Goal: Transaction & Acquisition: Purchase product/service

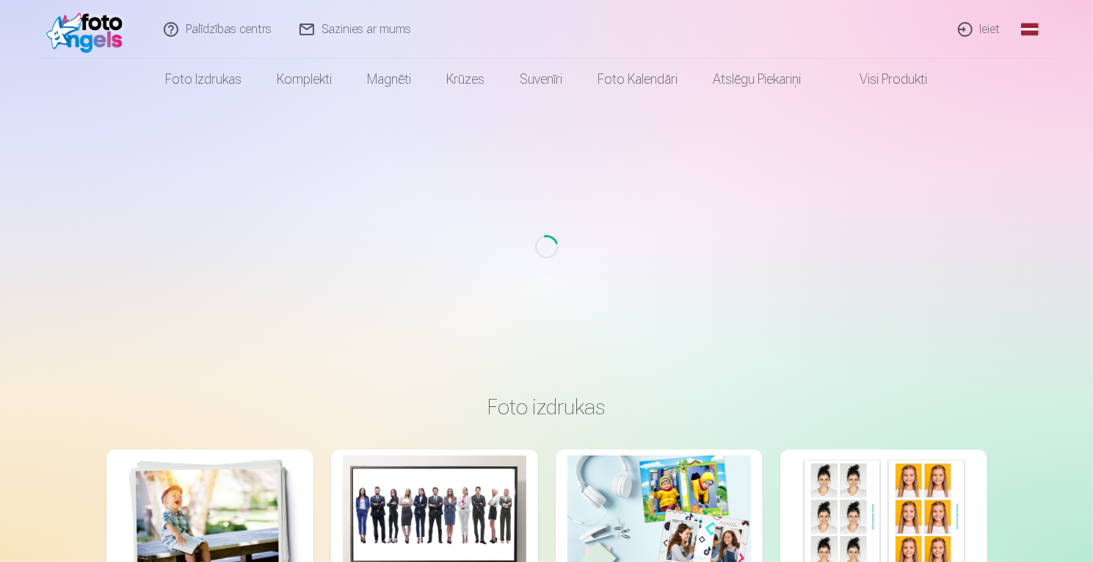
click at [976, 32] on link "Ieiet" at bounding box center [980, 29] width 70 height 59
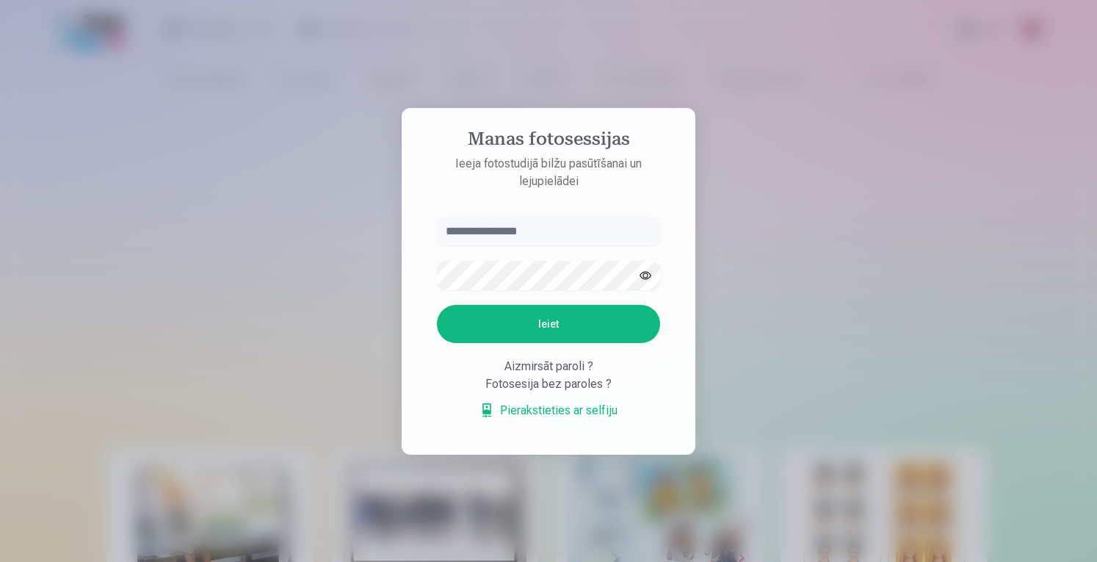
click at [466, 236] on input "text" at bounding box center [548, 231] width 223 height 29
type input "**********"
click at [437, 305] on button "Ieiet" at bounding box center [548, 324] width 223 height 38
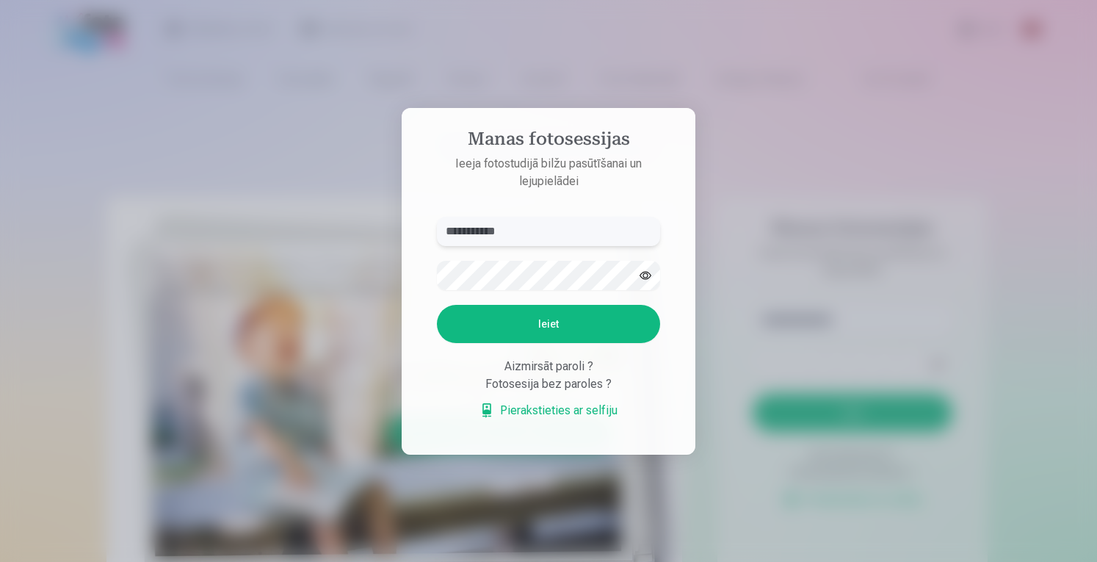
click at [466, 236] on input "**********" at bounding box center [548, 231] width 223 height 29
click at [504, 315] on button "Ieiet" at bounding box center [548, 324] width 223 height 38
click at [651, 261] on button "button" at bounding box center [645, 275] width 28 height 28
click at [498, 322] on button "Ieiet" at bounding box center [548, 324] width 223 height 38
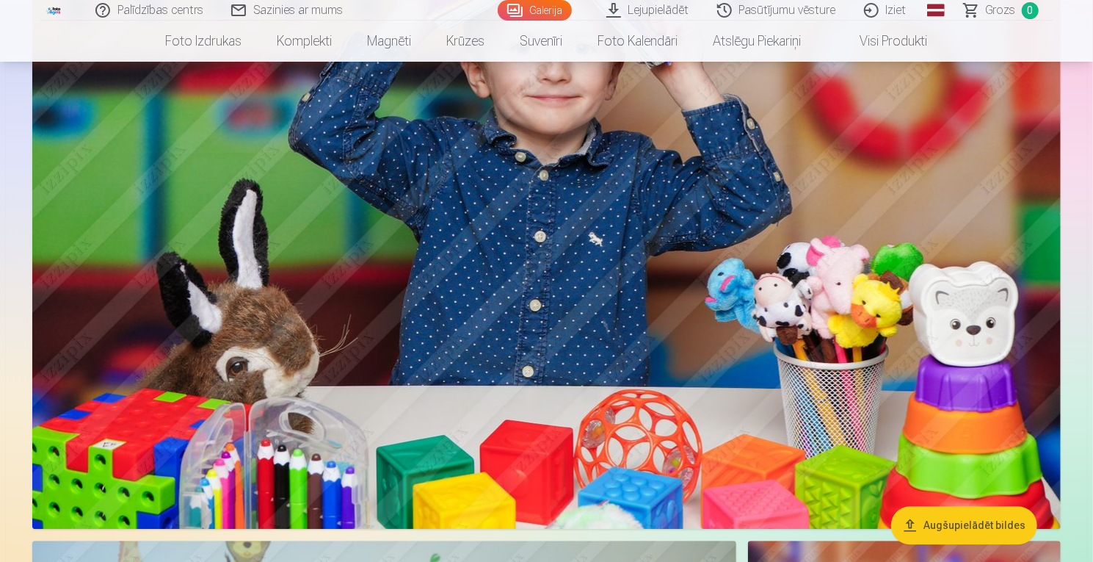
scroll to position [4769, 0]
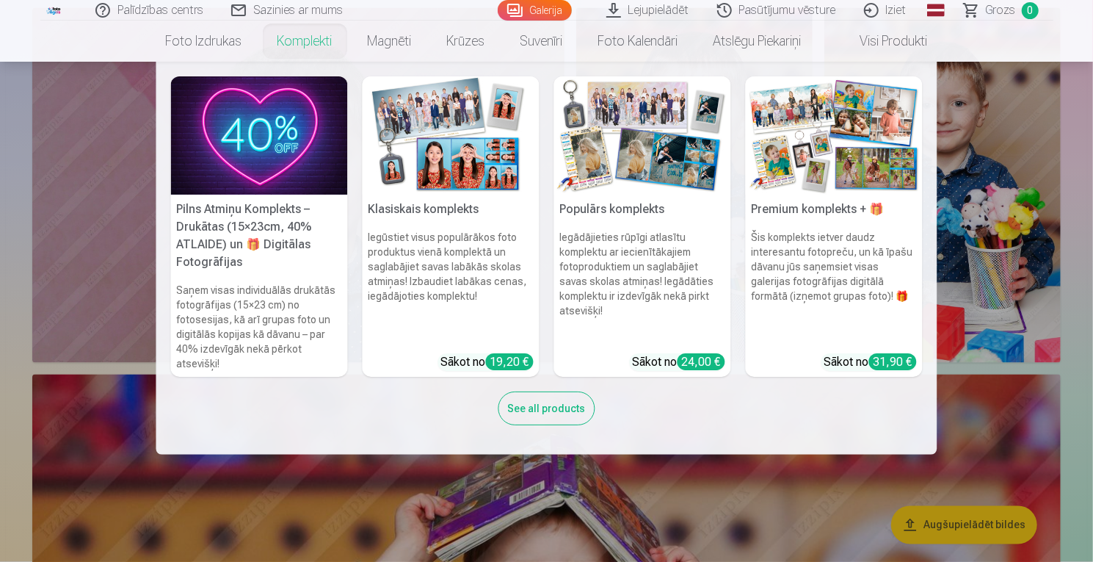
click at [301, 41] on link "Komplekti" at bounding box center [305, 41] width 90 height 41
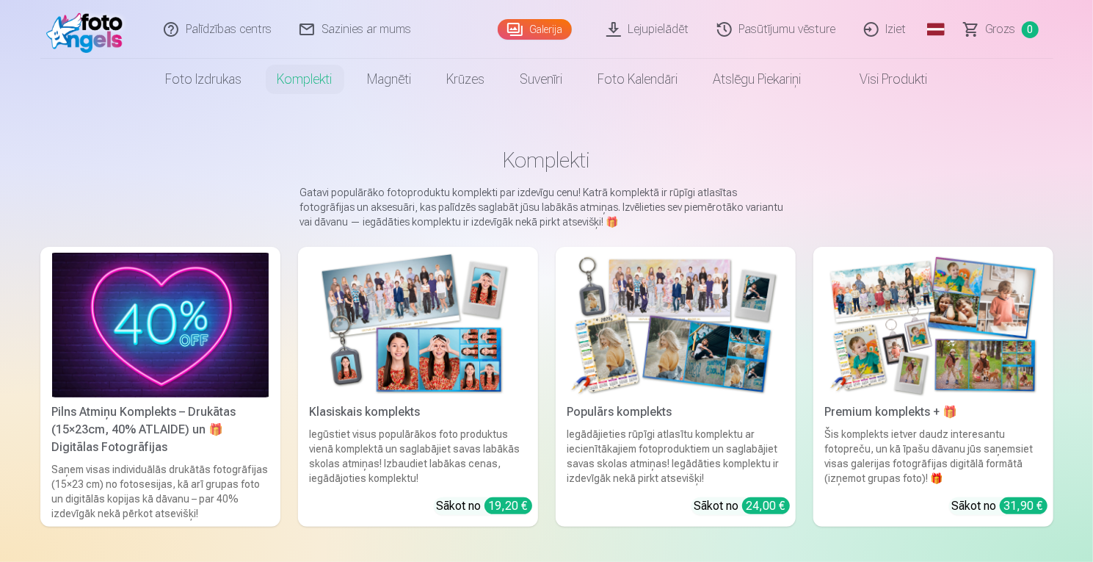
click at [129, 370] on img at bounding box center [160, 325] width 217 height 145
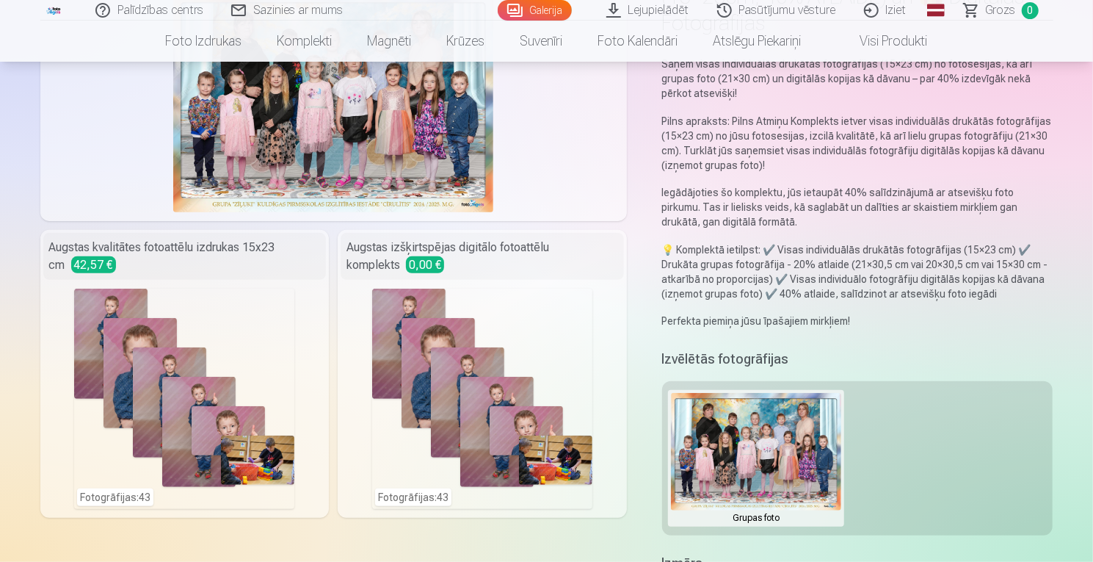
scroll to position [174, 0]
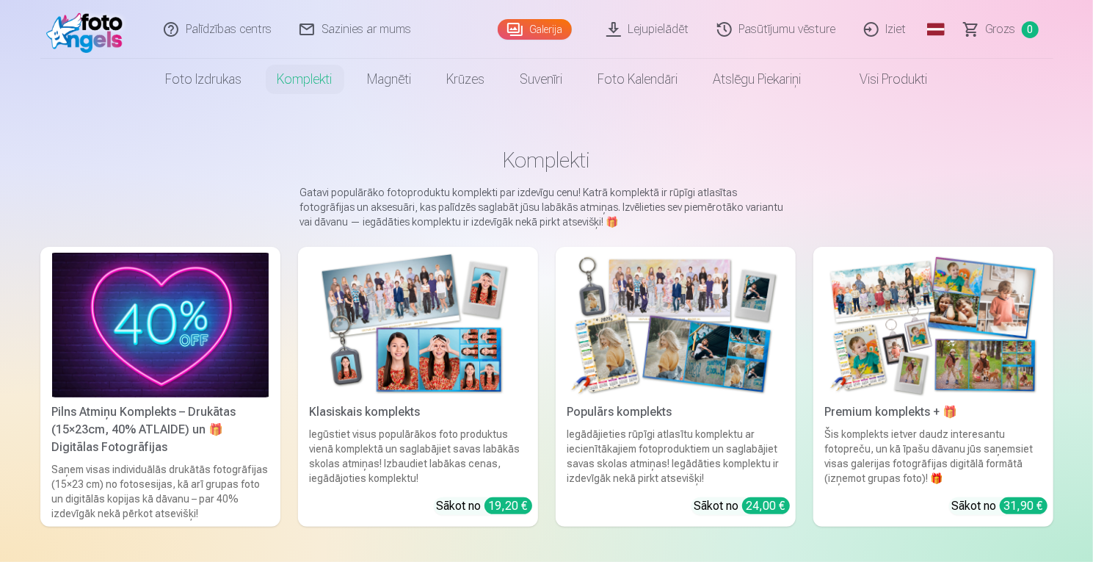
click at [871, 364] on img at bounding box center [933, 325] width 217 height 145
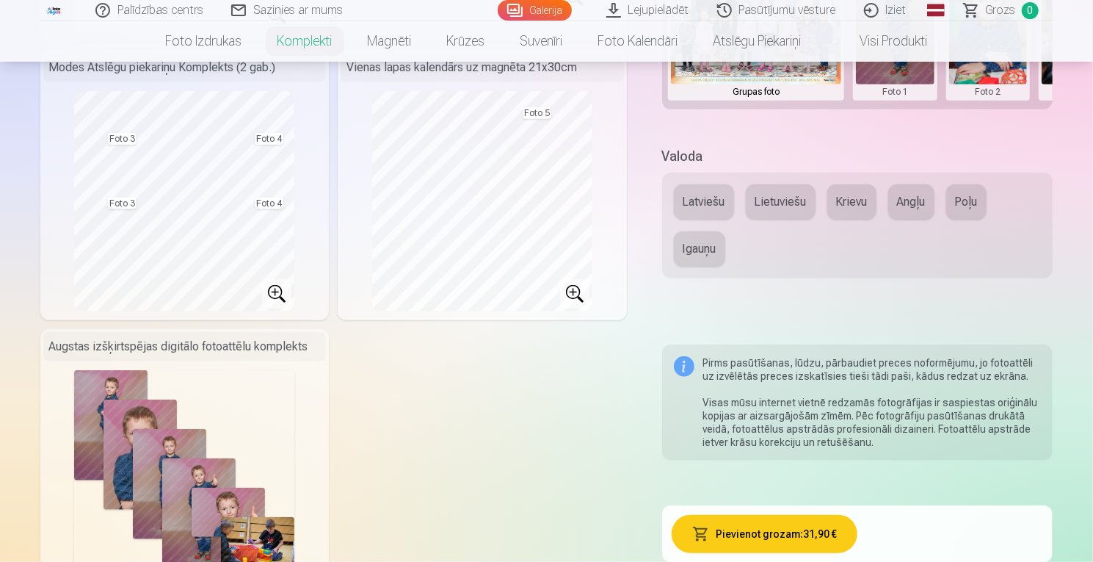
scroll to position [623, 0]
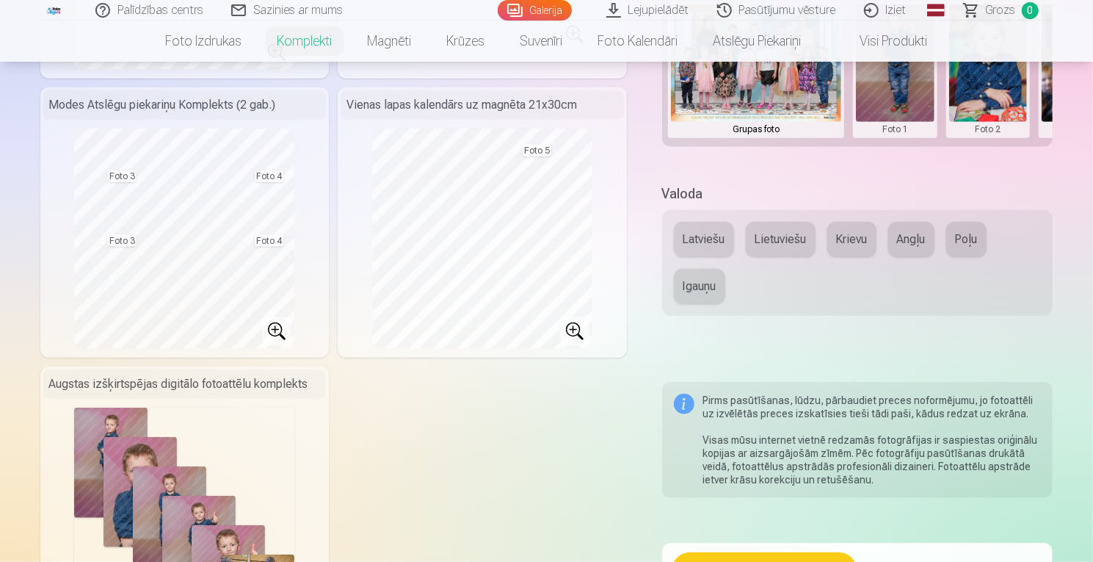
click at [696, 246] on button "Latviešu" at bounding box center [704, 239] width 60 height 35
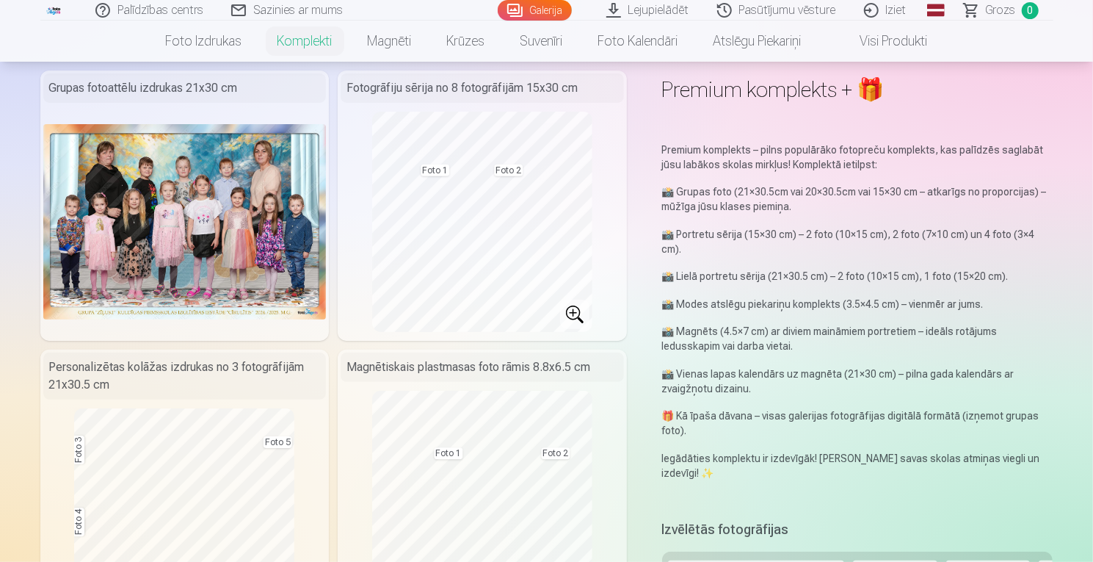
scroll to position [59, 0]
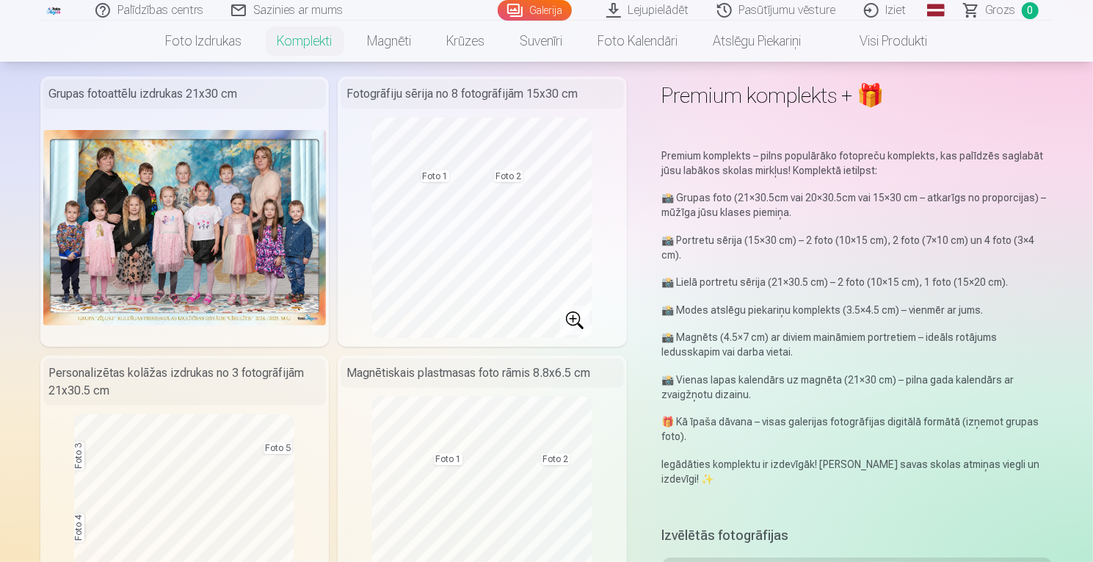
click at [241, 274] on img at bounding box center [184, 227] width 283 height 195
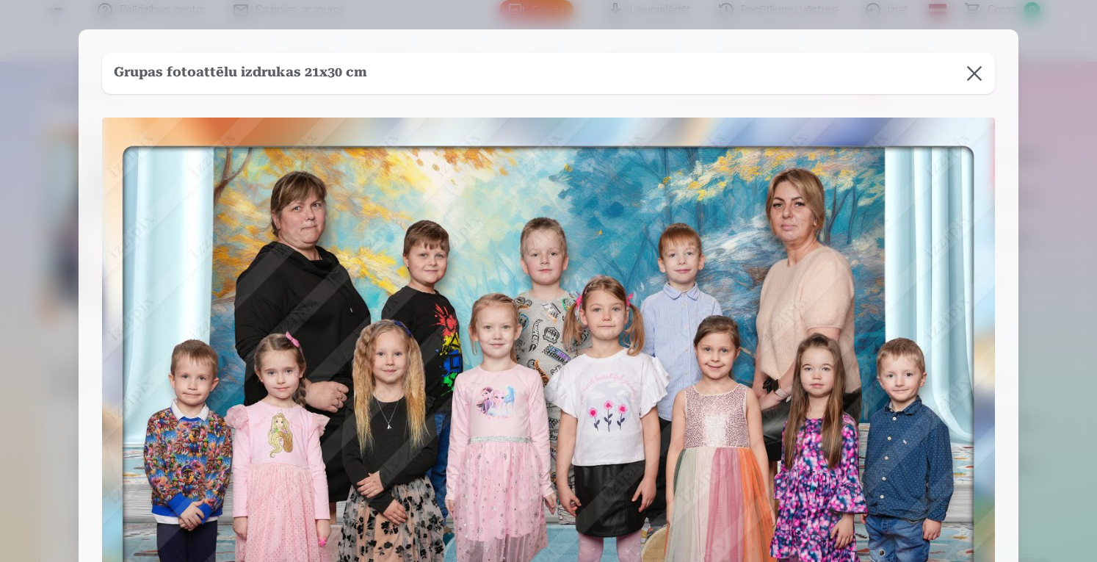
click at [477, 289] on img at bounding box center [548, 424] width 893 height 615
click at [971, 71] on button at bounding box center [974, 73] width 41 height 41
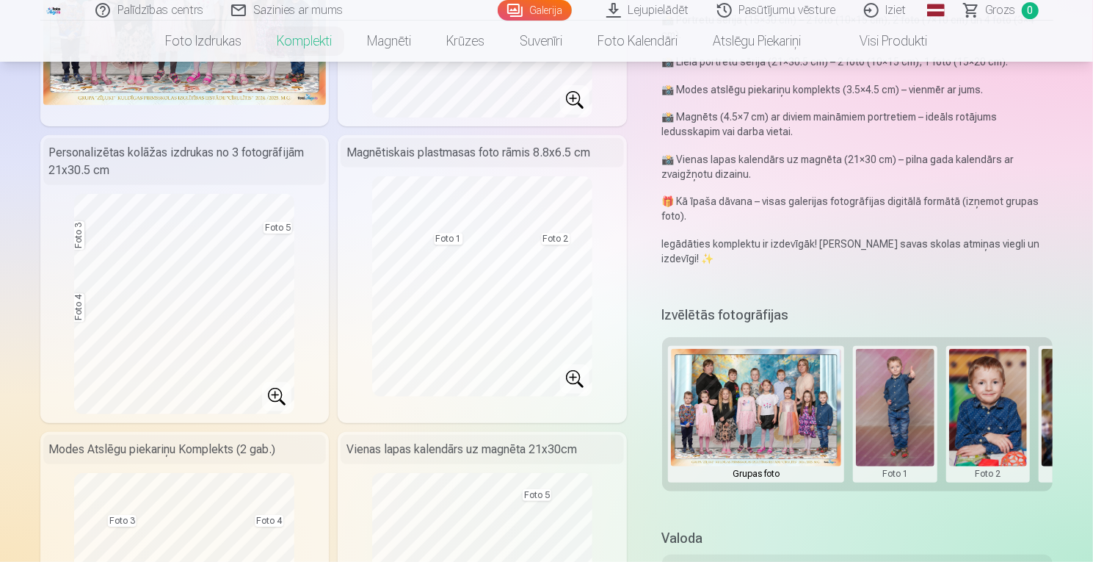
scroll to position [327, 0]
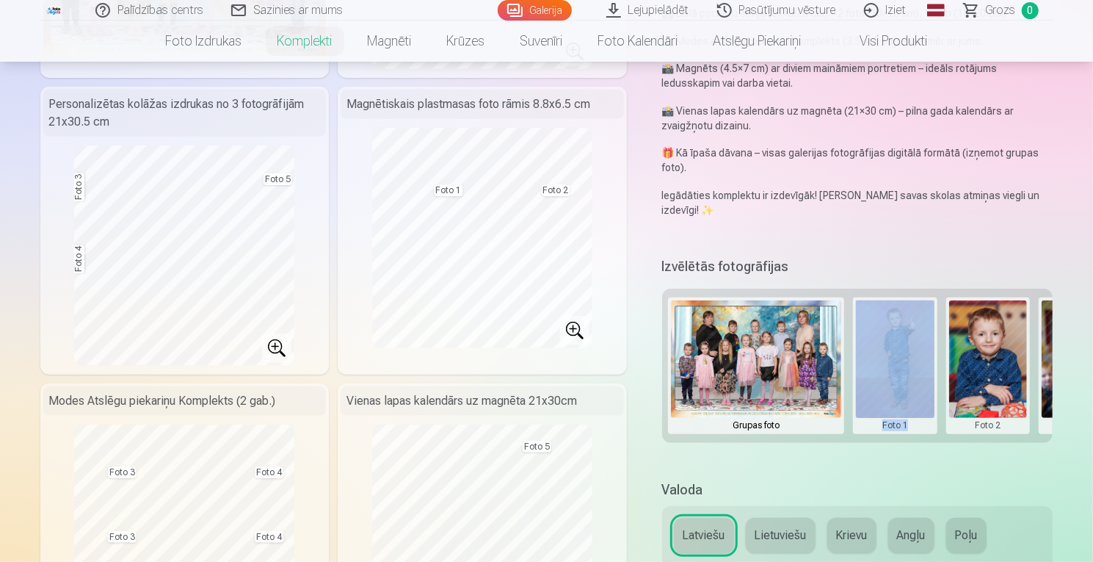
drag, startPoint x: 806, startPoint y: 446, endPoint x: 931, endPoint y: 434, distance: 125.4
click at [931, 434] on div "Izvēlētās fotogrāfijas Grupas foto Foto 1 Foto 2 Foto 3 Foto 4 Foto 5" at bounding box center [857, 357] width 391 height 209
click at [927, 445] on div "Izvēlētās fotogrāfijas Grupas foto Foto 1 Foto 2 Foto 3 Foto 4 Foto 5" at bounding box center [857, 357] width 391 height 209
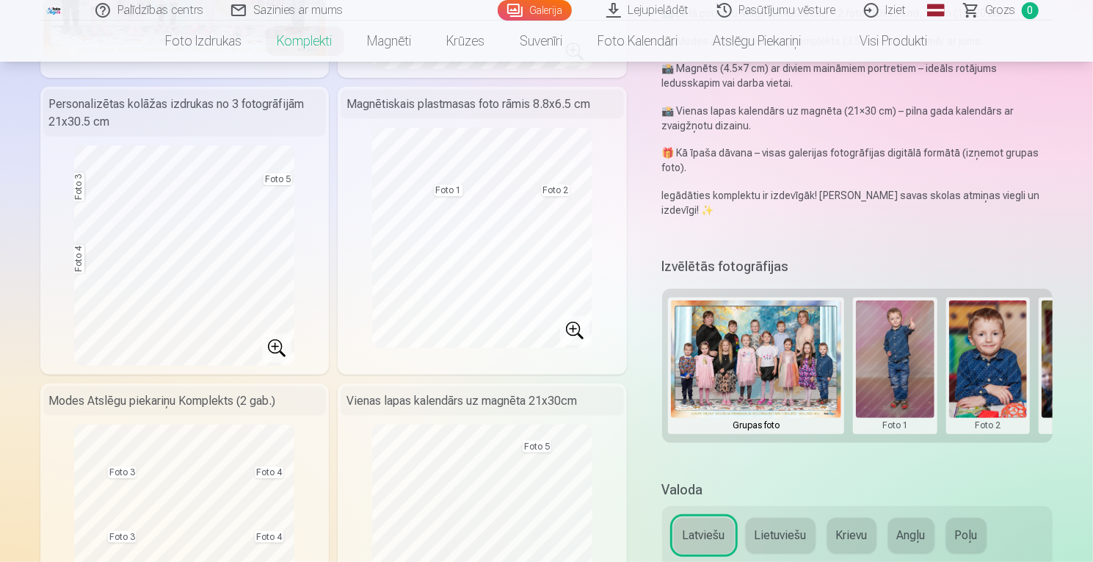
click at [783, 344] on button at bounding box center [756, 365] width 170 height 131
click at [773, 357] on button "Nomainiet foto" at bounding box center [756, 364] width 120 height 41
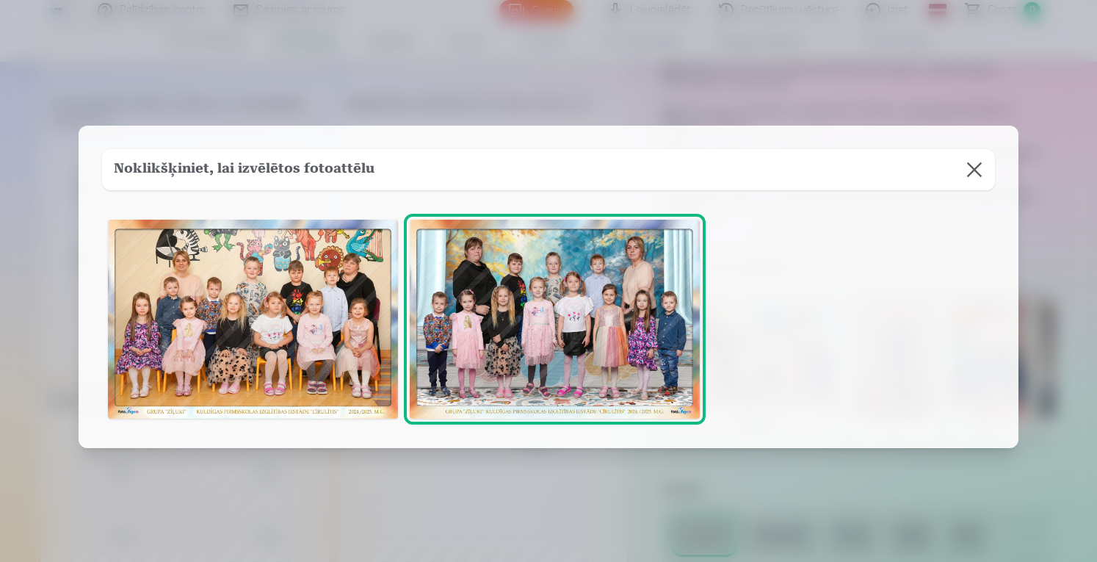
click at [974, 170] on button at bounding box center [974, 169] width 41 height 41
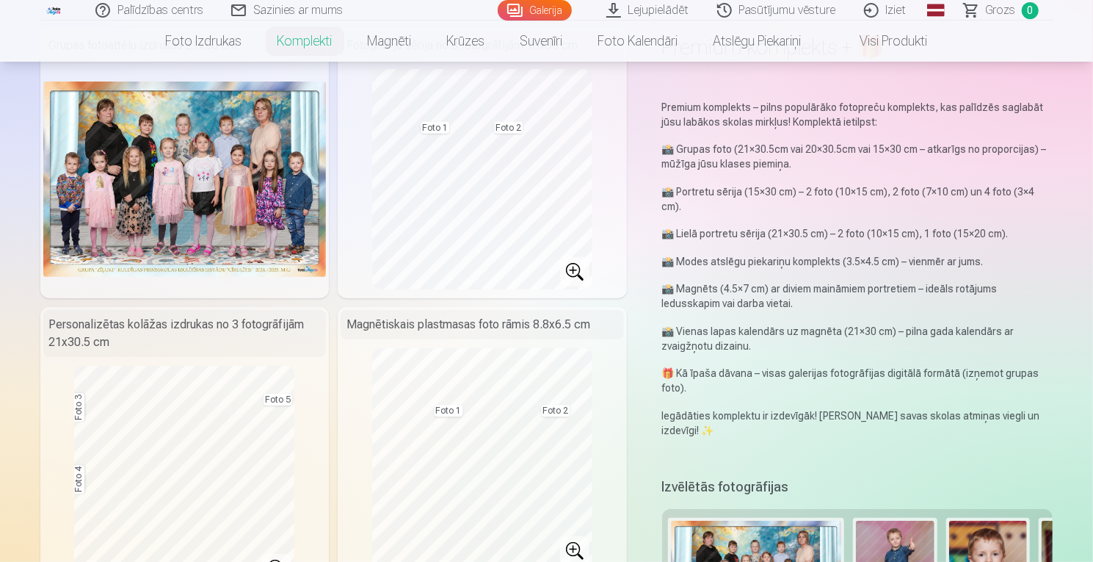
scroll to position [0, 0]
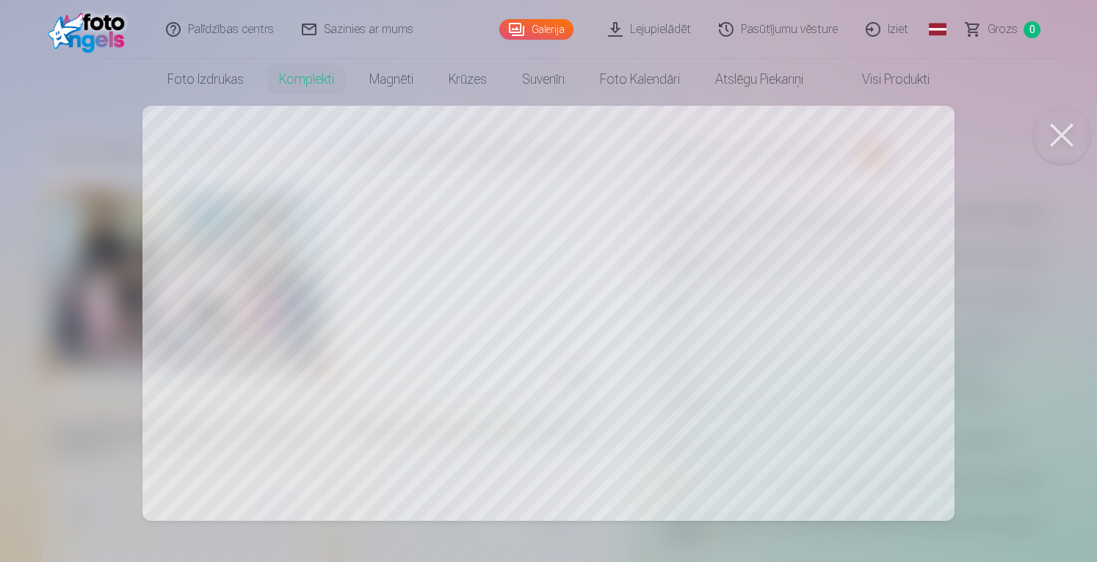
click at [1059, 130] on button at bounding box center [1061, 135] width 59 height 59
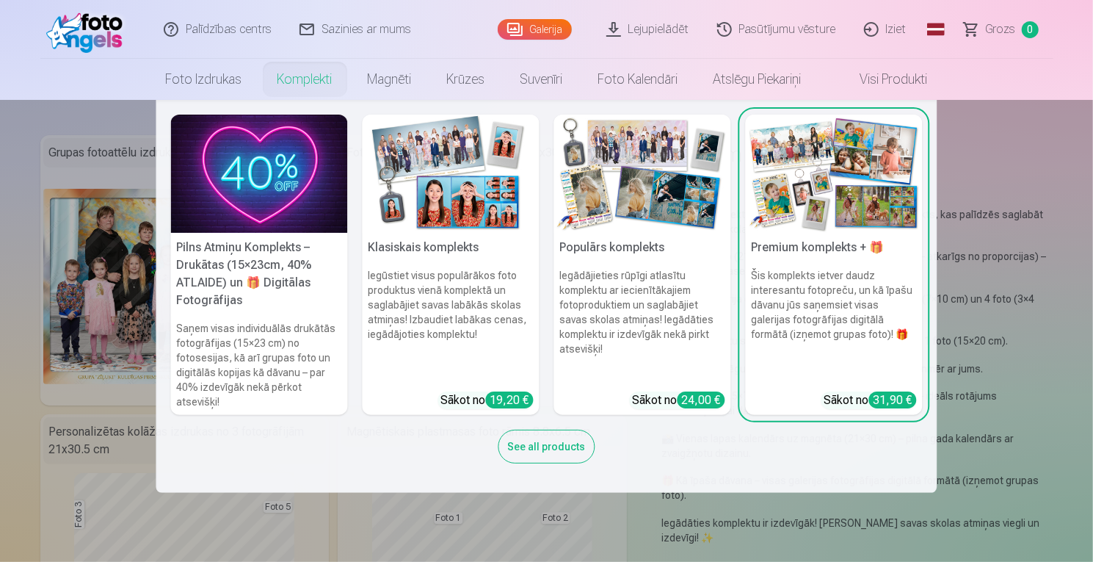
click at [297, 87] on link "Komplekti" at bounding box center [305, 79] width 90 height 41
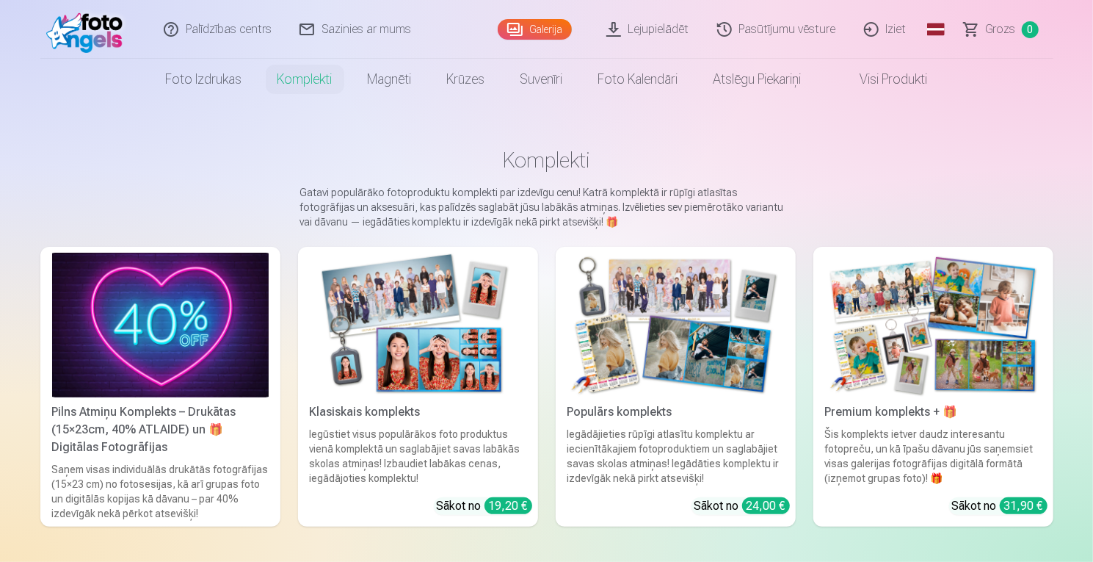
click at [664, 275] on img at bounding box center [676, 325] width 217 height 145
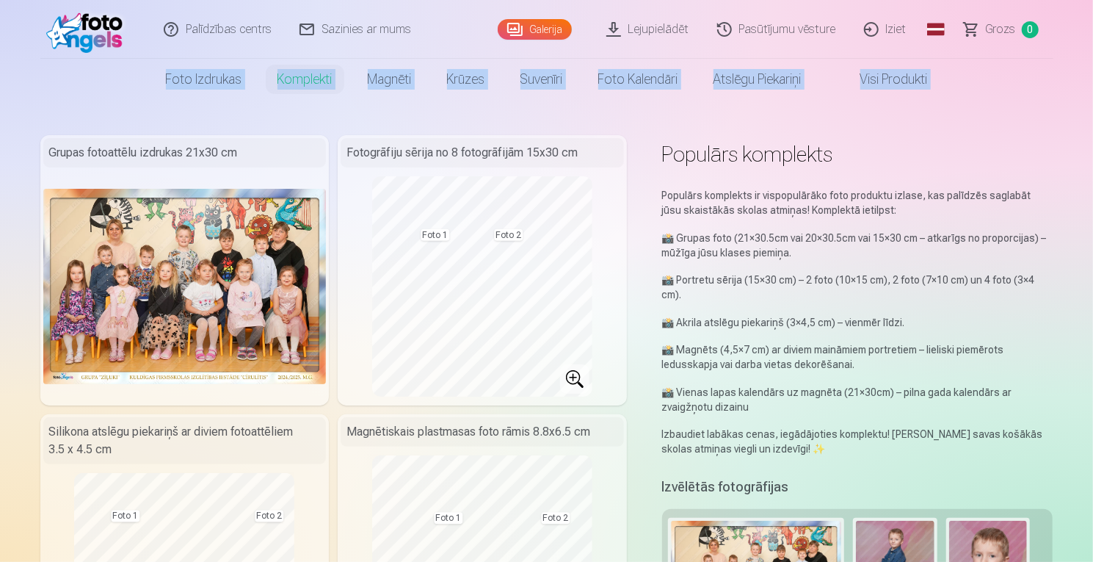
drag, startPoint x: 1092, startPoint y: 35, endPoint x: 1095, endPoint y: 71, distance: 36.8
click at [1092, 71] on html "Palīdzības centrs Sazinies ar mums Galerija Lejupielādēt Pasūtījumu vēsture Izi…" at bounding box center [546, 281] width 1093 height 562
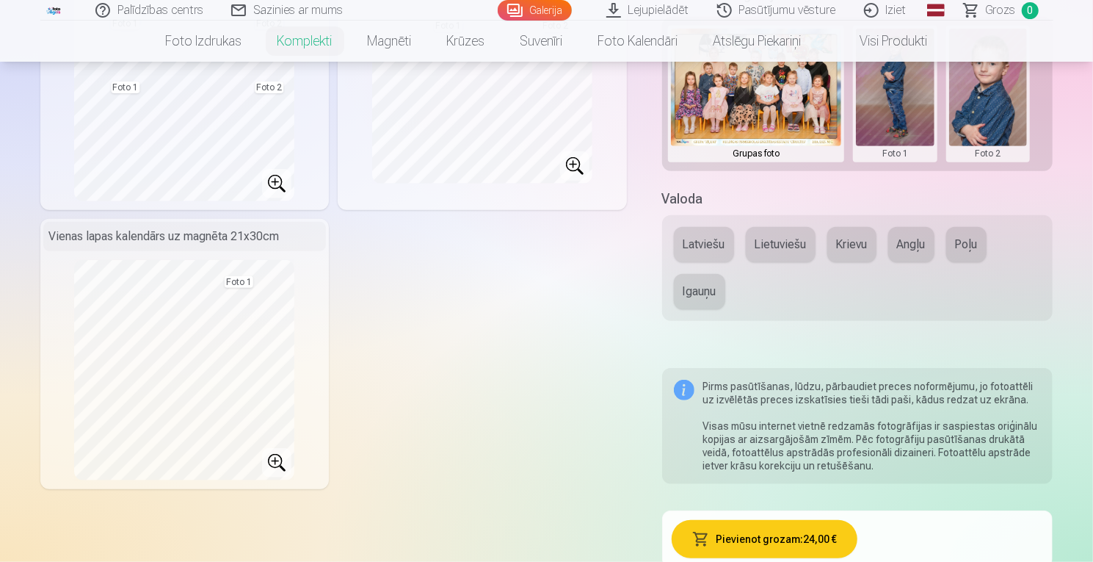
click at [484, 355] on div "Grupas fotoattēlu izdrukas 21x30 cm Fotogrāfiju sērija no 8 fotogrāfijām 15x30 …" at bounding box center [333, 66] width 587 height 846
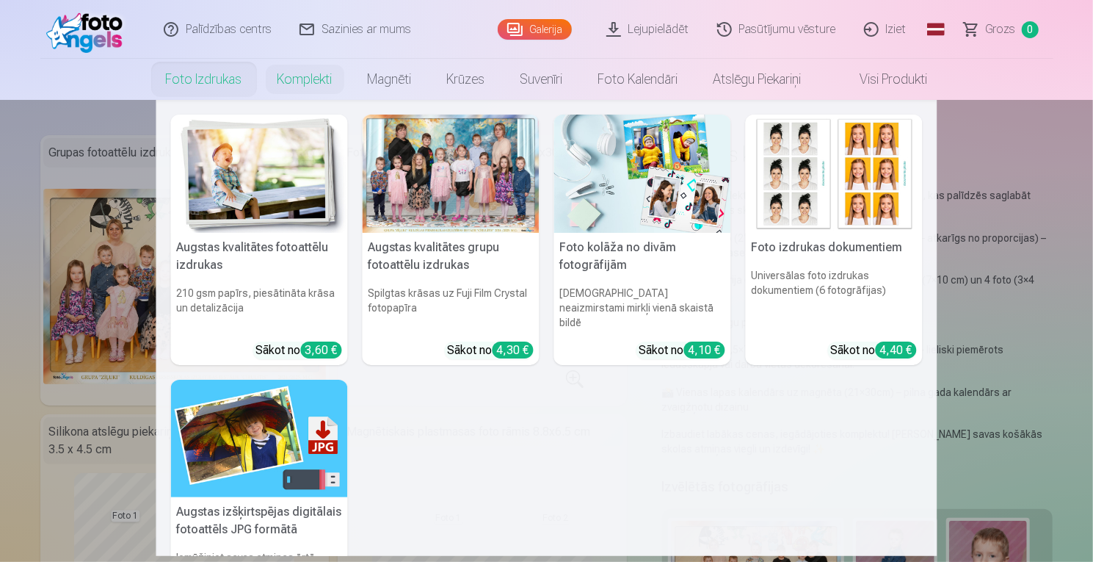
click at [1034, 404] on nav "Augstas kvalitātes fotoattēlu izdrukas 210 gsm papīrs, piesātināta krāsa un det…" at bounding box center [546, 328] width 1093 height 456
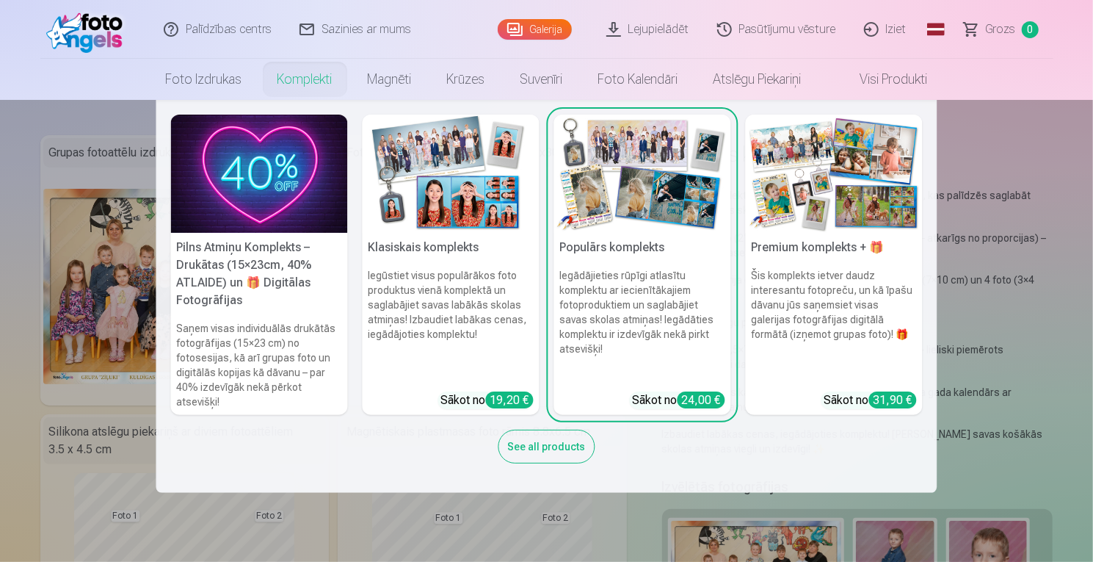
click at [769, 267] on h6 "Šis komplekts ietver daudz interesantu fotopreču, un kā īpašu dāvanu jūs saņems…" at bounding box center [834, 323] width 177 height 123
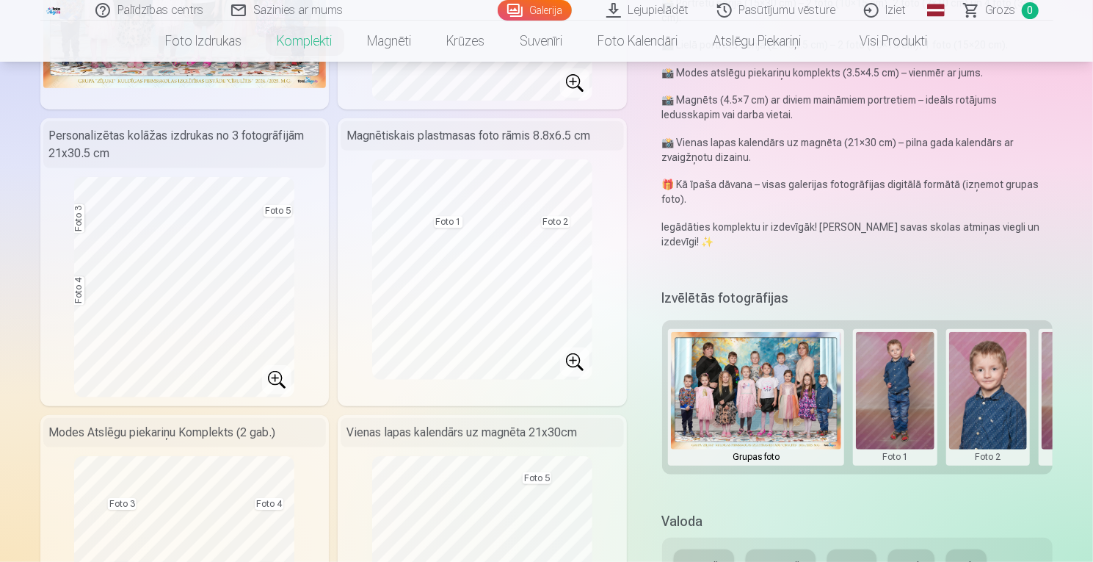
scroll to position [376, 0]
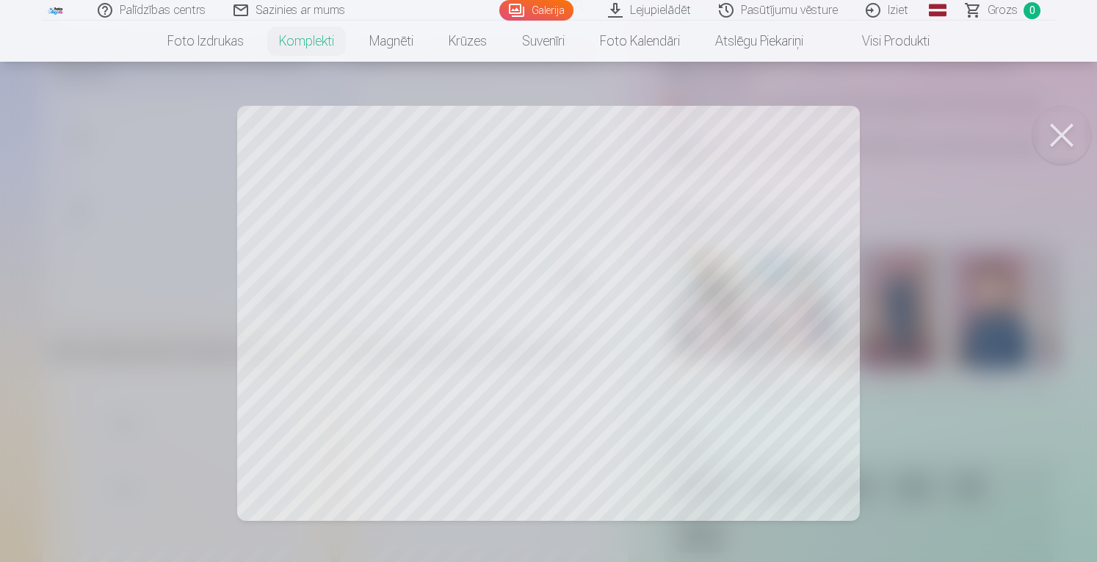
click at [478, 293] on div at bounding box center [548, 281] width 1097 height 562
click at [653, 258] on div at bounding box center [548, 281] width 1097 height 562
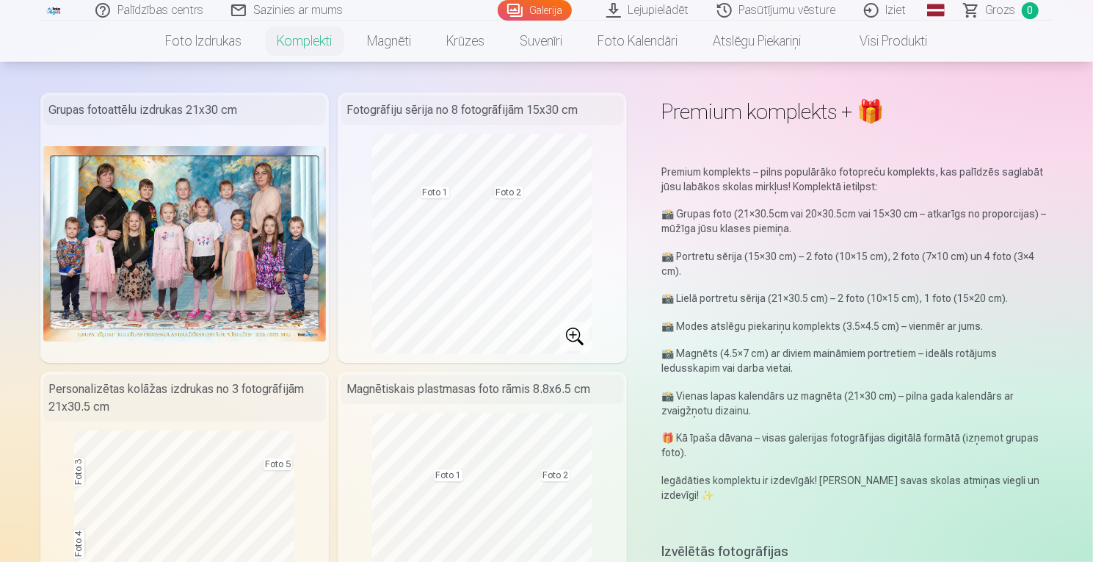
scroll to position [0, 0]
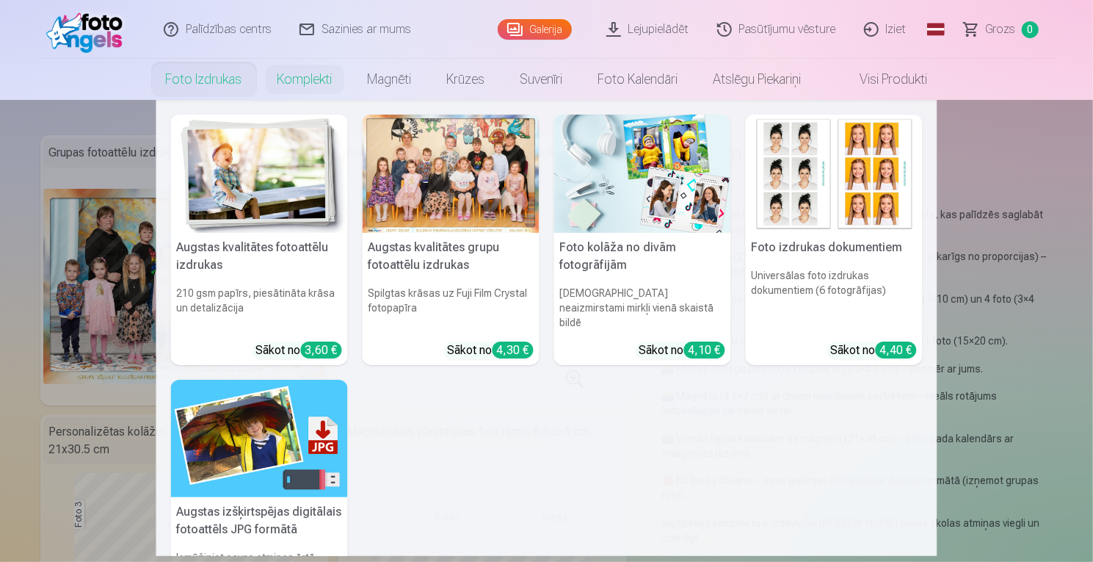
click at [197, 225] on img at bounding box center [259, 174] width 177 height 118
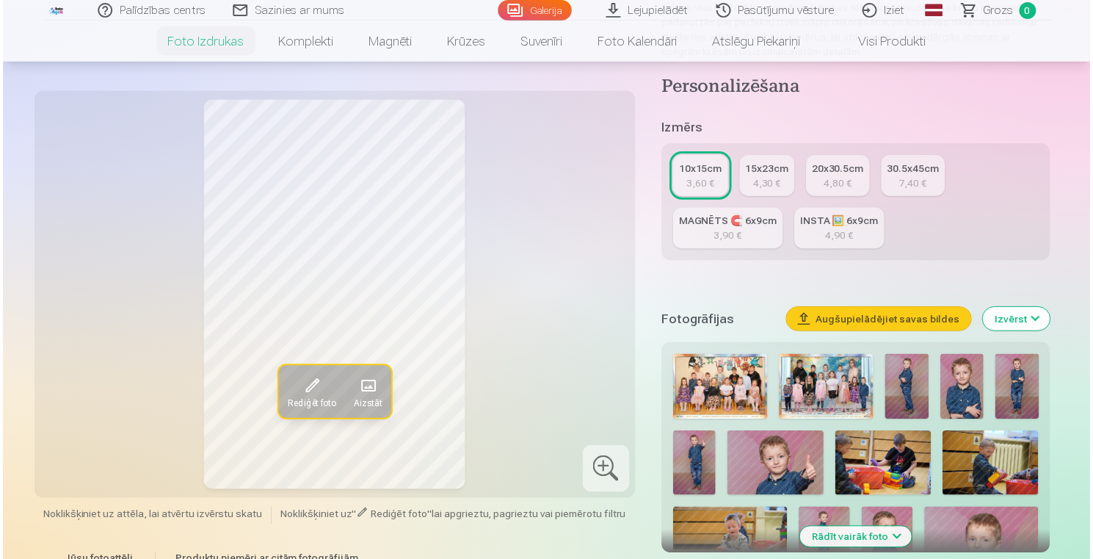
scroll to position [269, 0]
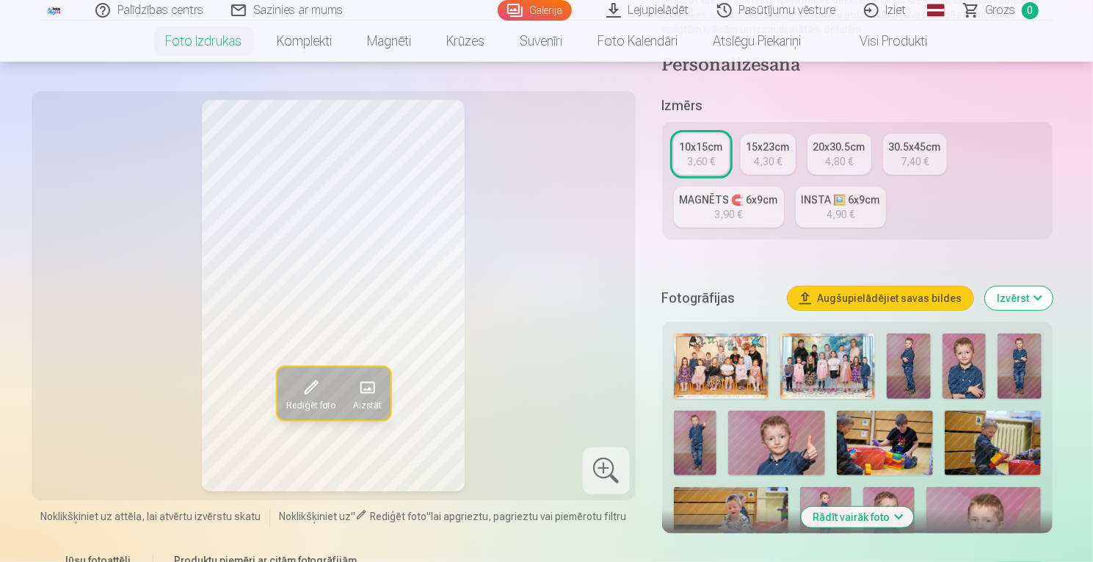
click at [713, 372] on img at bounding box center [721, 365] width 95 height 65
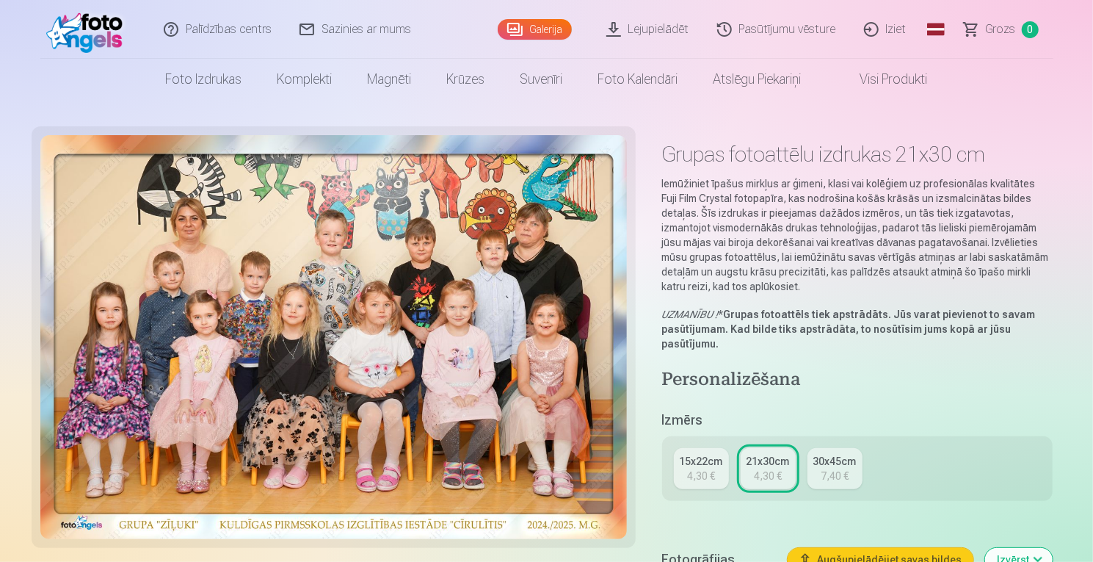
click at [702, 466] on div "15x22cm" at bounding box center [701, 461] width 43 height 15
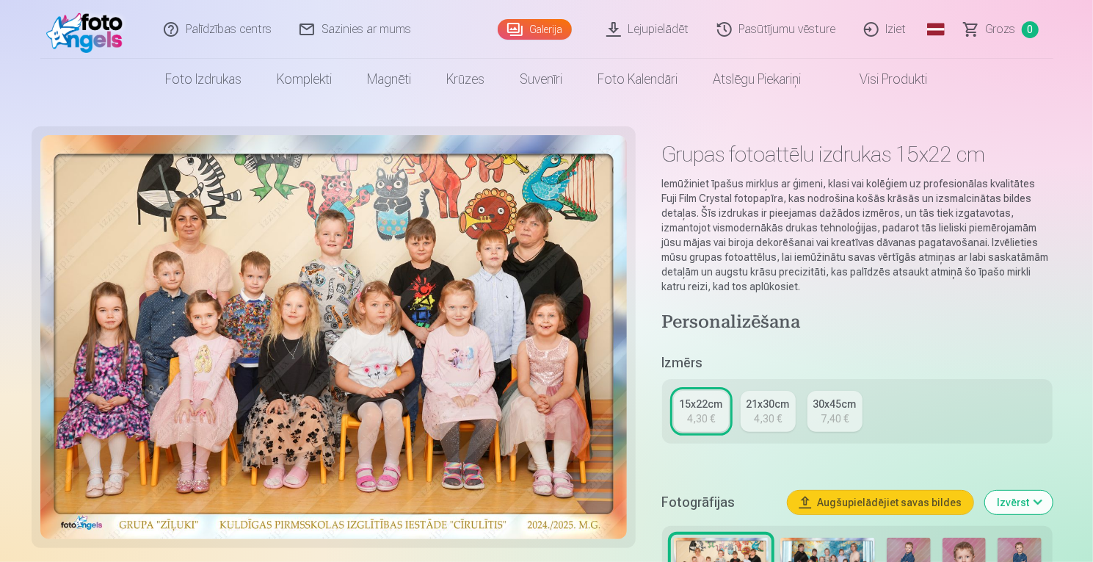
click at [819, 547] on img at bounding box center [827, 569] width 95 height 65
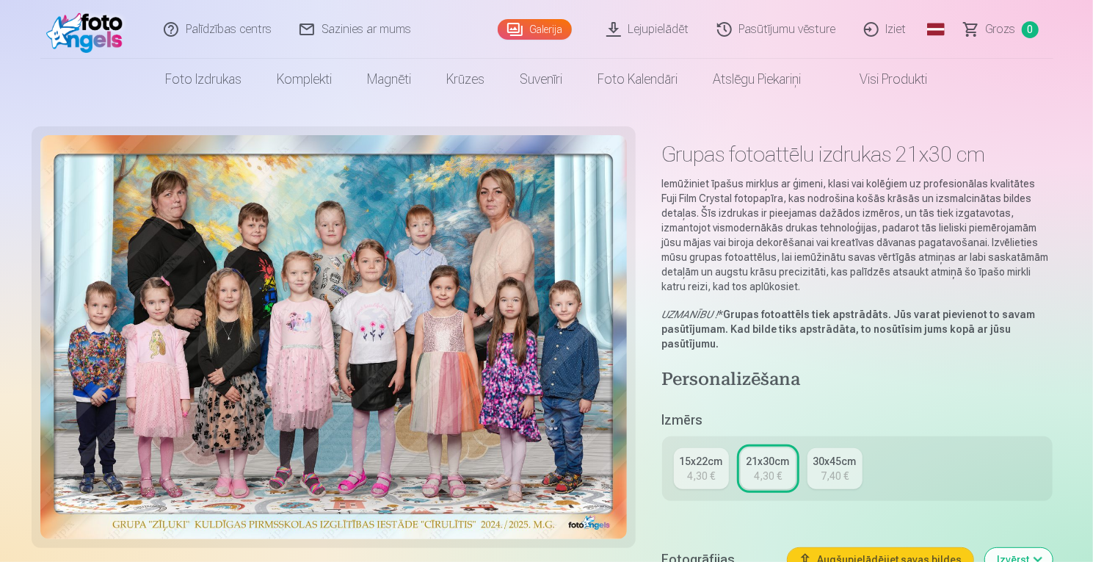
click at [678, 463] on link "15x22cm 4,30 €" at bounding box center [701, 468] width 55 height 41
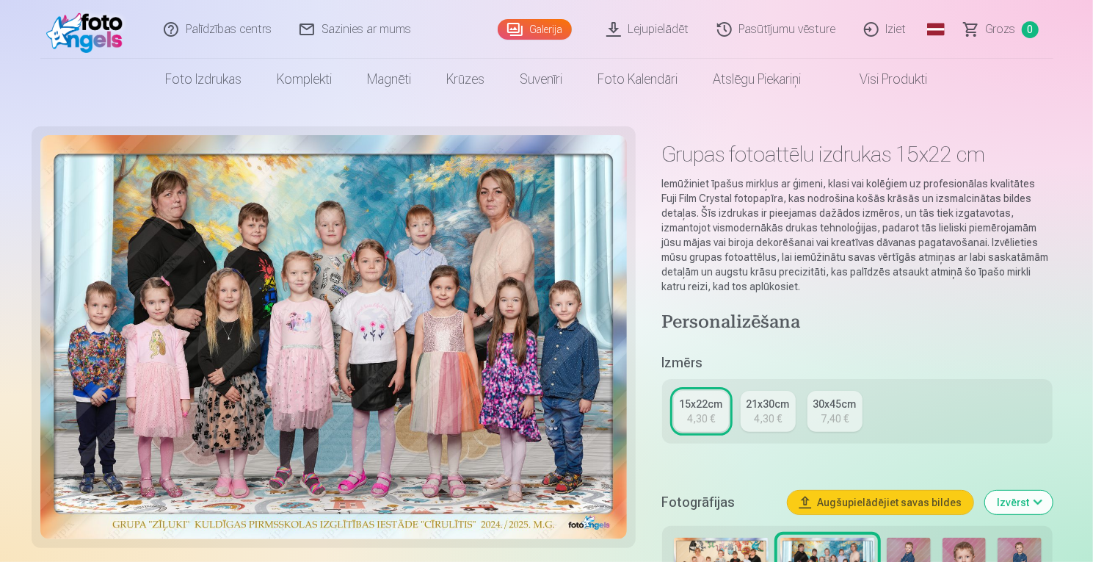
click at [754, 420] on div "4,30 €" at bounding box center [768, 418] width 28 height 15
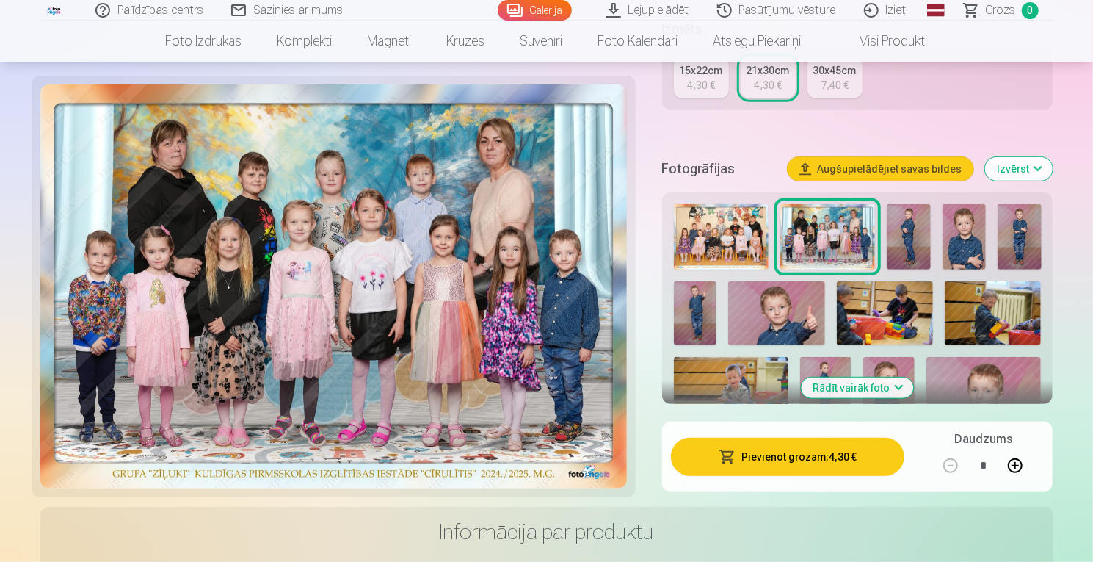
scroll to position [401, 0]
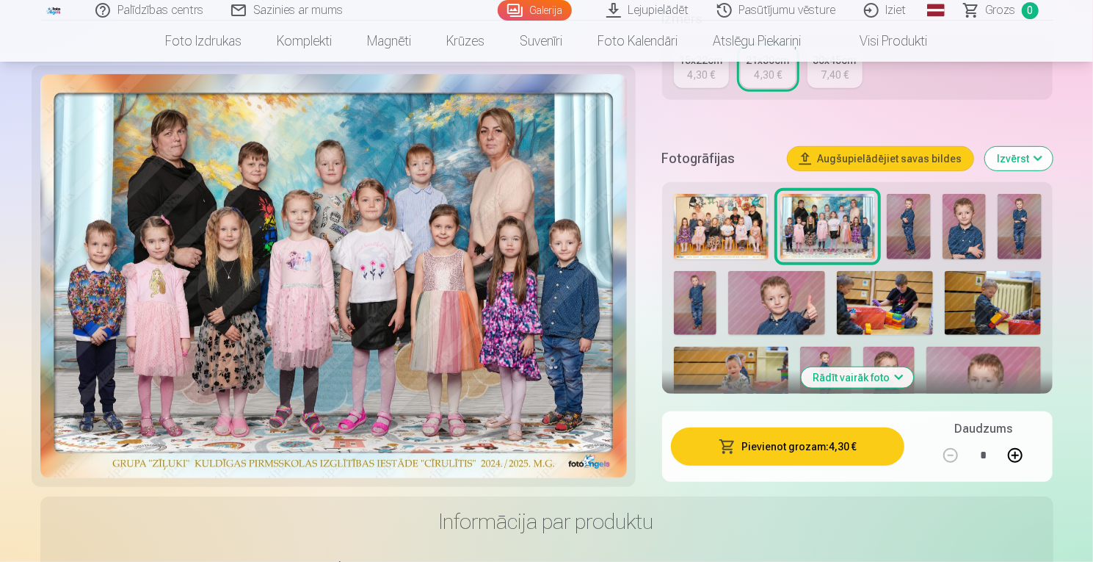
click at [798, 444] on button "Pievienot grozam : 4,30 €" at bounding box center [788, 446] width 234 height 38
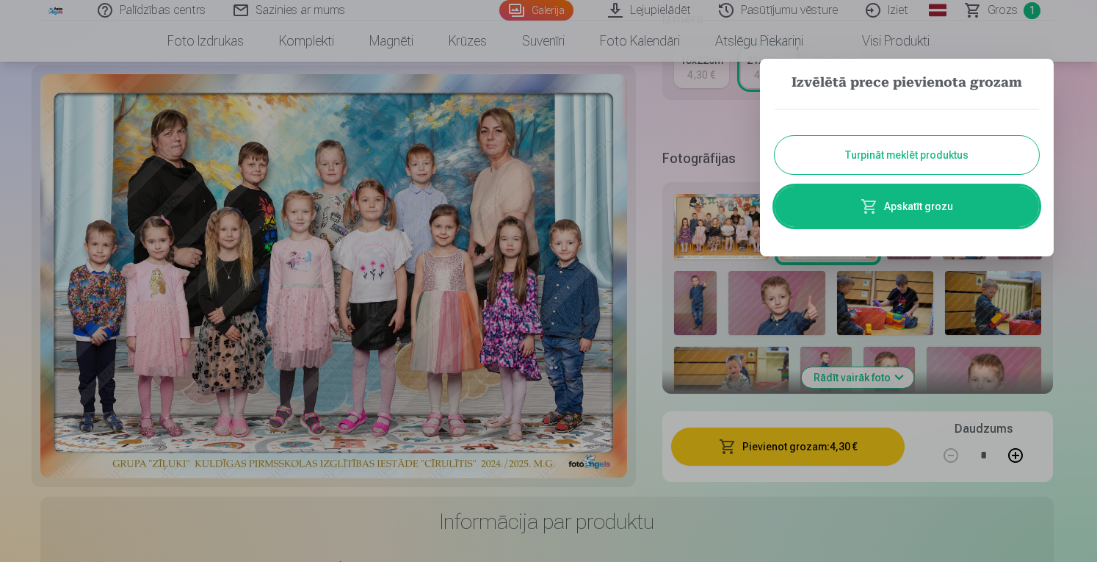
click at [906, 145] on button "Turpināt meklēt produktus" at bounding box center [907, 155] width 264 height 38
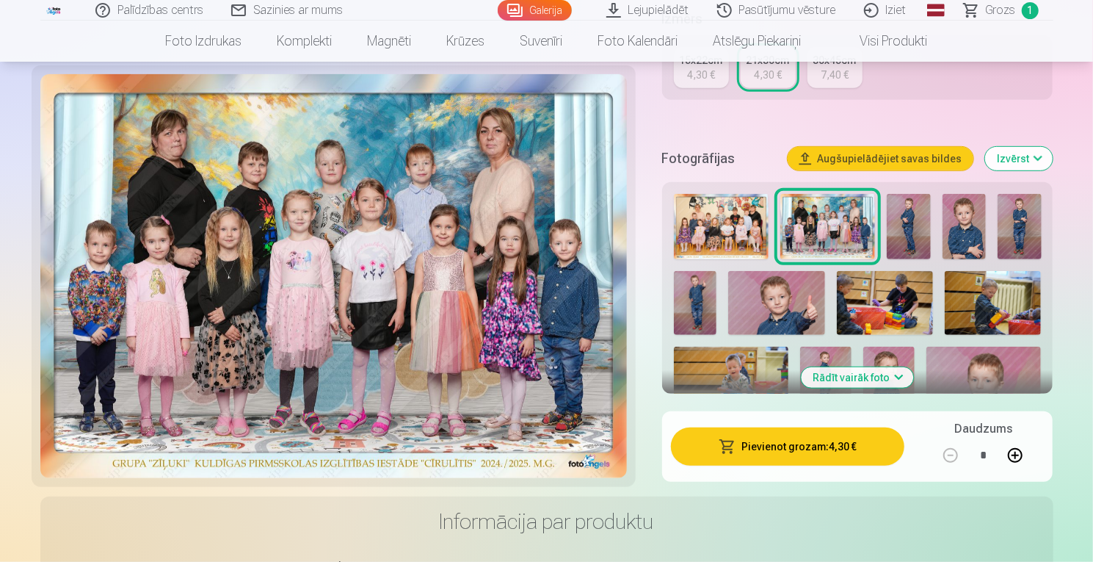
click at [912, 239] on img at bounding box center [908, 226] width 43 height 65
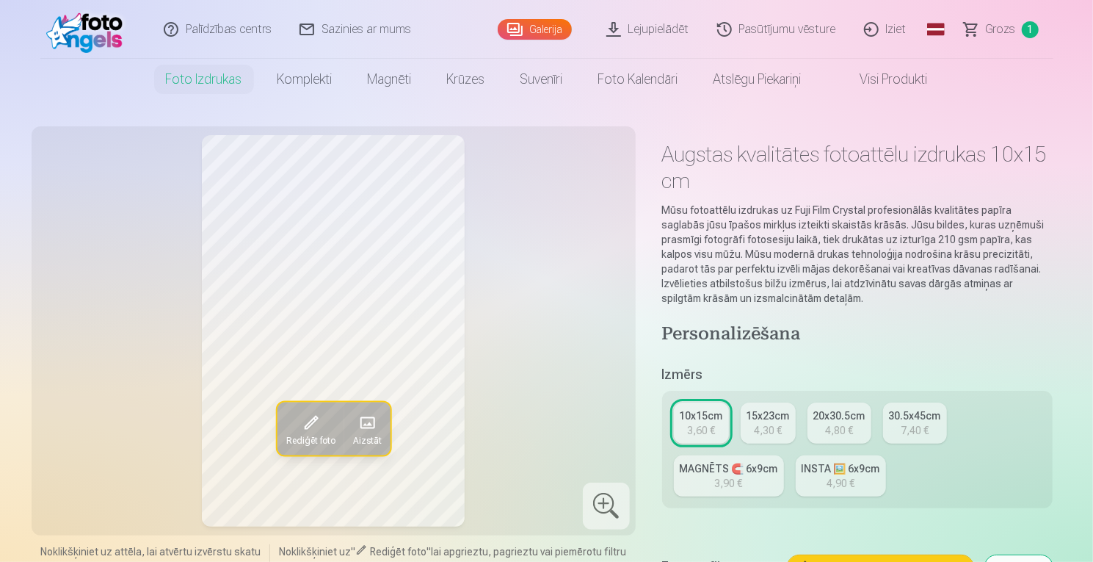
click at [357, 426] on button "Aizstāt" at bounding box center [367, 428] width 46 height 53
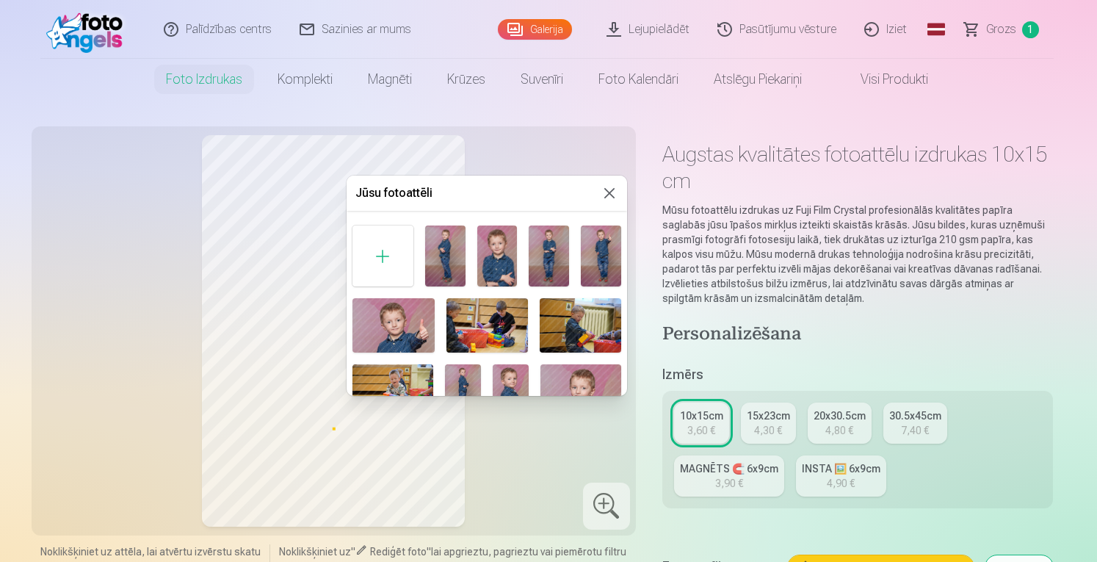
click at [606, 196] on button at bounding box center [610, 193] width 18 height 18
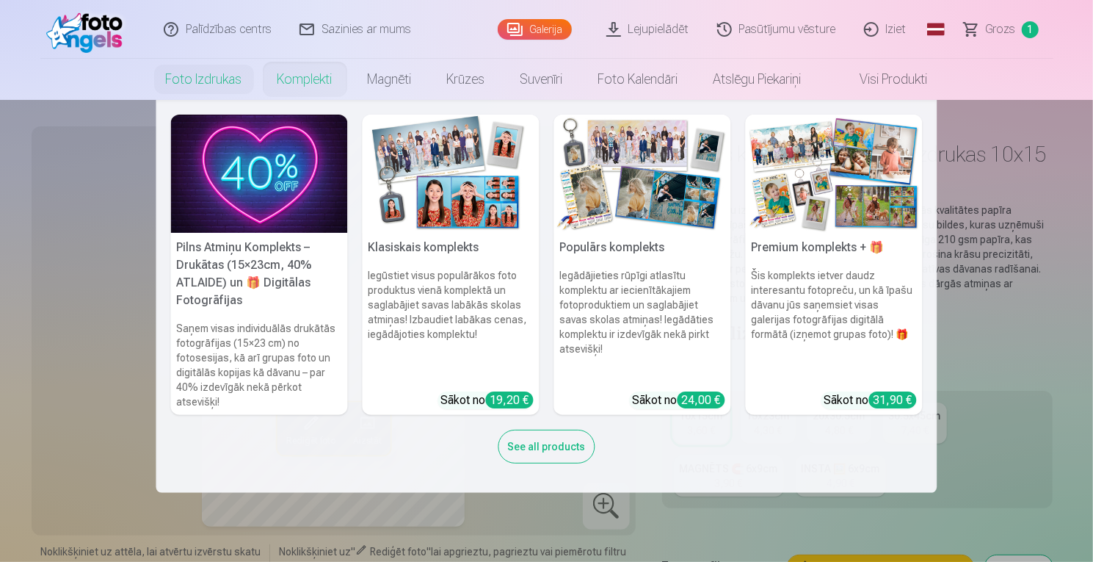
click at [314, 76] on link "Komplekti" at bounding box center [305, 79] width 90 height 41
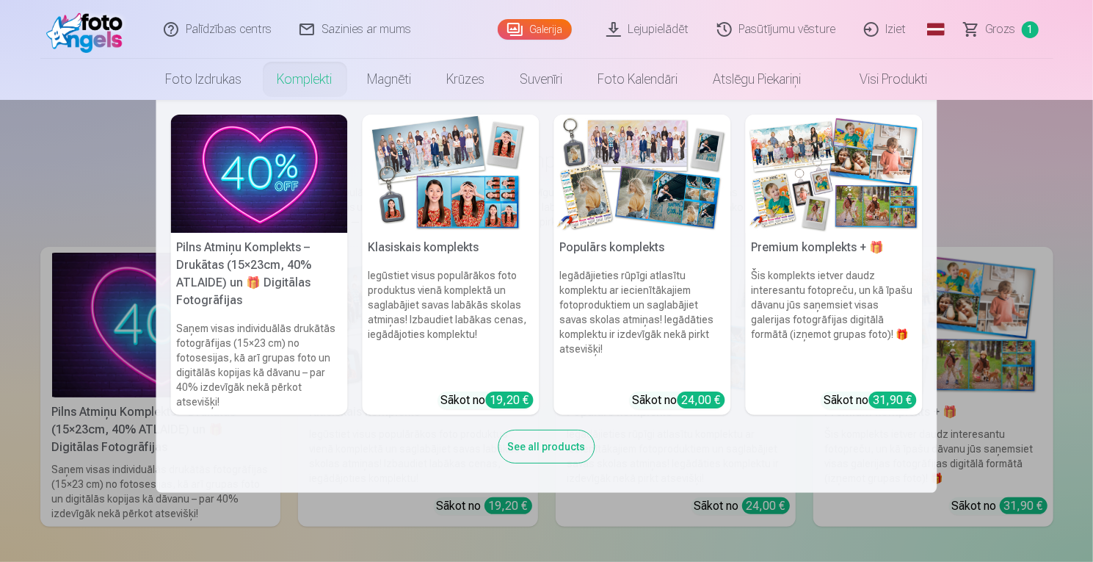
click at [797, 214] on img at bounding box center [834, 174] width 177 height 118
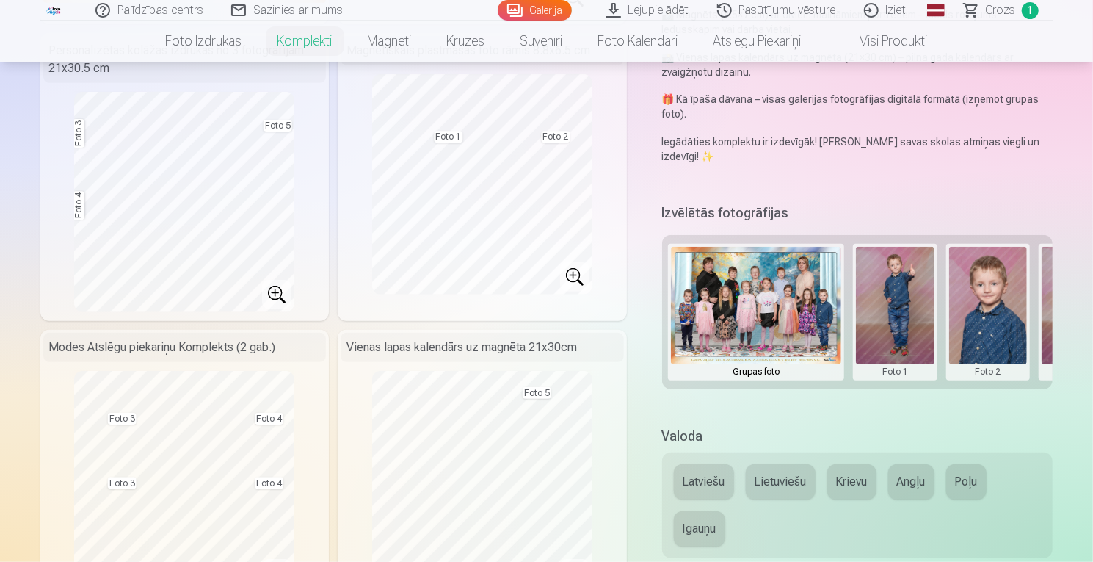
scroll to position [371, 0]
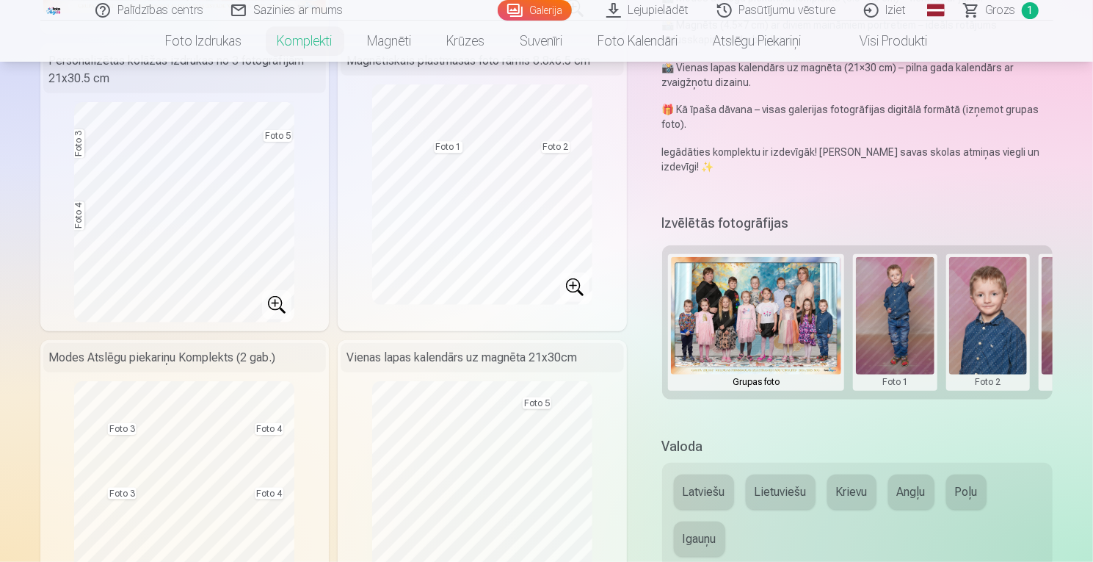
click at [871, 405] on div "Izvēlētās fotogrāfijas Grupas foto Foto 1 Foto 2 Foto 3 Foto 4 Foto 5" at bounding box center [857, 314] width 391 height 209
drag, startPoint x: 880, startPoint y: 396, endPoint x: 909, endPoint y: 407, distance: 30.7
click at [909, 407] on div "Izvēlētās fotogrāfijas Grupas foto Foto 1 Foto 2 Foto 3 Foto 4 Foto 5" at bounding box center [857, 314] width 391 height 209
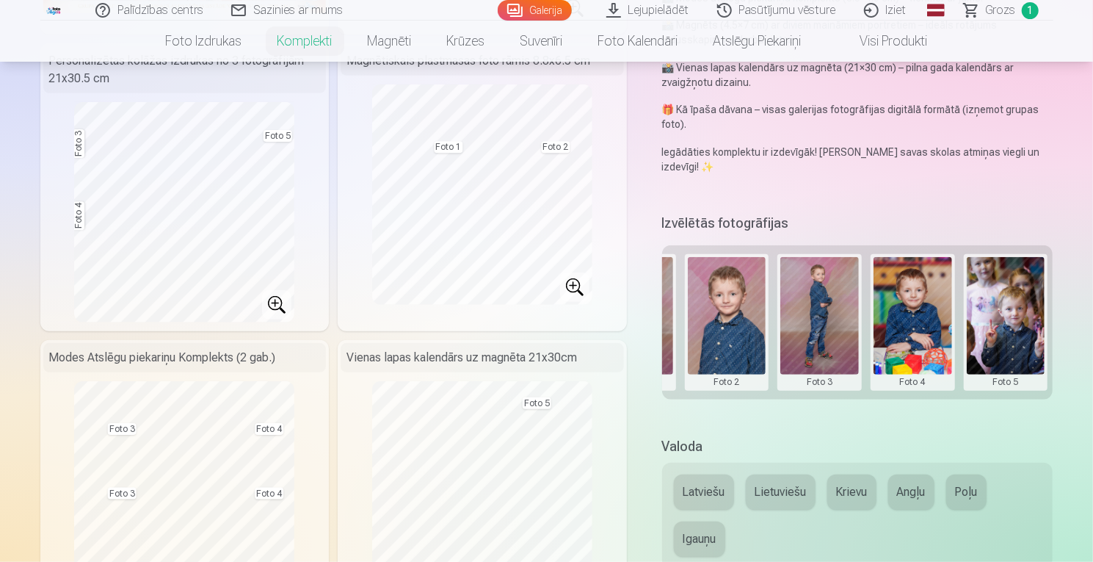
click at [989, 333] on button at bounding box center [1006, 322] width 79 height 131
click at [1007, 319] on button "Nomainiet foto" at bounding box center [1005, 321] width 120 height 41
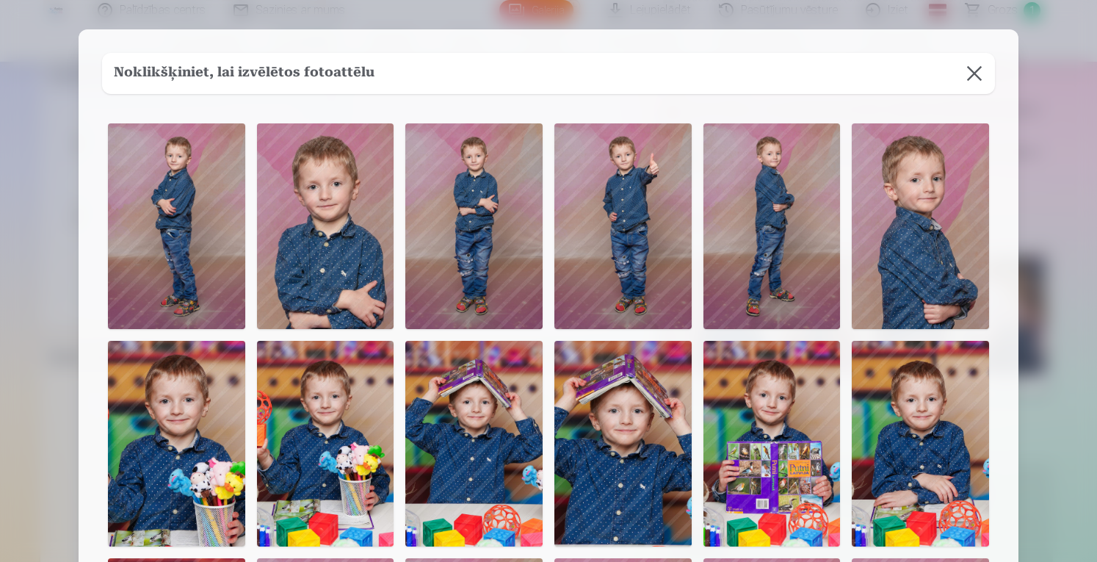
drag, startPoint x: 1012, startPoint y: 452, endPoint x: 1004, endPoint y: 443, distance: 12.0
click at [1004, 443] on div "Noklikšķiniet, lai izvēlētos fotoattēlu Foto 5" at bounding box center [549, 517] width 940 height 976
drag, startPoint x: 1004, startPoint y: 443, endPoint x: 1004, endPoint y: 369, distance: 74.2
click at [1004, 369] on div "Noklikšķiniet, lai izvēlētos fotoattēlu Foto 5" at bounding box center [549, 517] width 940 height 976
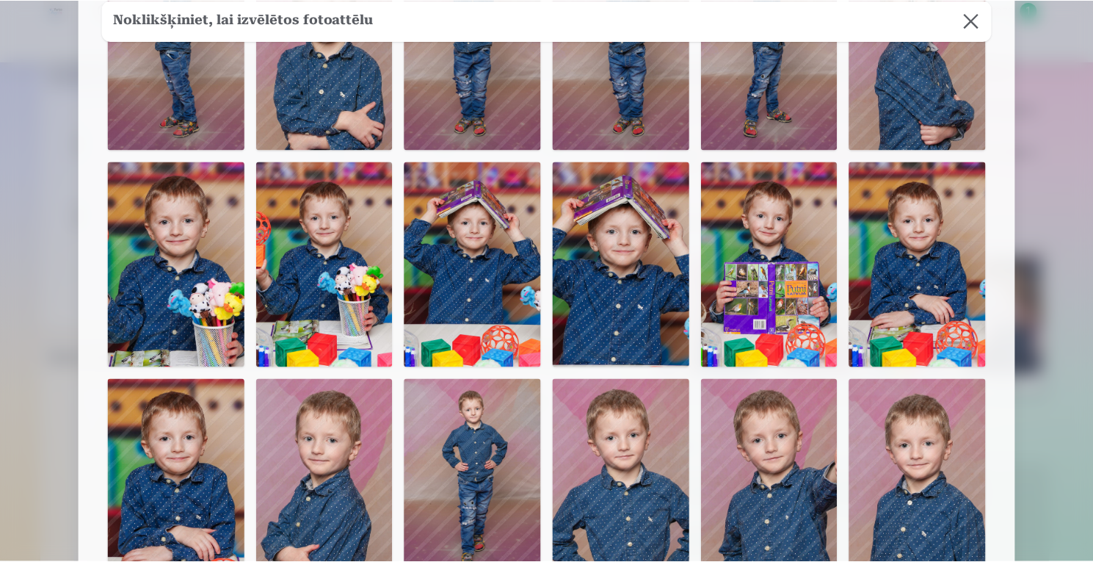
scroll to position [178, 0]
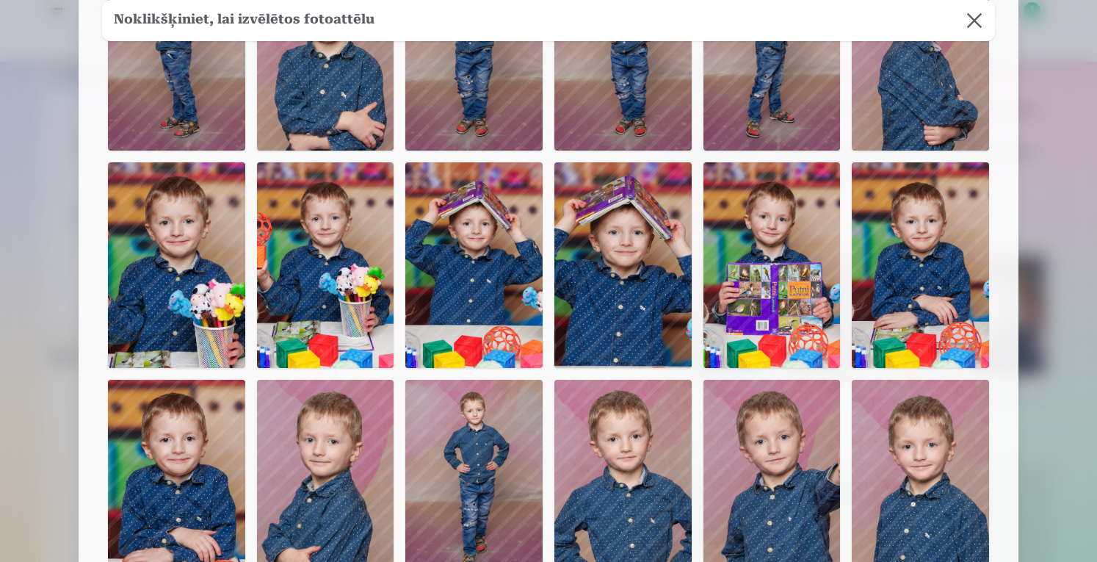
click at [592, 319] on img at bounding box center [622, 265] width 137 height 206
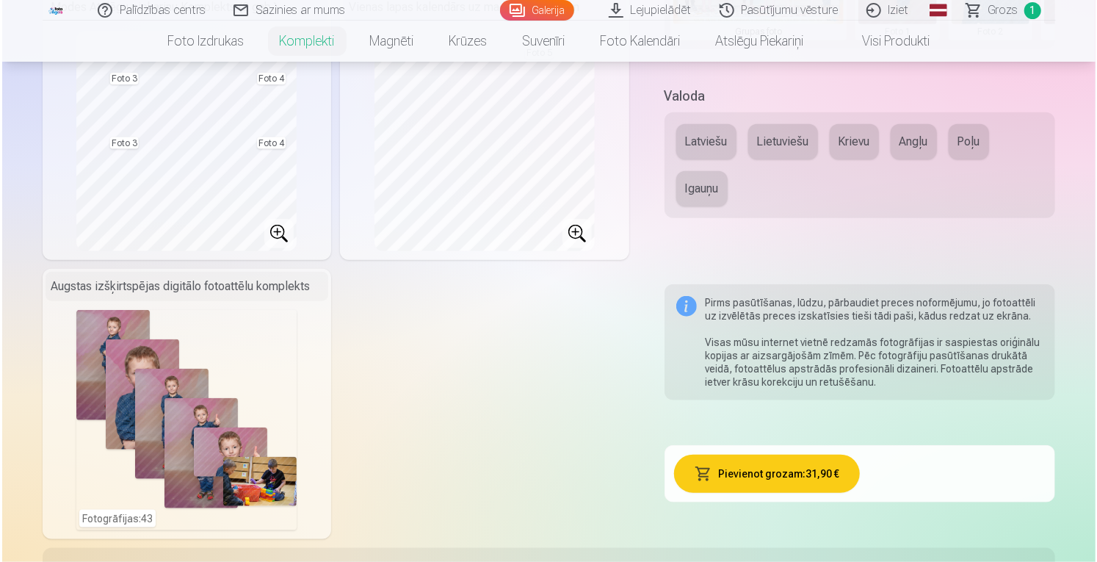
scroll to position [723, 0]
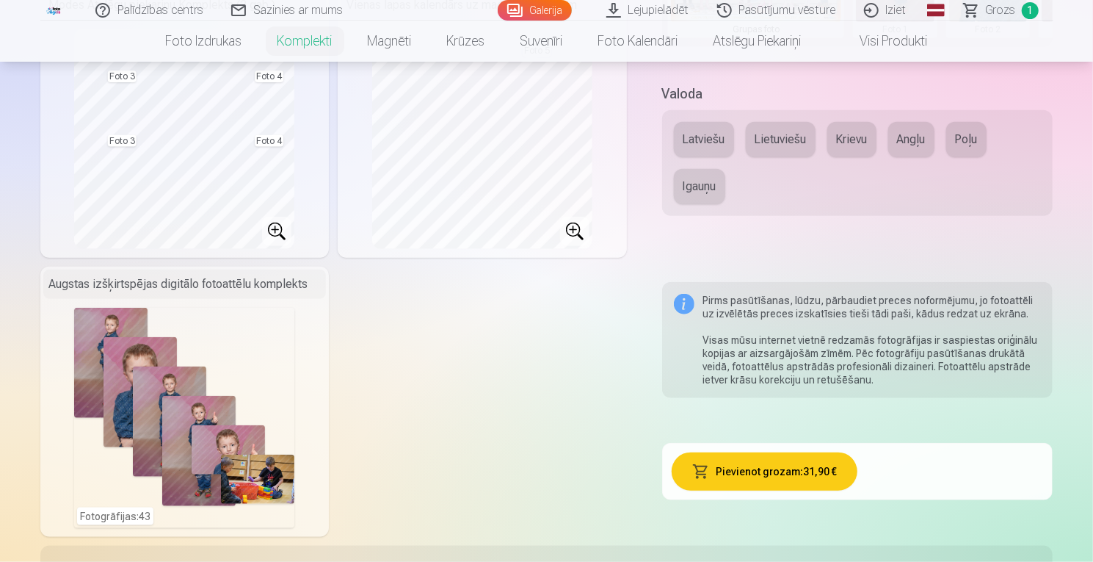
click at [142, 388] on div "Fotogrāfijas : 43" at bounding box center [184, 418] width 220 height 220
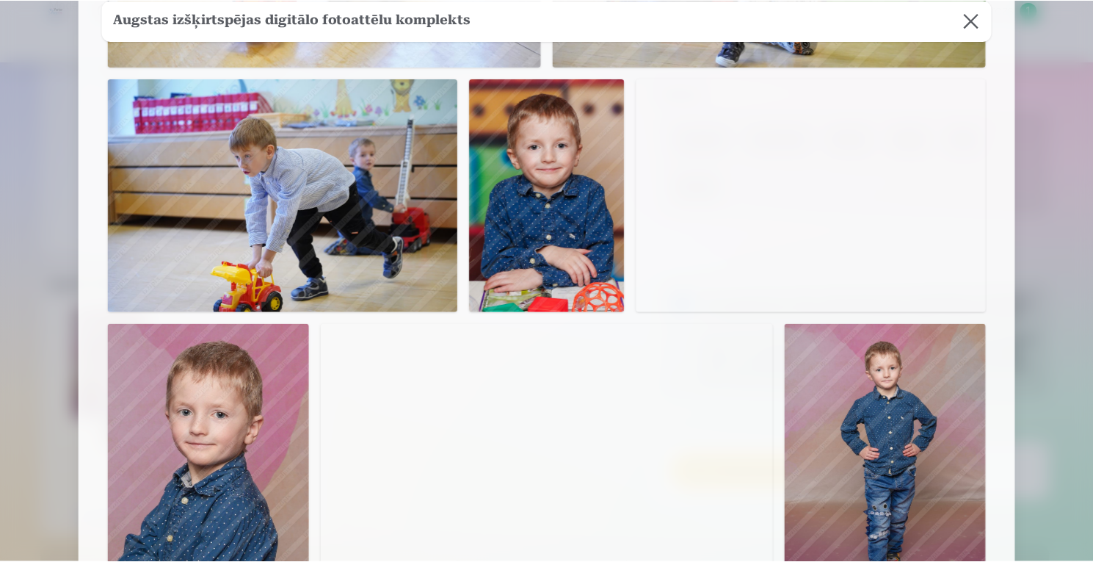
scroll to position [2614, 0]
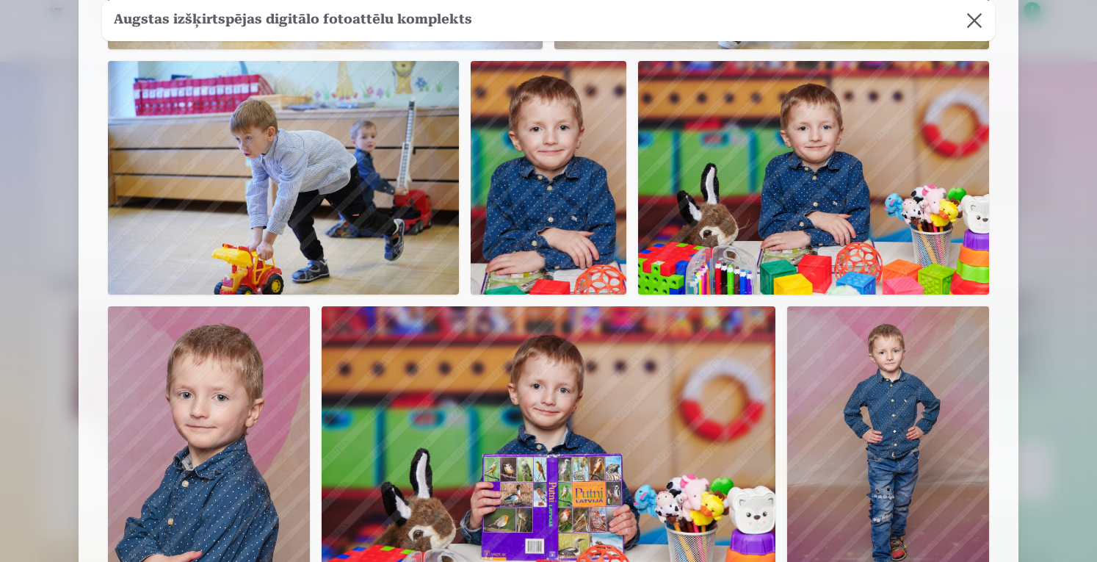
click at [976, 8] on button at bounding box center [974, 20] width 41 height 41
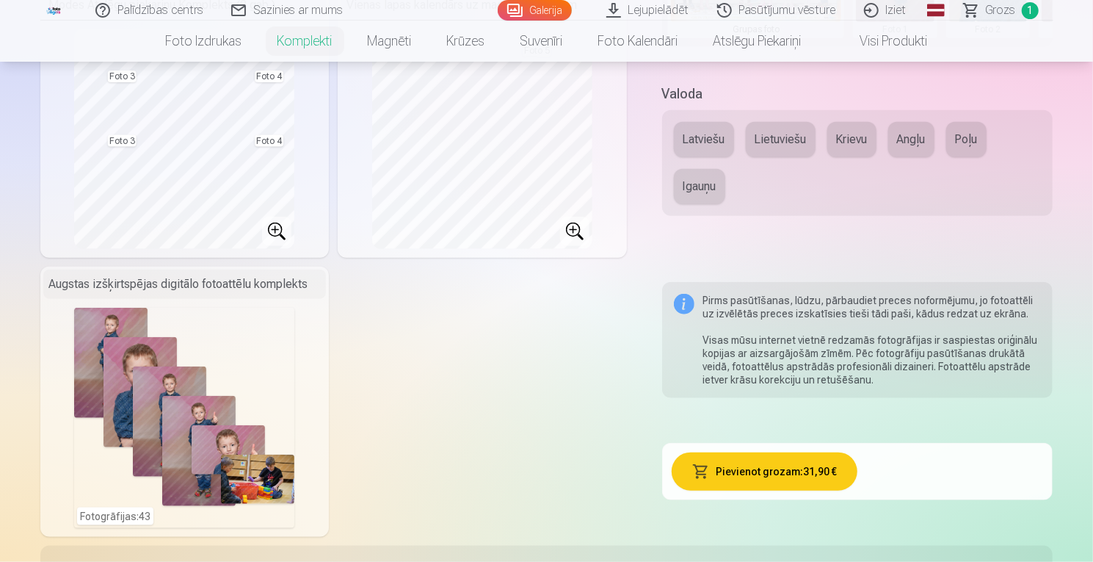
click at [699, 127] on button "Latviešu" at bounding box center [704, 139] width 60 height 35
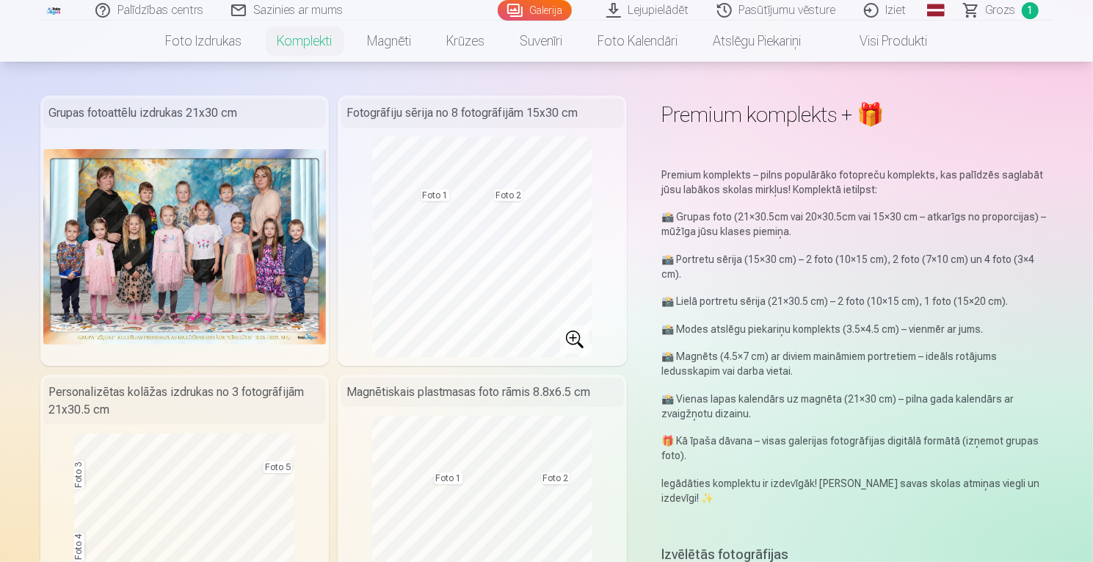
scroll to position [0, 0]
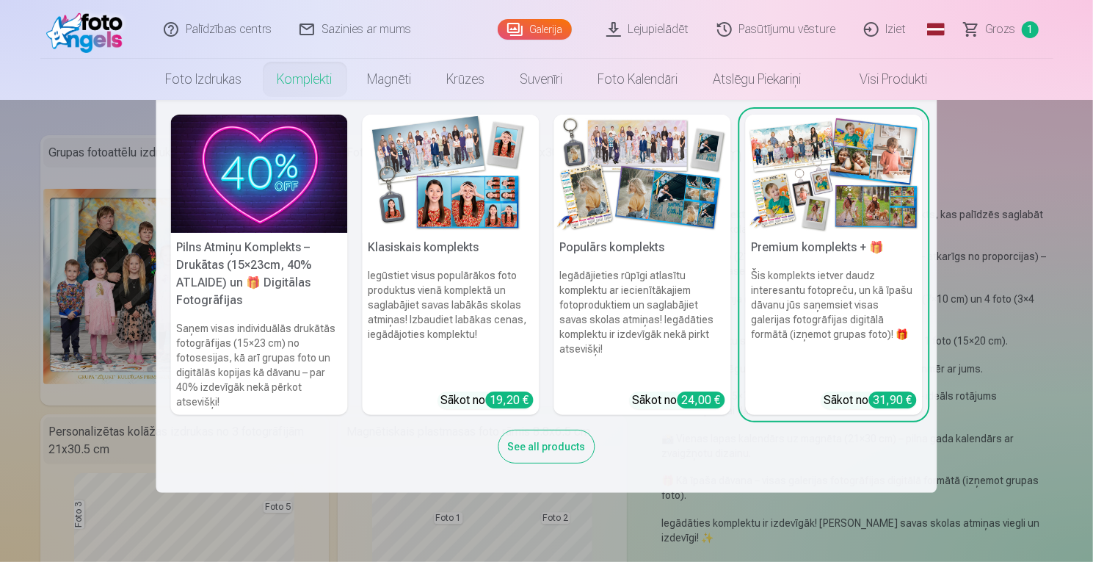
click at [476, 212] on img at bounding box center [451, 174] width 177 height 118
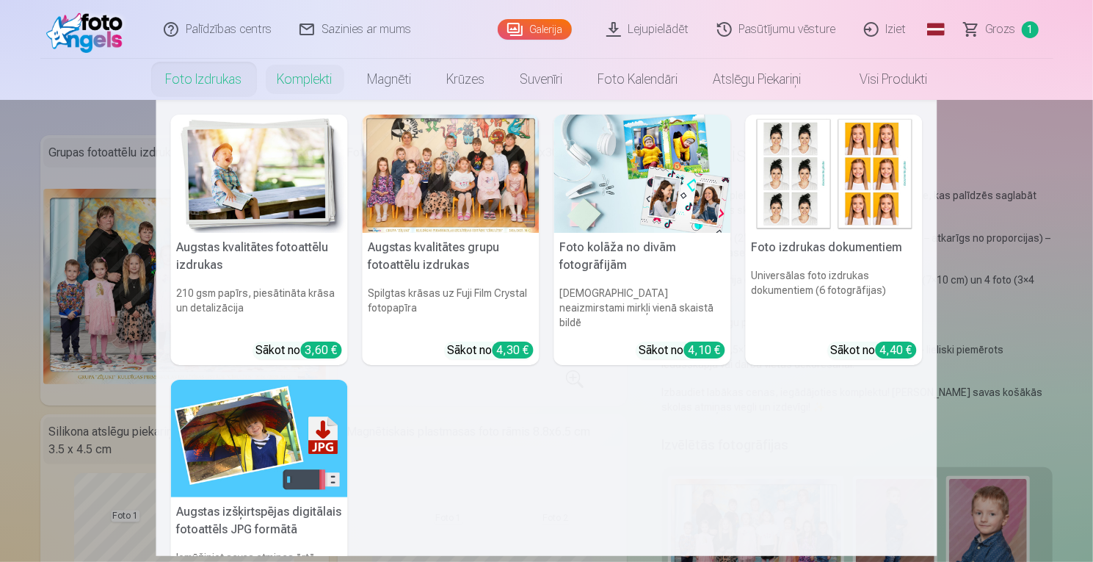
click at [283, 187] on img at bounding box center [259, 174] width 177 height 118
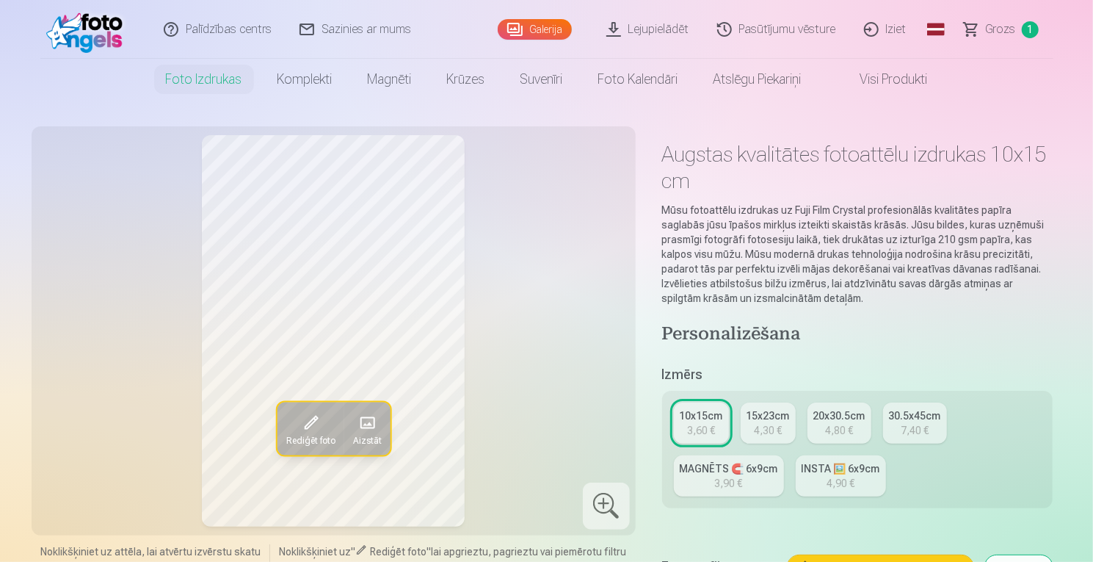
click at [1008, 39] on link "Grozs 1" at bounding box center [1002, 29] width 103 height 59
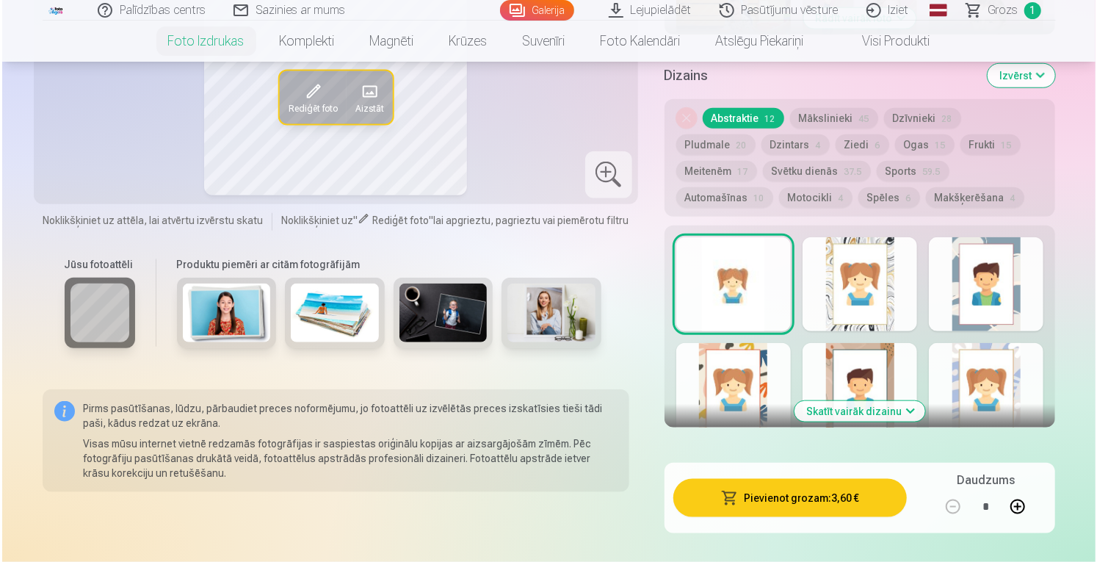
scroll to position [778, 0]
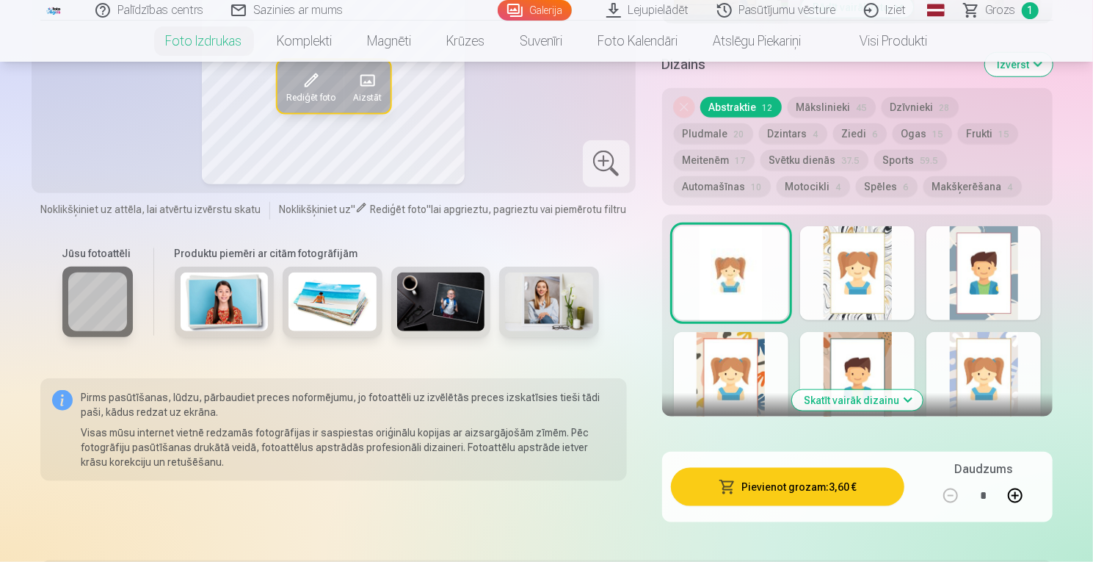
click at [775, 485] on button "Pievienot grozam : 3,60 €" at bounding box center [788, 487] width 234 height 38
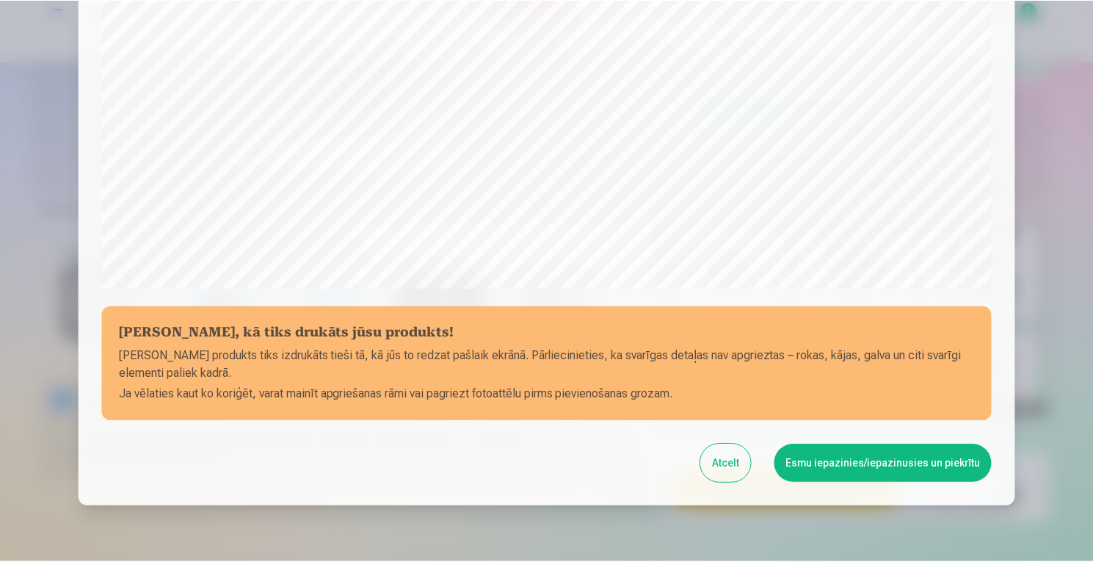
scroll to position [495, 0]
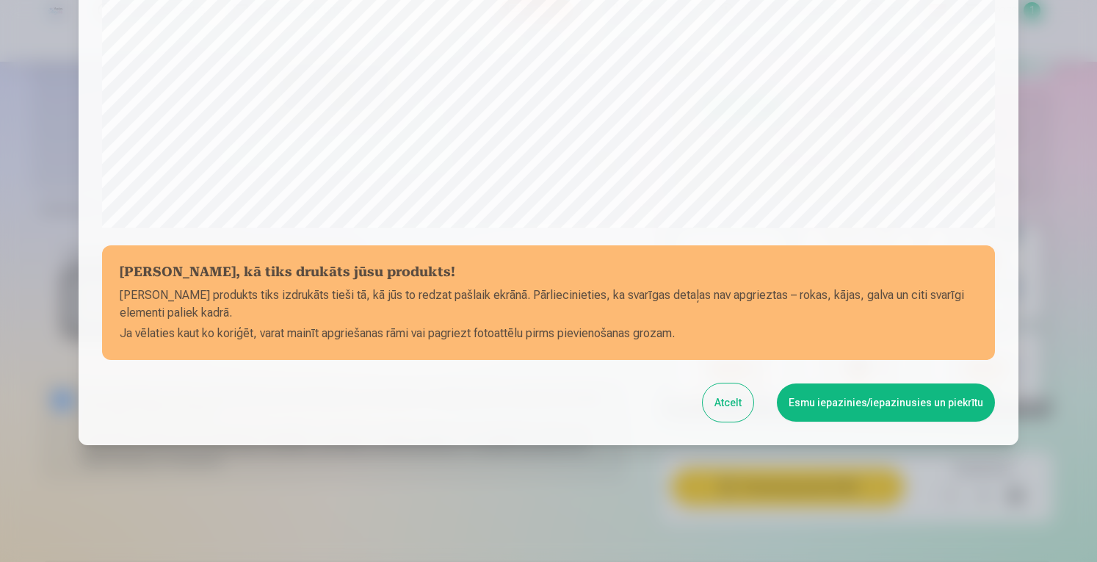
click at [938, 394] on button "Esmu iepazinies/iepazinusies un piekrītu" at bounding box center [886, 402] width 218 height 38
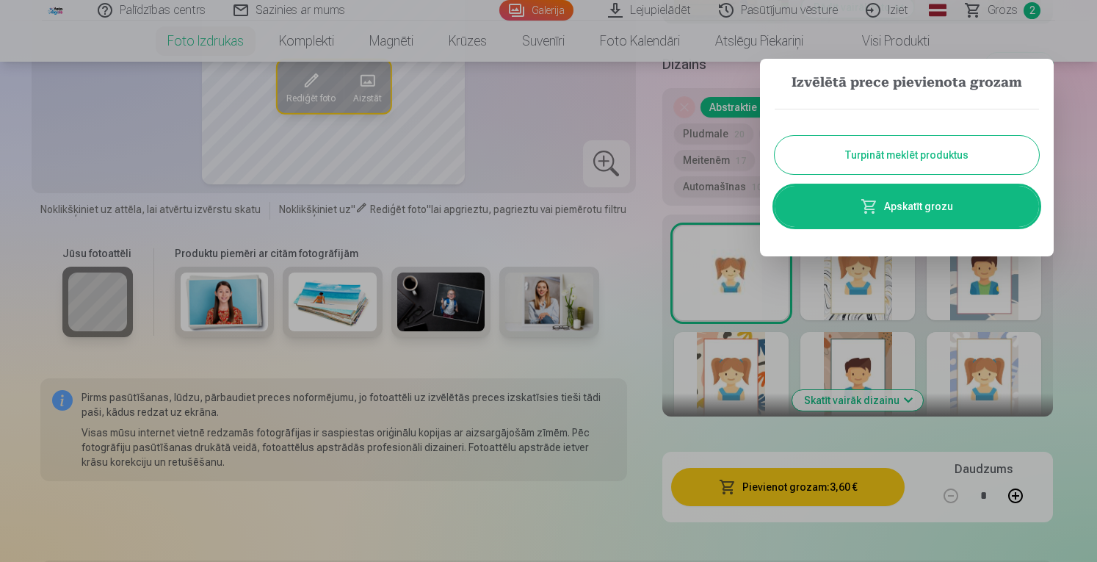
click at [878, 144] on button "Turpināt meklēt produktus" at bounding box center [907, 155] width 264 height 38
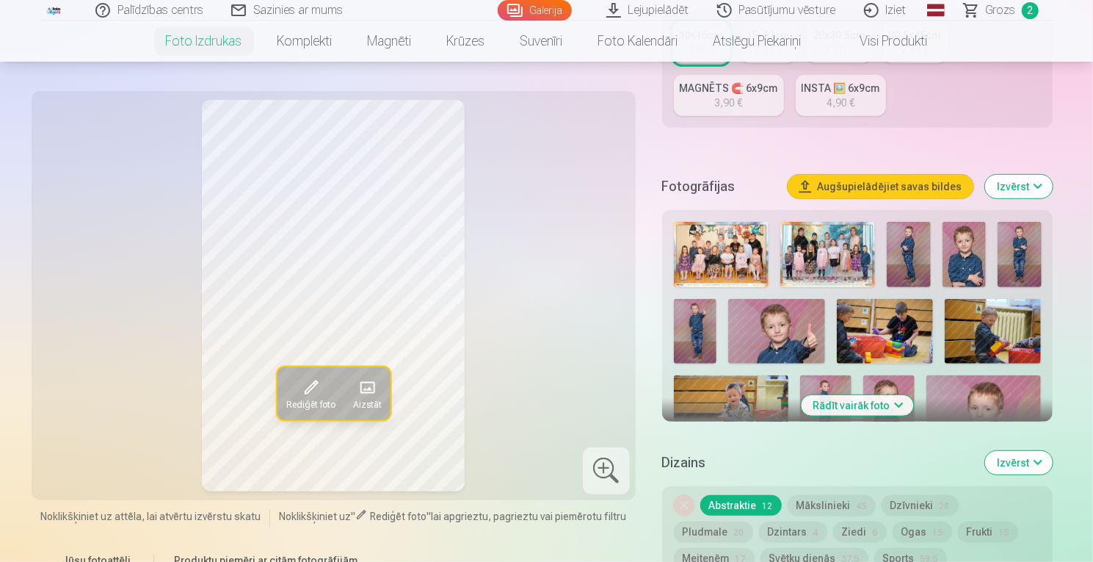
scroll to position [338, 0]
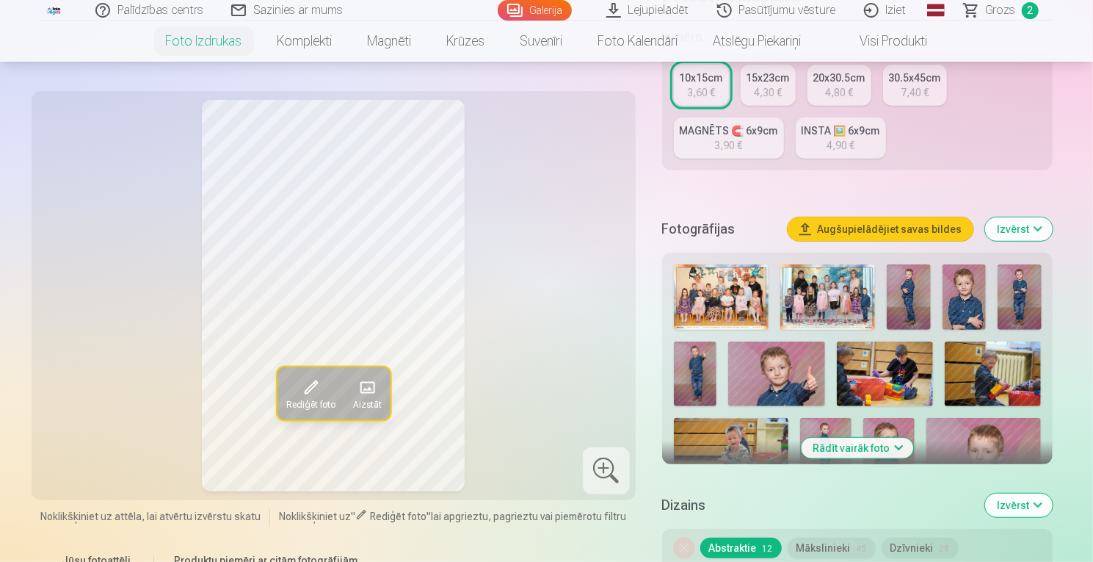
click at [687, 374] on img at bounding box center [695, 373] width 43 height 65
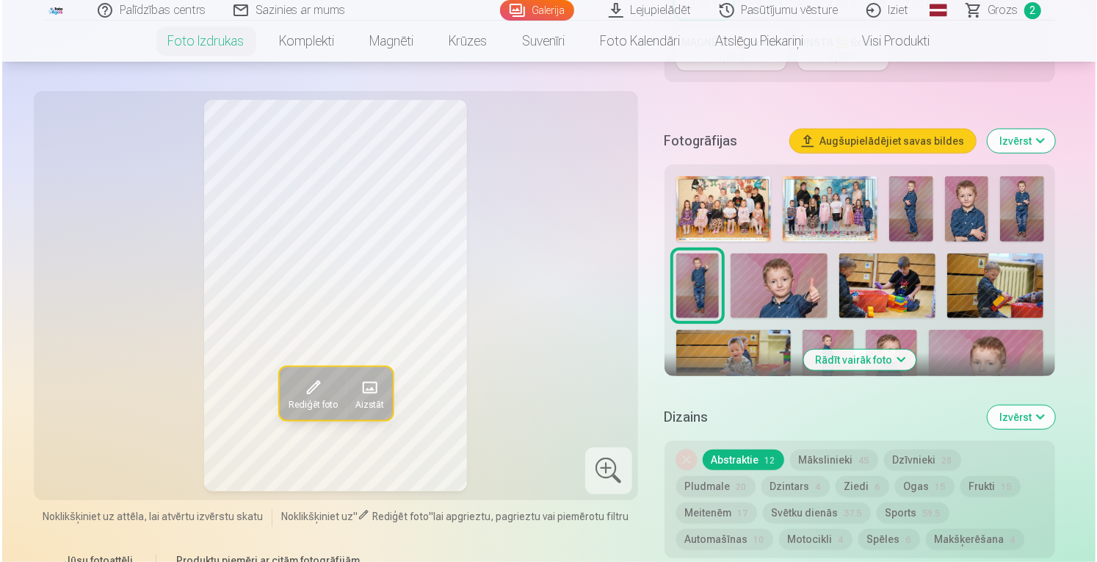
scroll to position [918, 0]
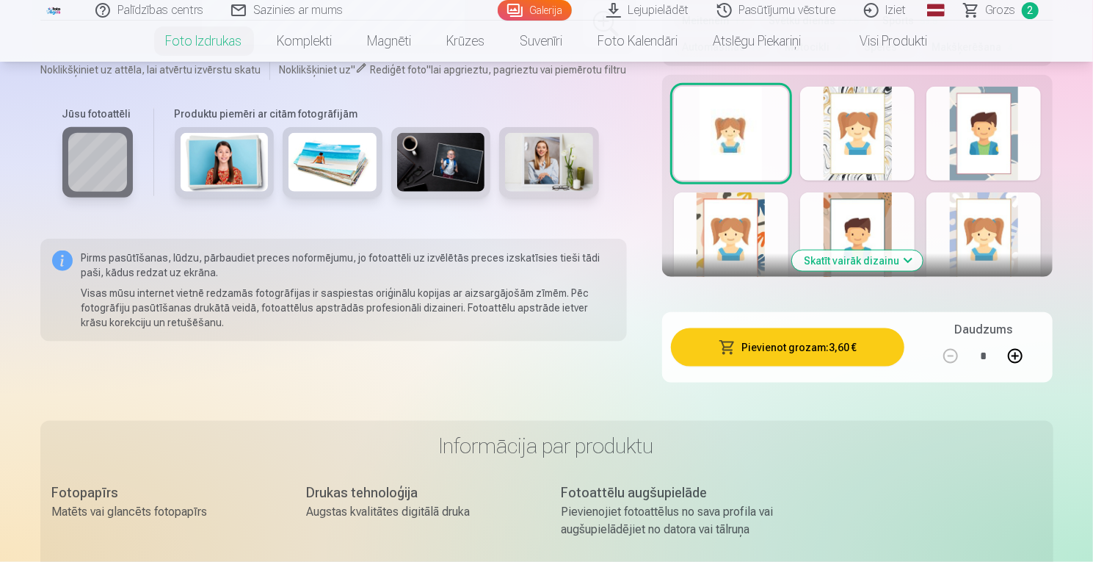
click at [800, 346] on button "Pievienot grozam : 3,60 €" at bounding box center [788, 347] width 234 height 38
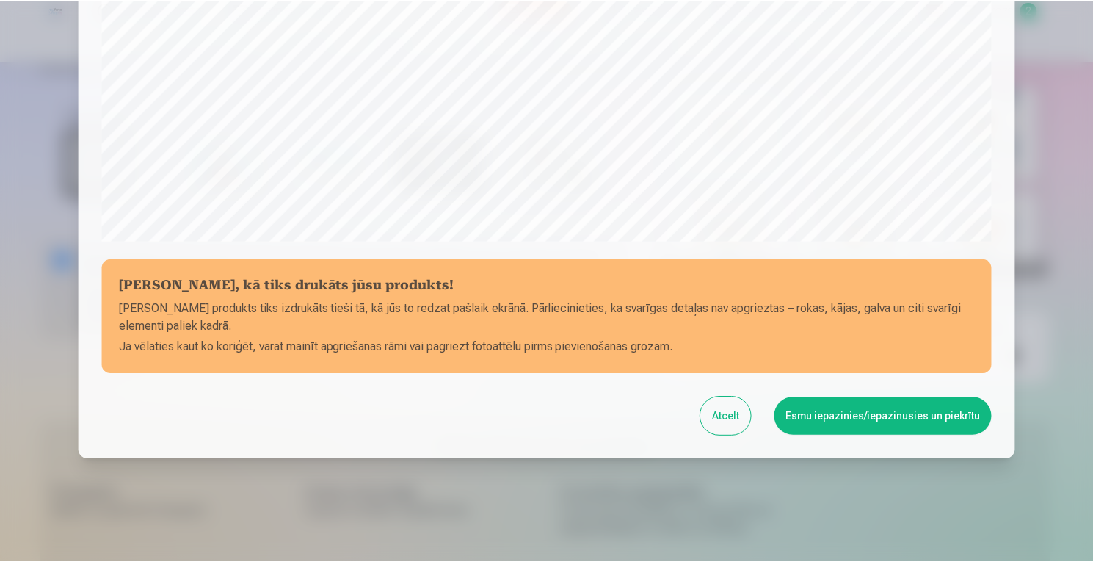
scroll to position [495, 0]
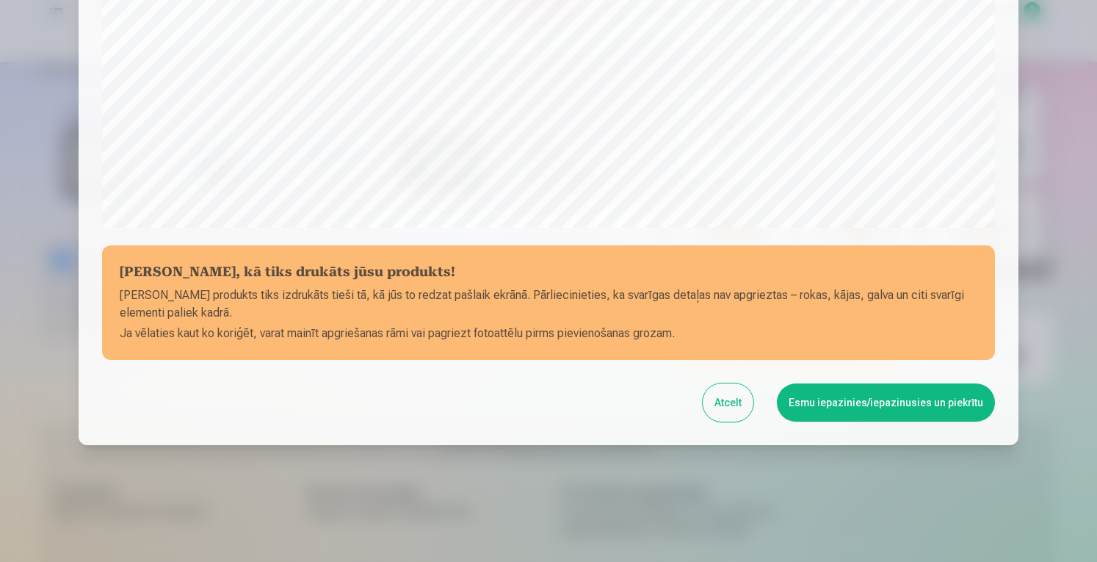
click at [834, 402] on button "Esmu iepazinies/iepazinusies un piekrītu" at bounding box center [886, 402] width 218 height 38
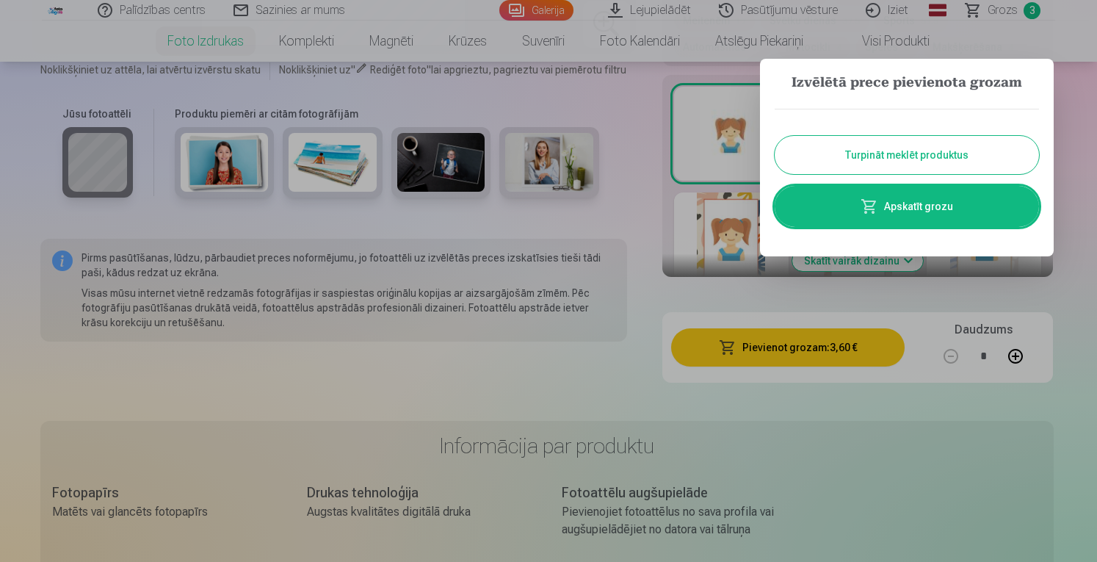
click at [894, 153] on button "Turpināt meklēt produktus" at bounding box center [907, 155] width 264 height 38
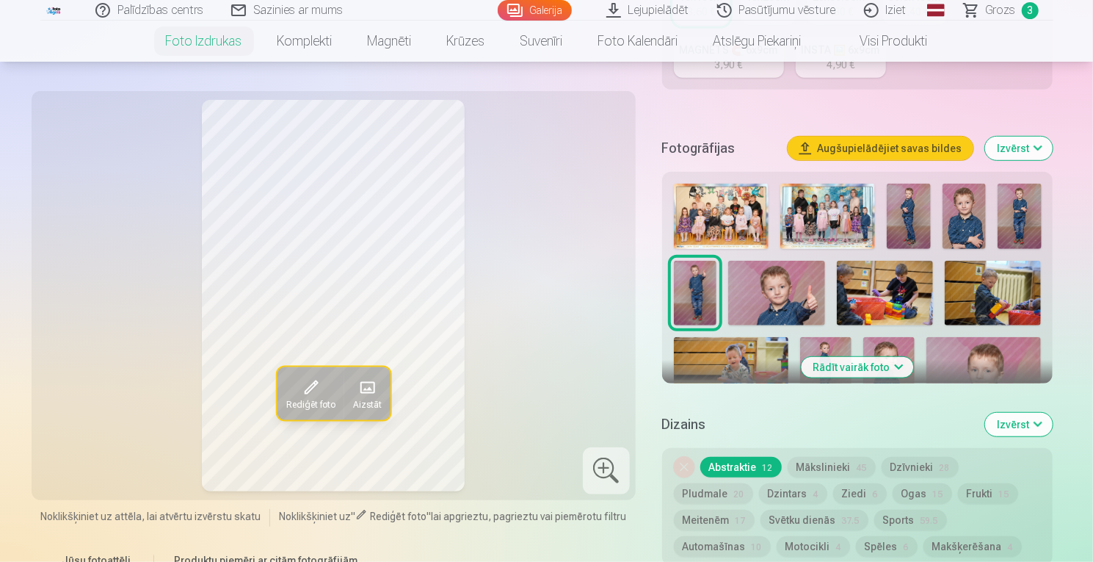
scroll to position [396, 0]
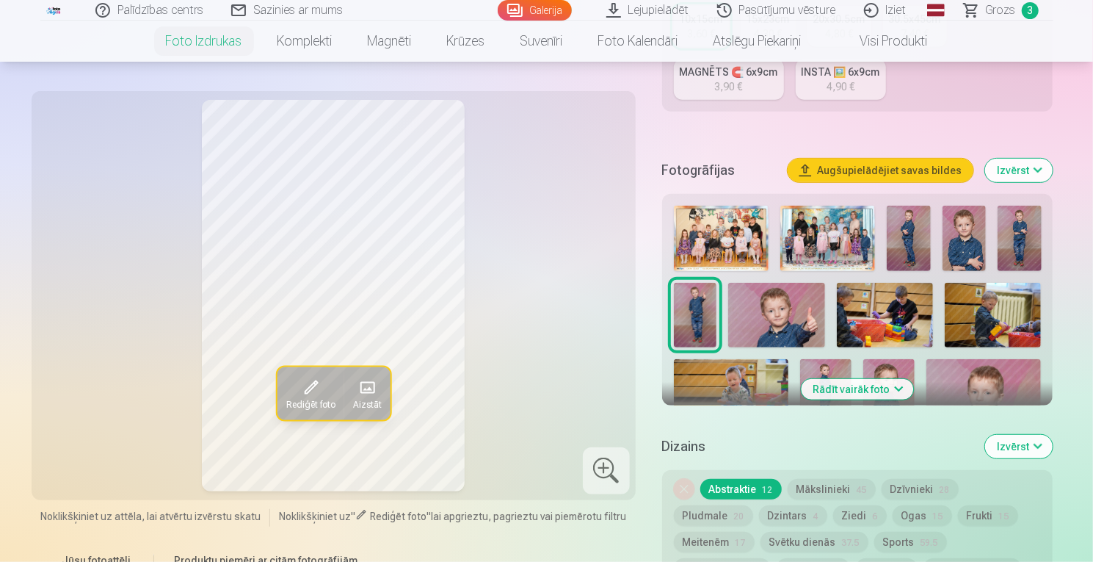
click at [893, 388] on button "Rādīt vairāk foto" at bounding box center [858, 389] width 112 height 21
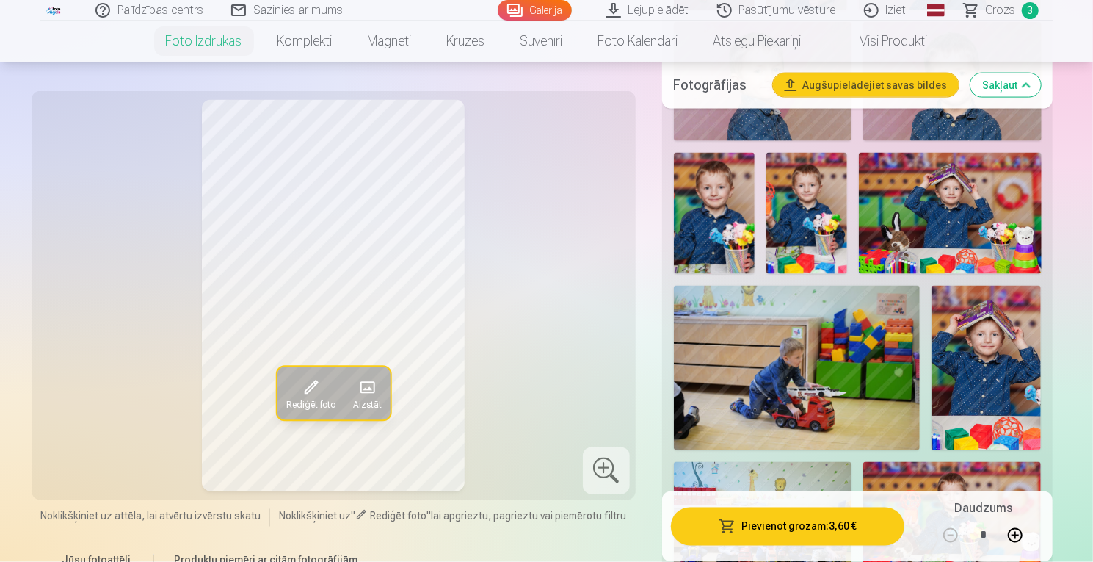
scroll to position [1277, 0]
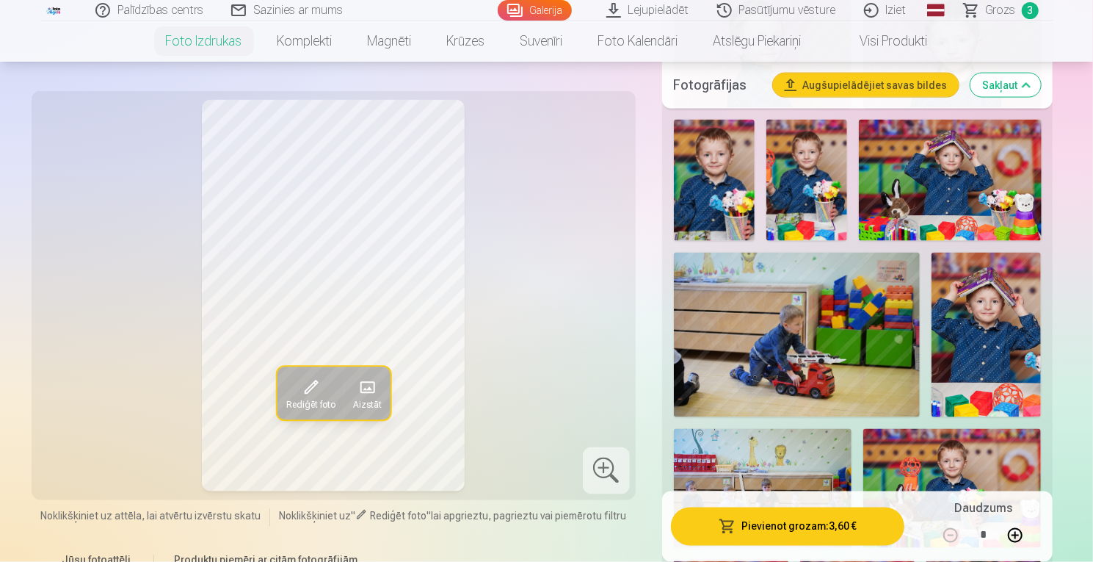
click at [963, 186] on img at bounding box center [950, 180] width 182 height 121
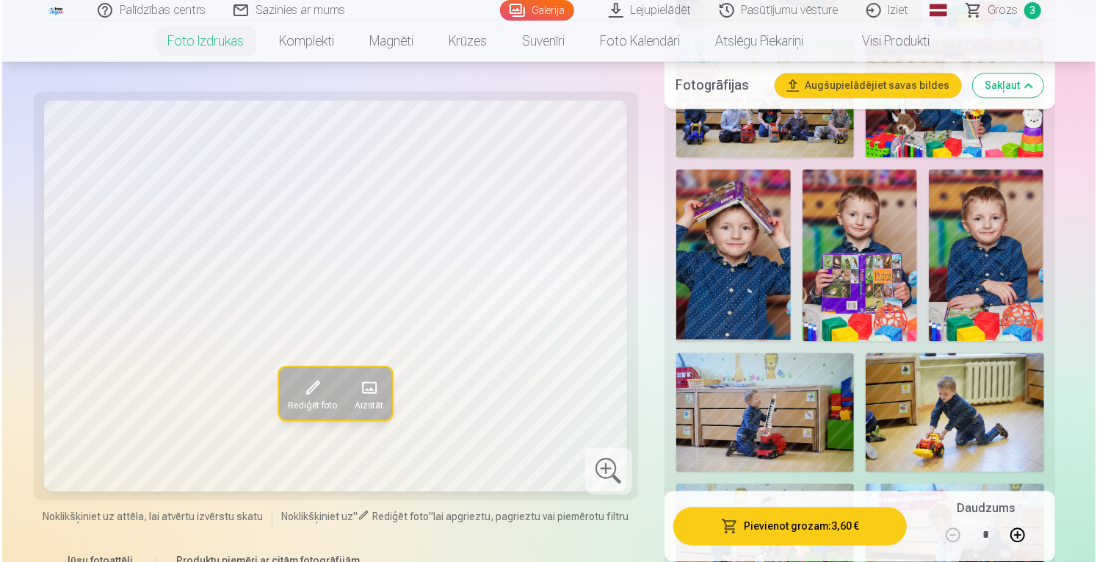
scroll to position [1689, 0]
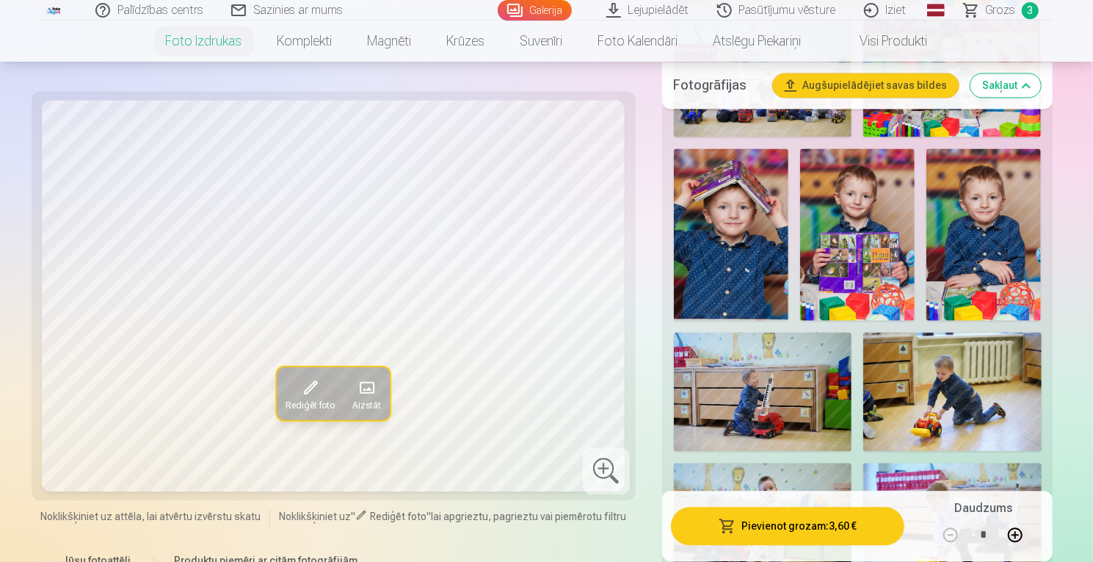
click at [726, 520] on span "button" at bounding box center [728, 526] width 18 height 15
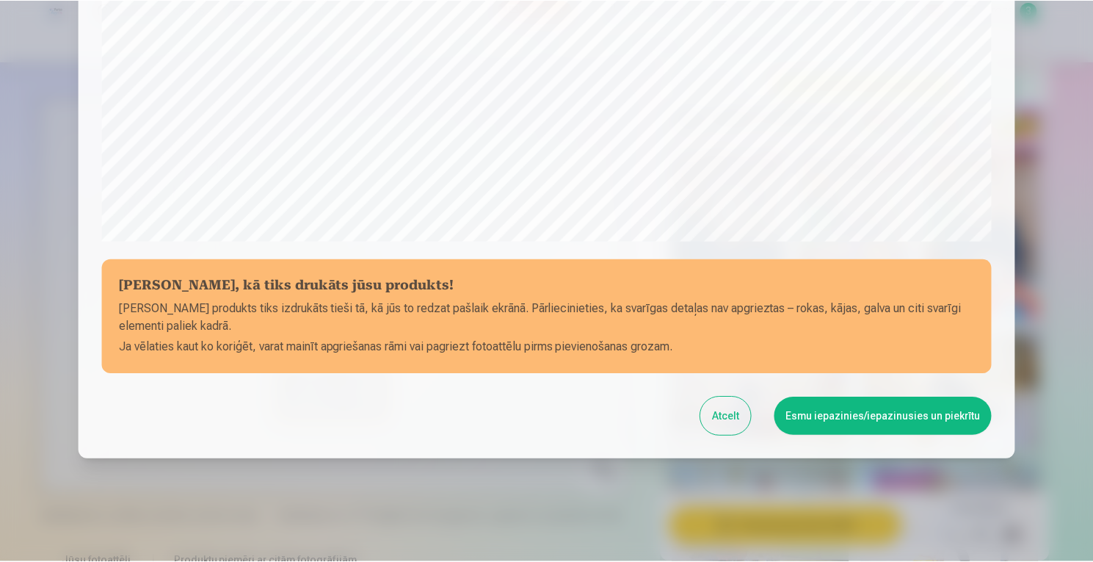
scroll to position [495, 0]
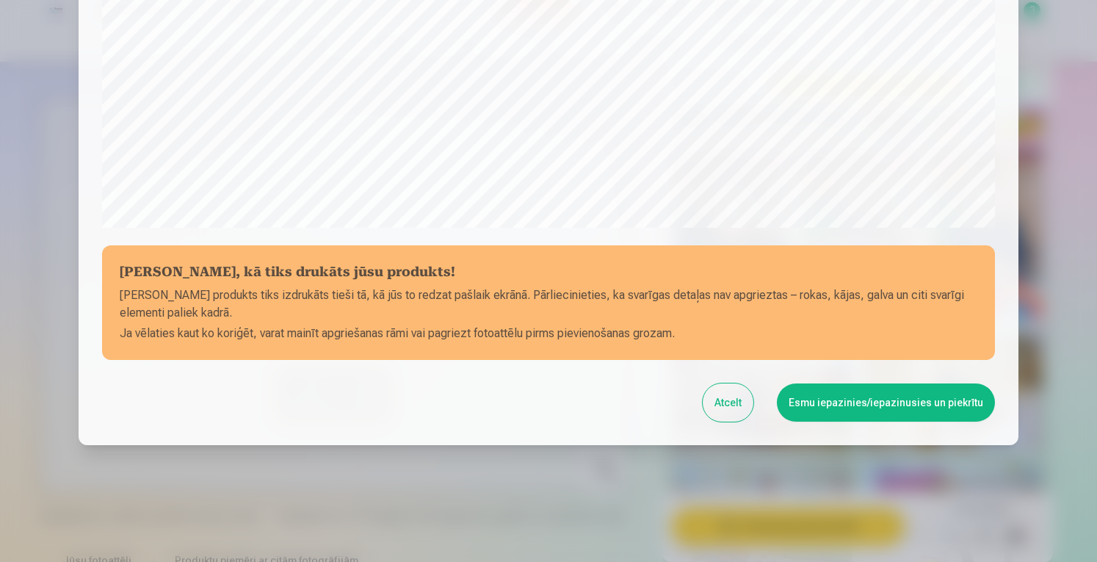
click at [886, 413] on button "Esmu iepazinies/iepazinusies un piekrītu" at bounding box center [886, 402] width 218 height 38
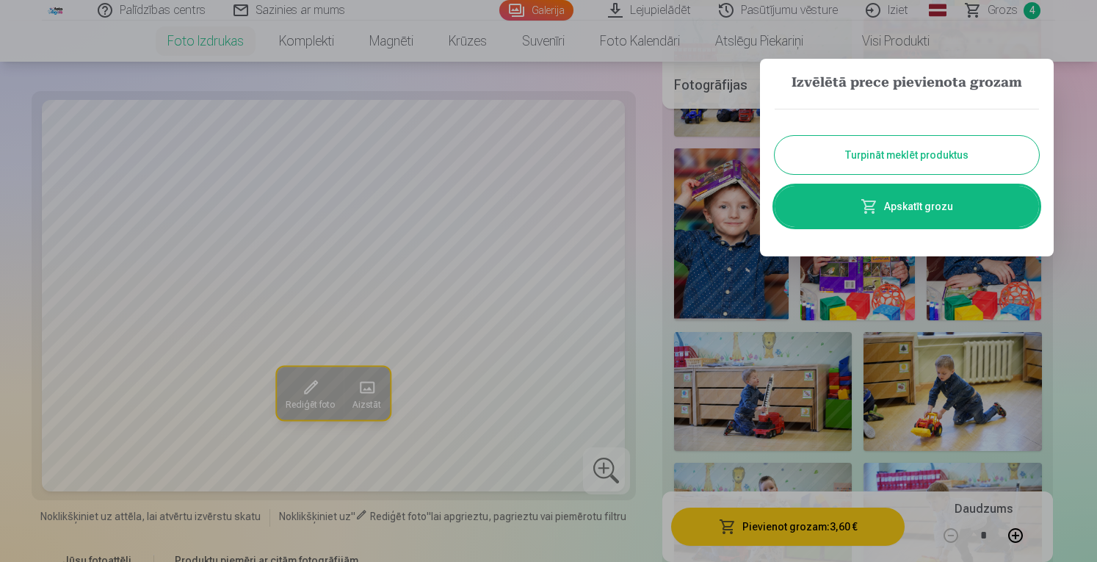
click at [859, 159] on button "Turpināt meklēt produktus" at bounding box center [907, 155] width 264 height 38
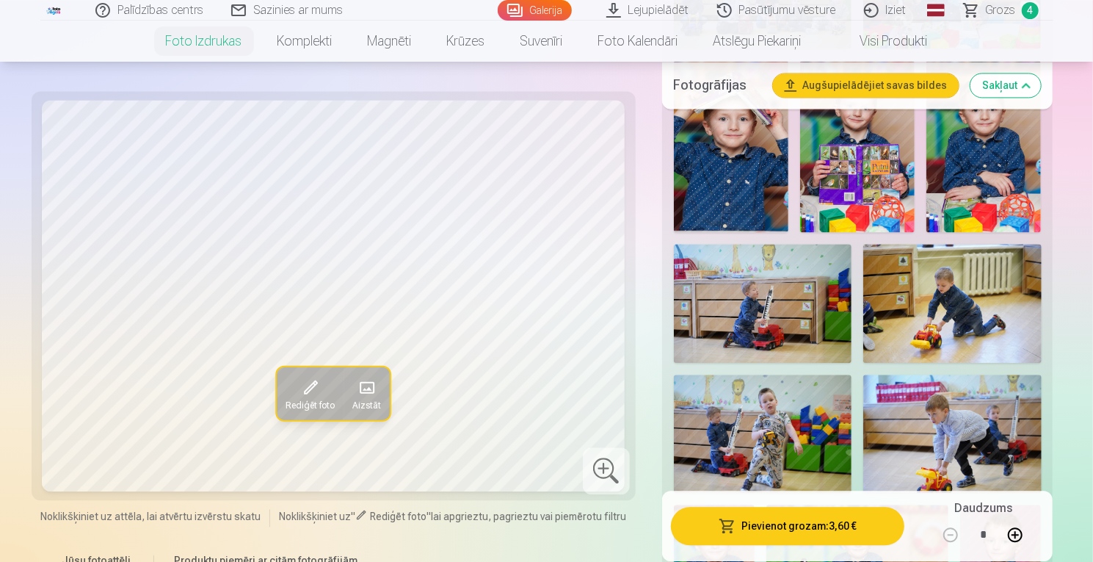
scroll to position [1777, 0]
click at [786, 319] on img at bounding box center [763, 303] width 178 height 119
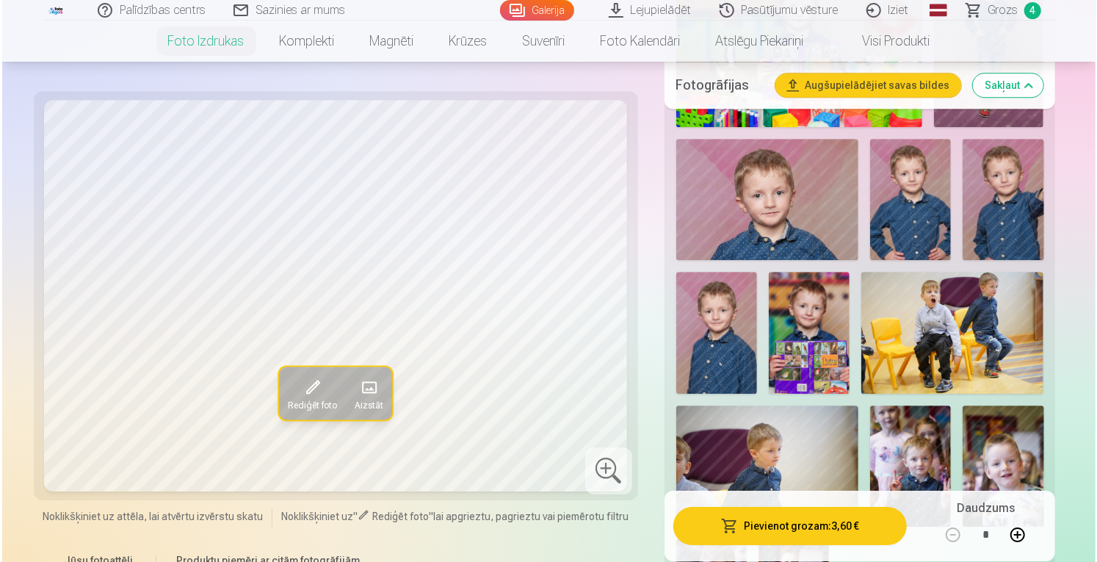
scroll to position [2423, 0]
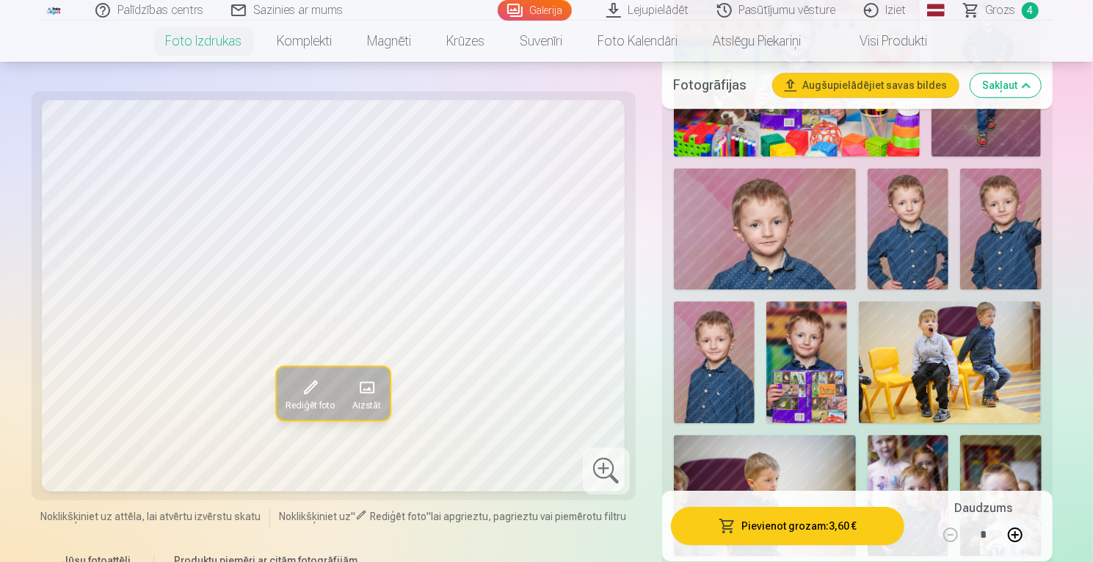
click at [900, 214] on img at bounding box center [908, 228] width 81 height 121
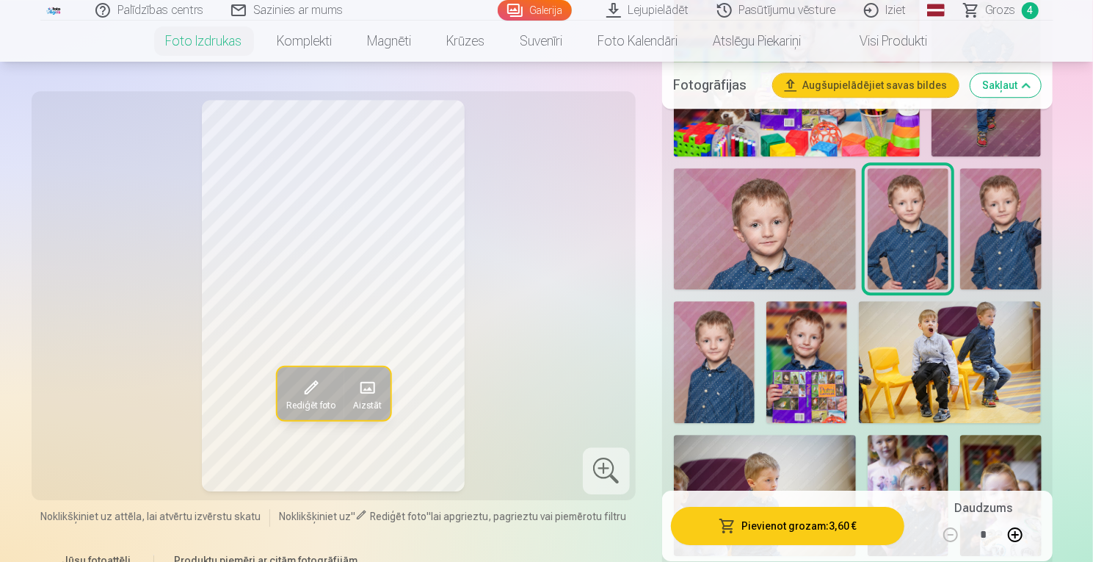
click at [766, 532] on button "Pievienot grozam : 3,60 €" at bounding box center [788, 526] width 234 height 38
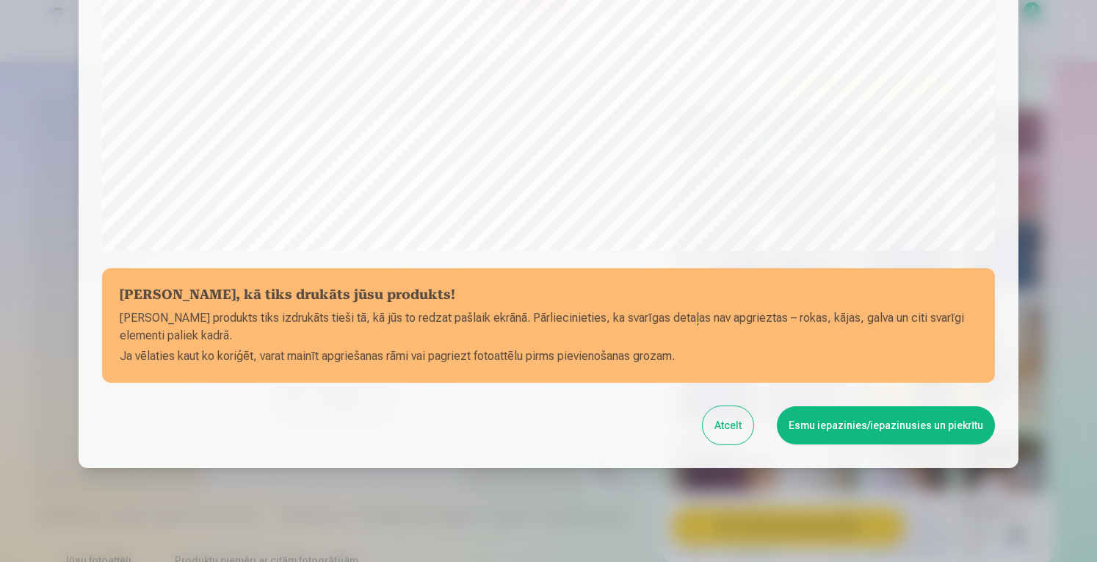
scroll to position [495, 0]
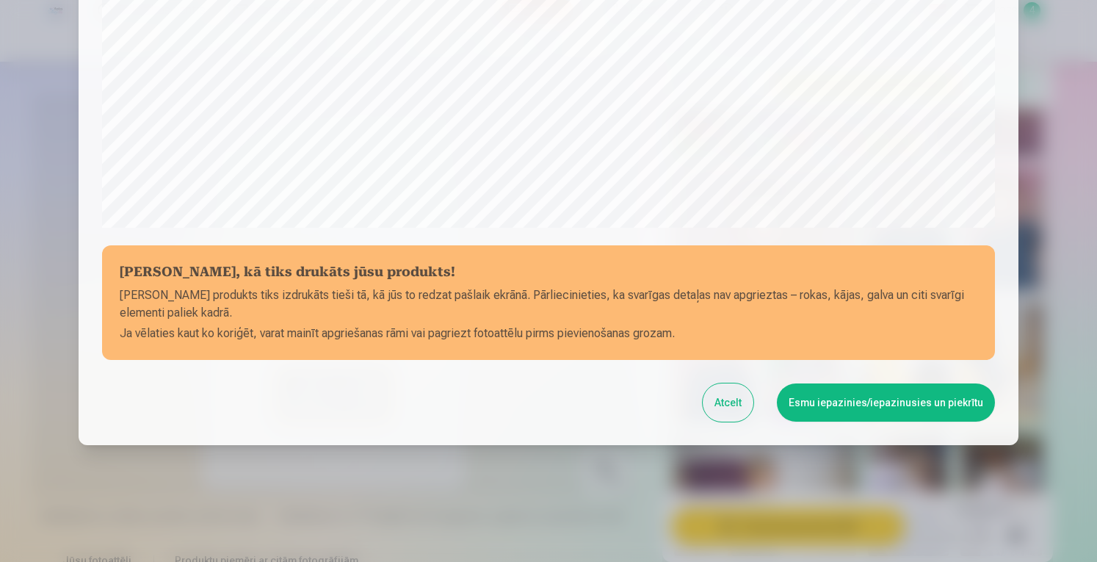
click at [812, 402] on button "Esmu iepazinies/iepazinusies un piekrītu" at bounding box center [886, 402] width 218 height 38
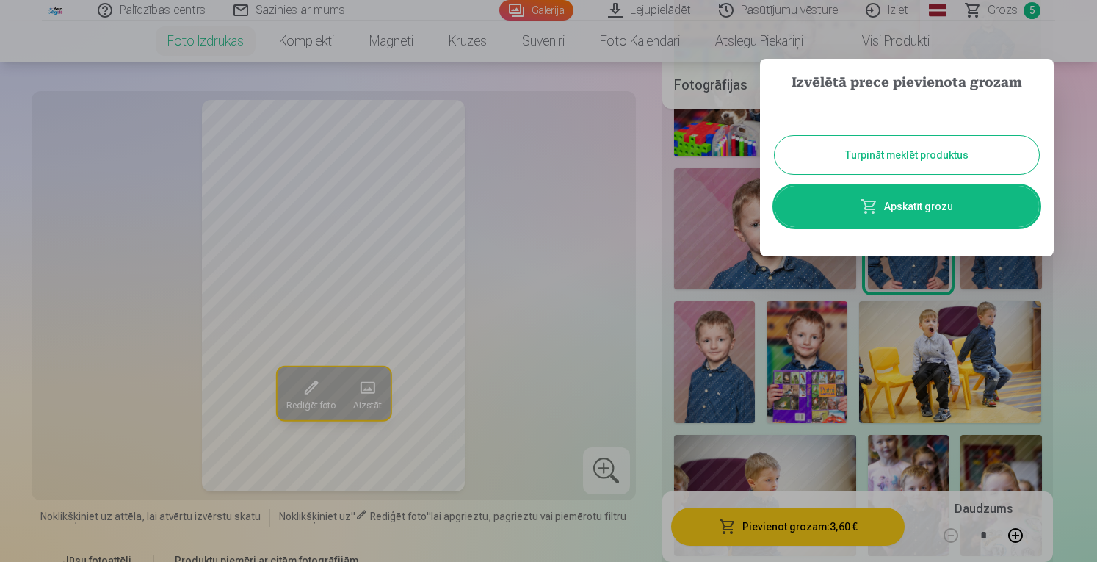
click at [902, 201] on link "Apskatīt grozu" at bounding box center [907, 206] width 264 height 41
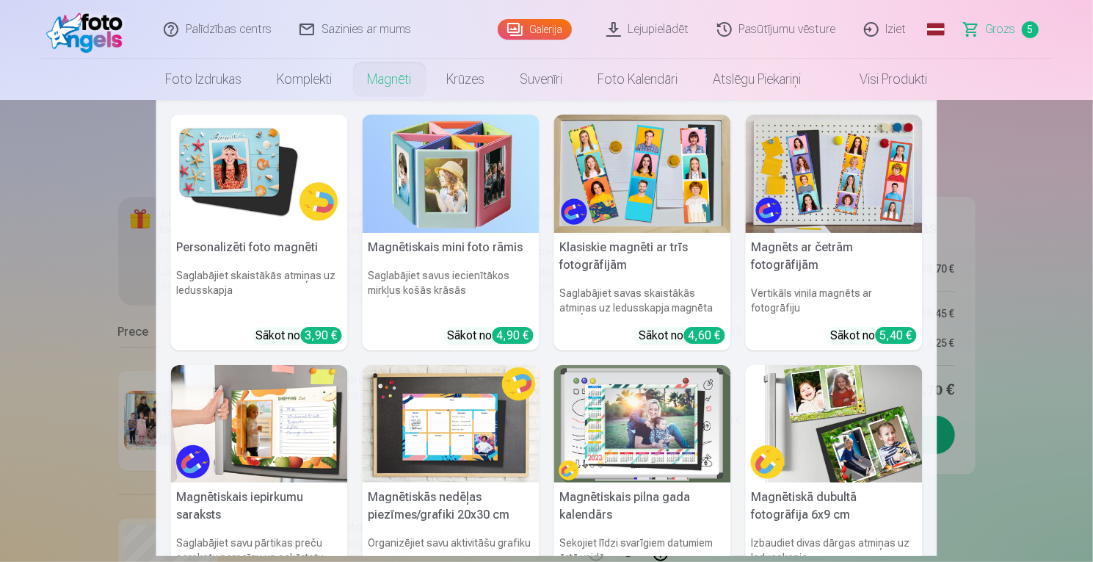
click at [263, 223] on img at bounding box center [259, 174] width 177 height 118
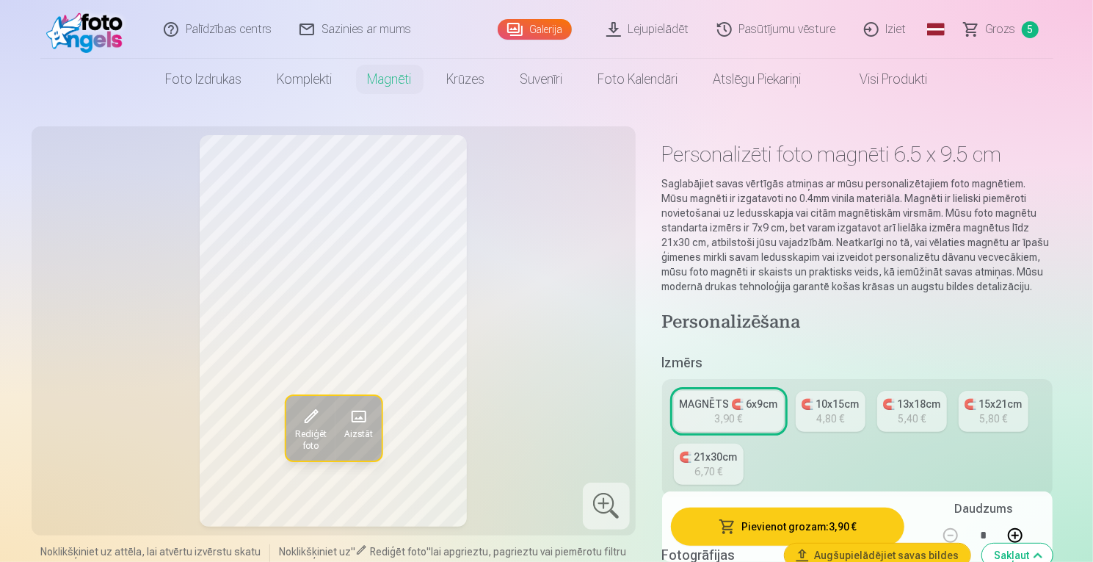
scroll to position [492, 0]
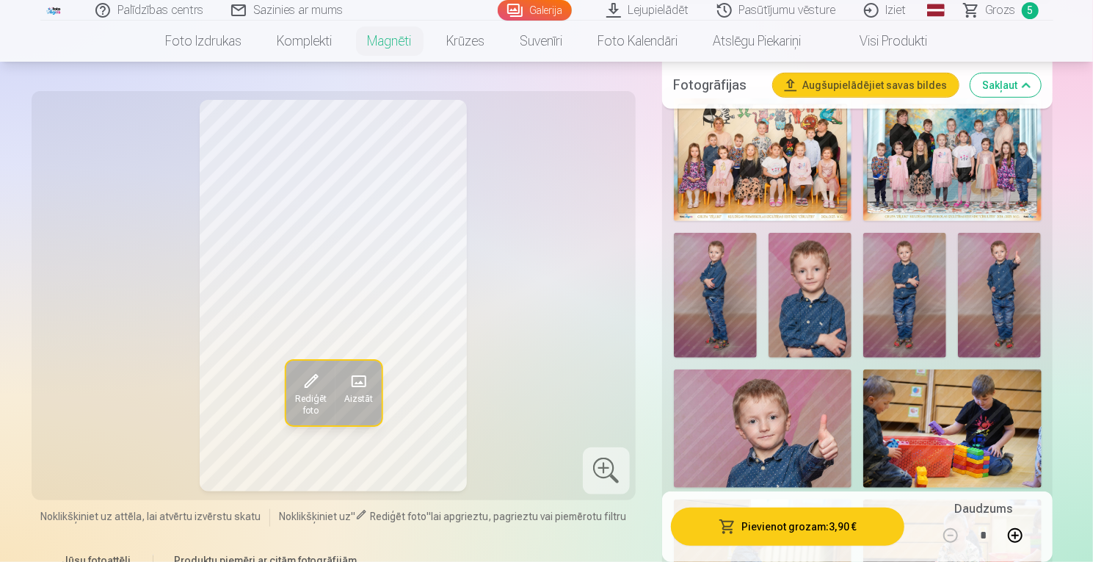
click at [999, 293] on img at bounding box center [999, 295] width 83 height 125
click at [738, 280] on img at bounding box center [715, 295] width 83 height 125
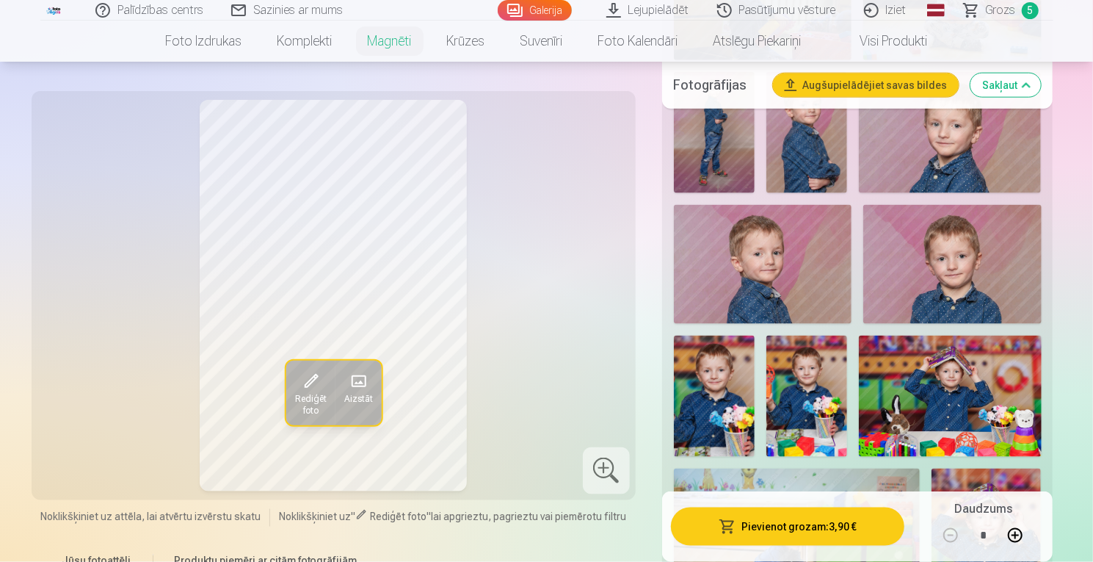
scroll to position [1021, 0]
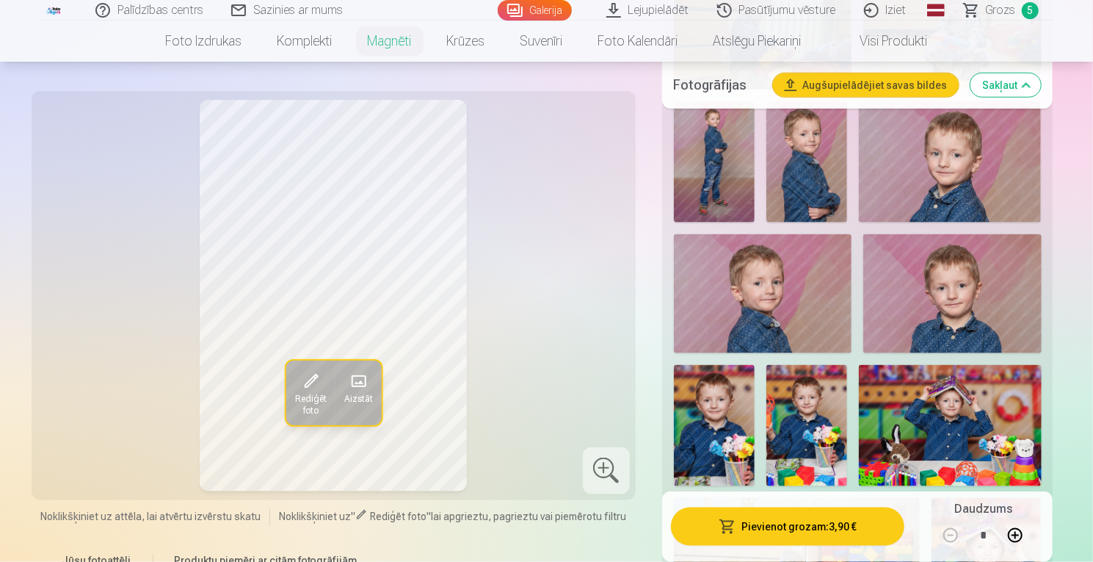
click at [687, 151] on img at bounding box center [714, 162] width 81 height 122
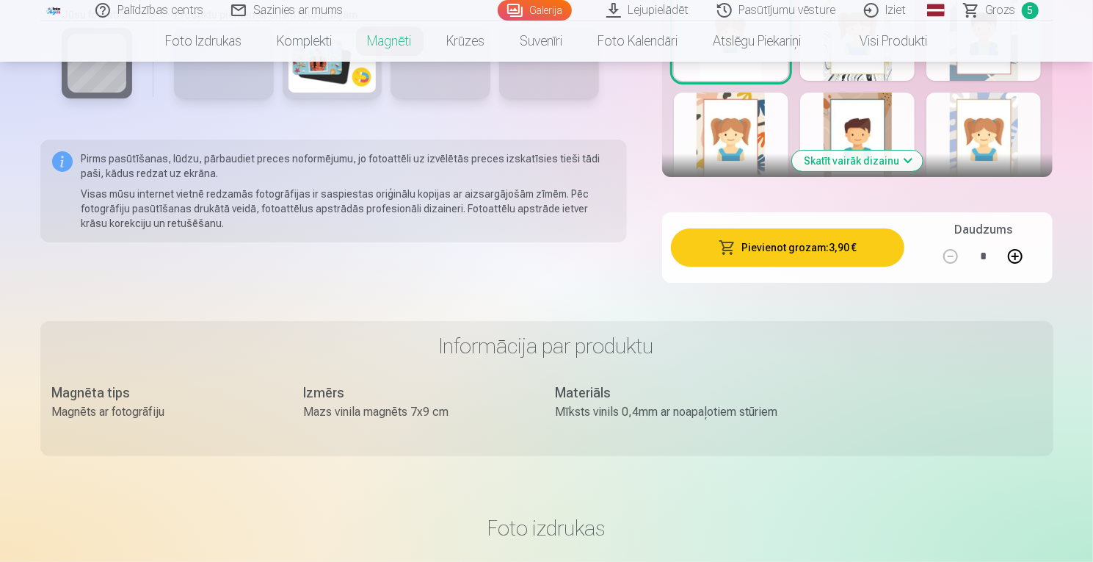
scroll to position [3128, 0]
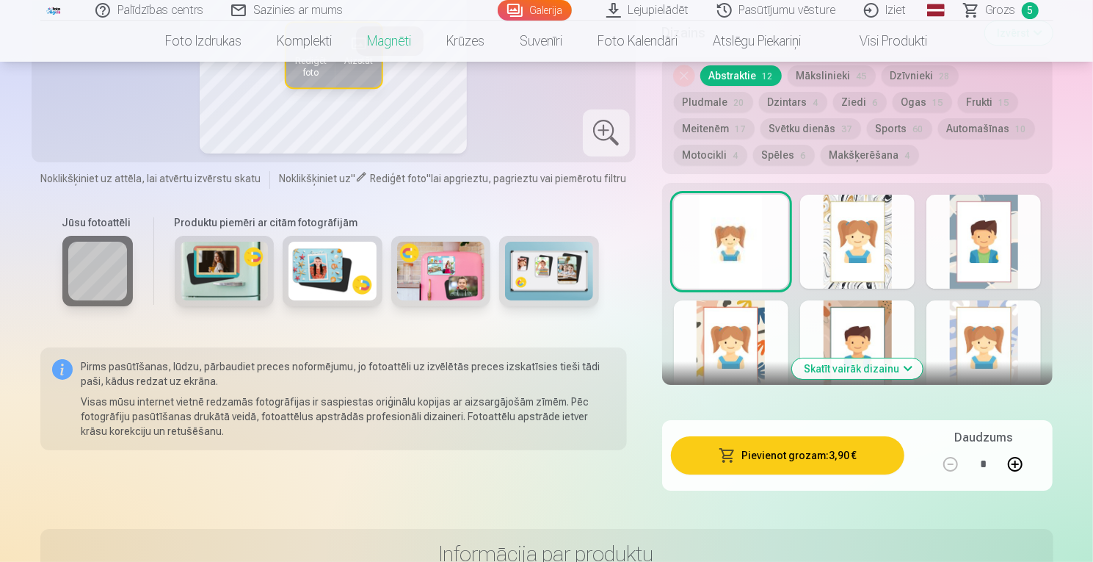
click at [958, 104] on button "Frukti 15" at bounding box center [988, 102] width 60 height 21
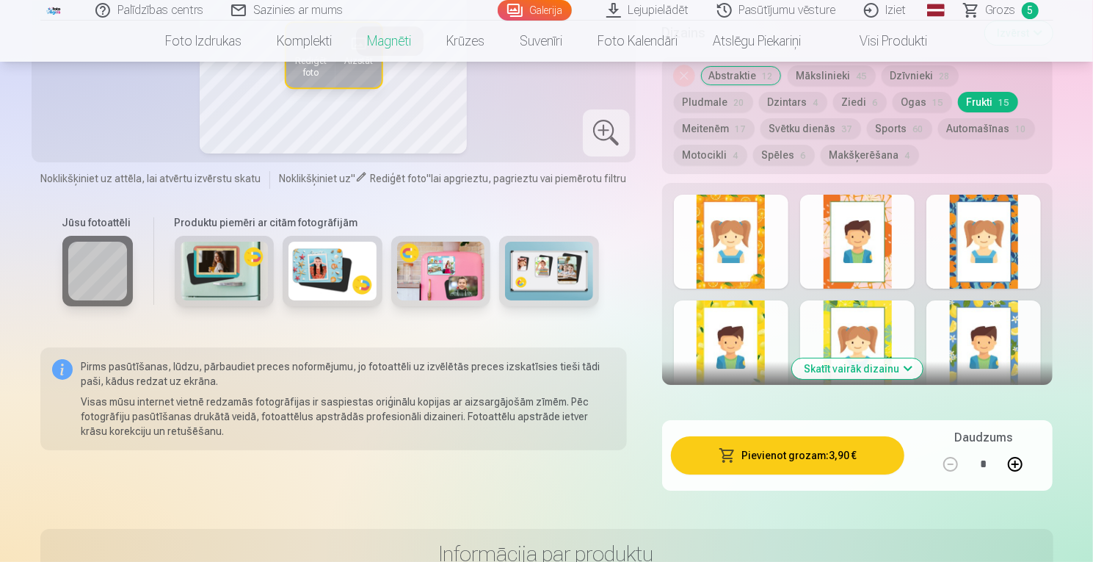
click at [938, 126] on button "Automašīnas 10" at bounding box center [986, 128] width 97 height 21
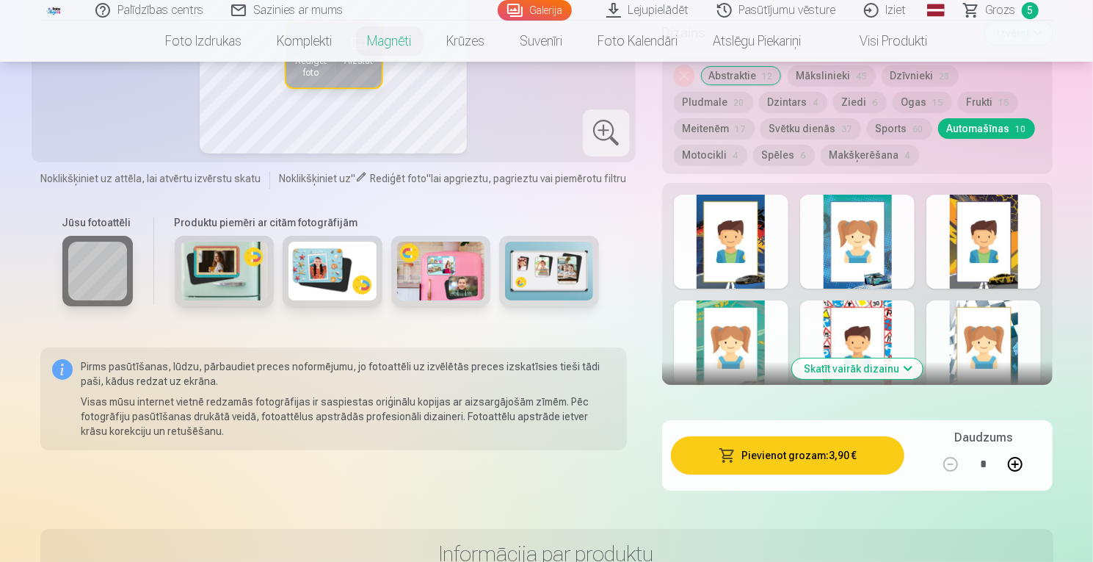
click at [902, 366] on button "Skatīt vairāk dizainu" at bounding box center [857, 368] width 131 height 21
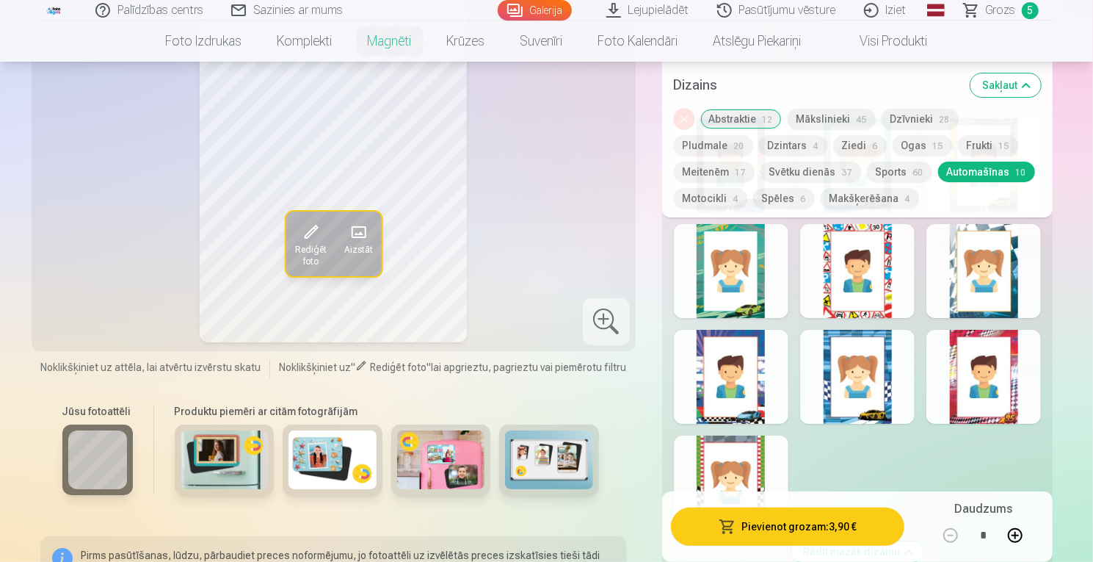
scroll to position [3186, 0]
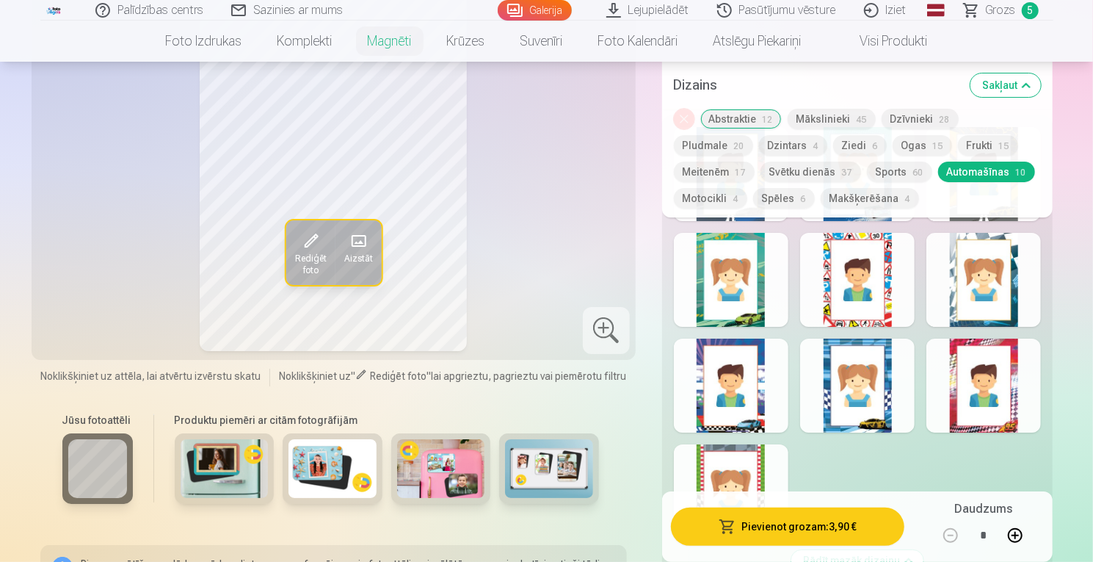
click at [846, 408] on div at bounding box center [857, 385] width 115 height 94
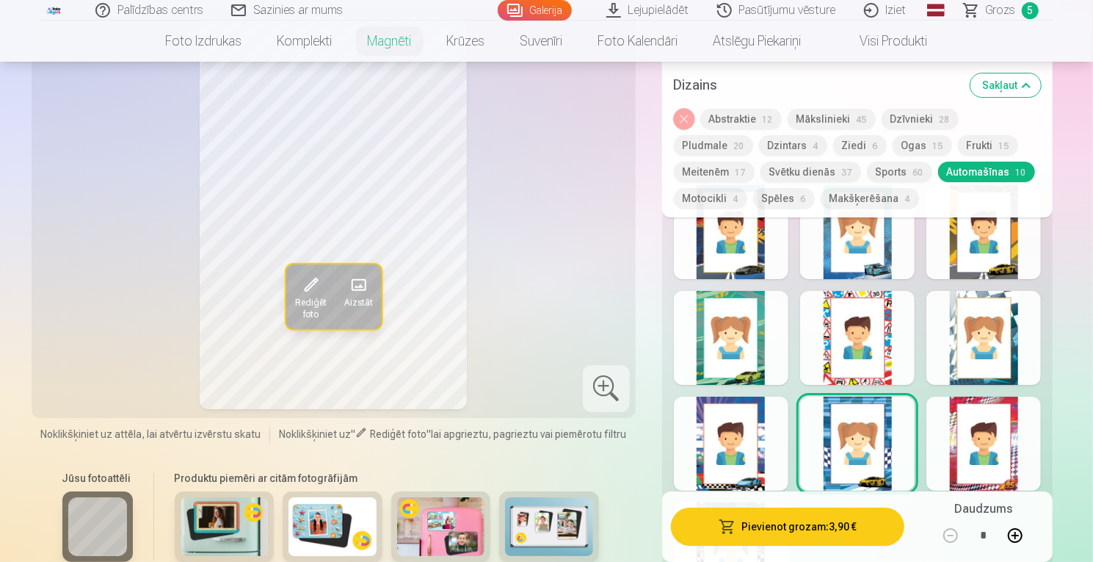
scroll to position [3128, 0]
click at [747, 188] on button "Motocikli 4" at bounding box center [710, 198] width 73 height 21
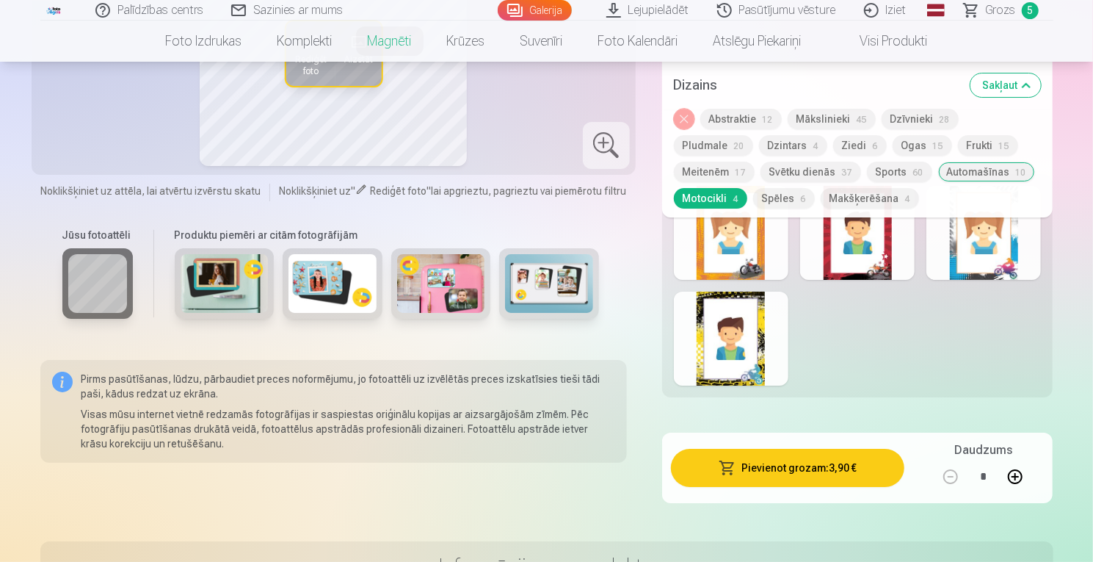
click at [813, 149] on span "4" at bounding box center [815, 146] width 5 height 10
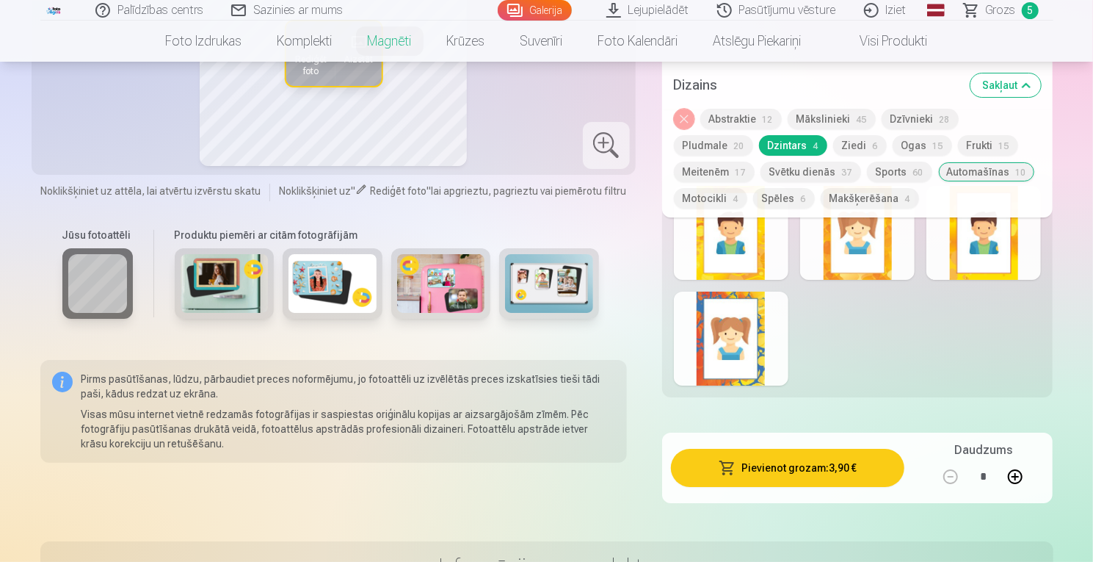
click at [733, 258] on div at bounding box center [731, 233] width 115 height 94
click at [867, 175] on button "Sports 60" at bounding box center [899, 172] width 65 height 21
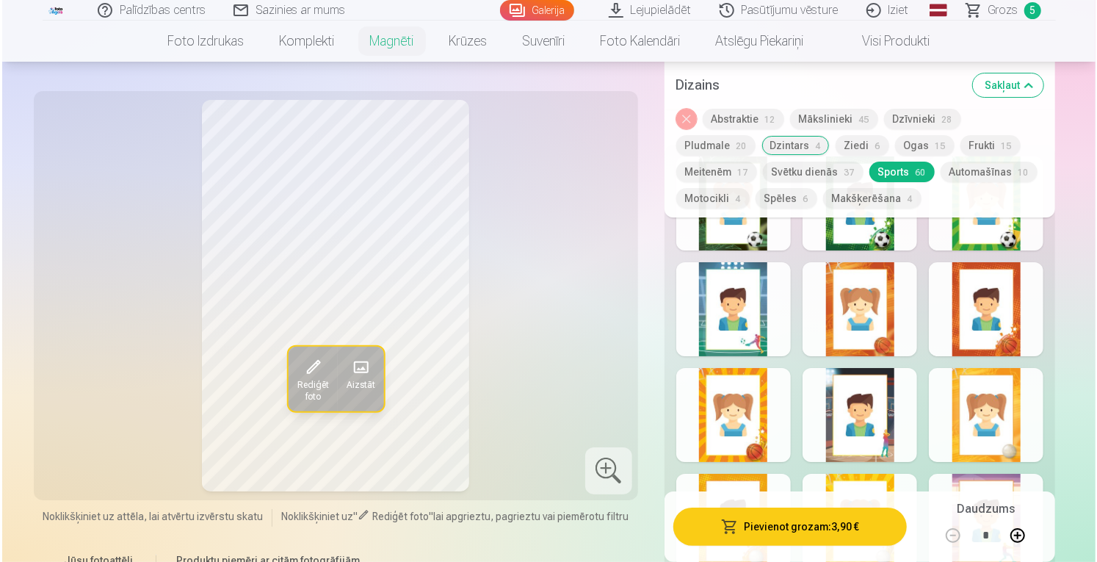
scroll to position [3040, 0]
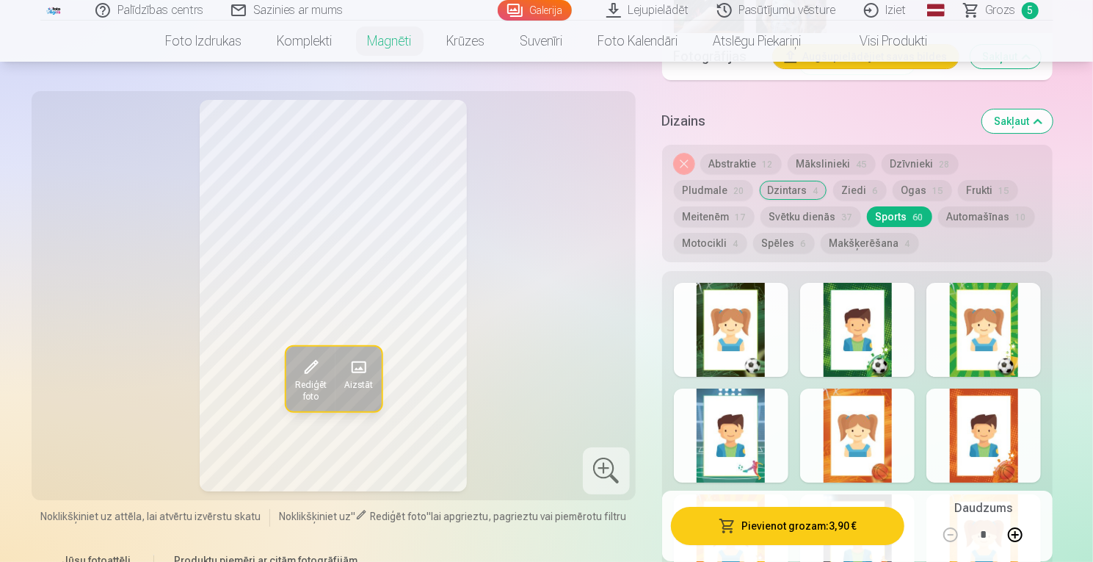
click at [849, 338] on div at bounding box center [857, 330] width 115 height 94
click at [766, 525] on button "Pievienot grozam : 3,90 €" at bounding box center [788, 526] width 234 height 38
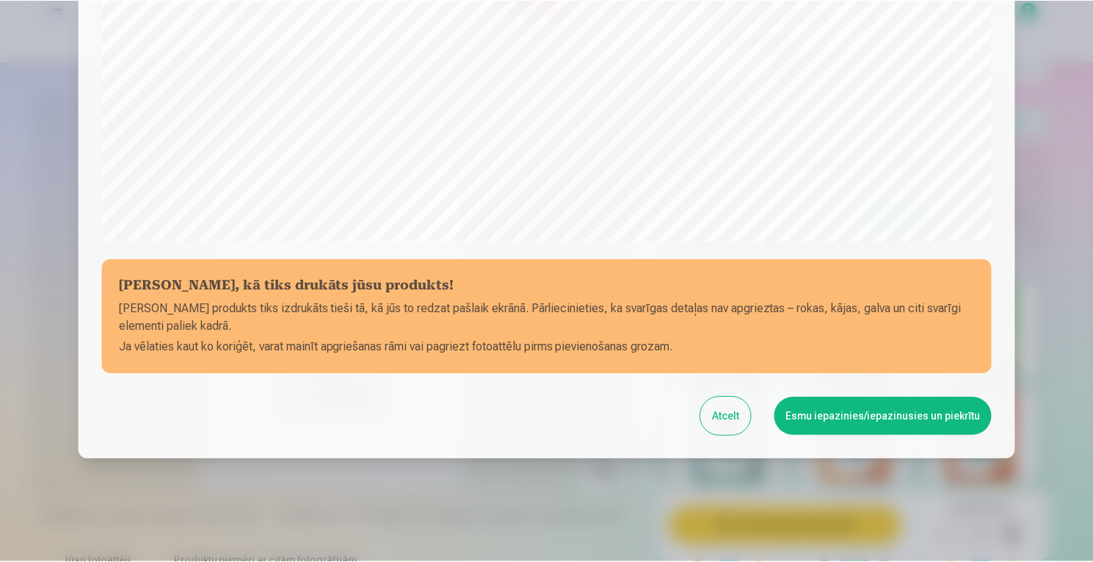
scroll to position [495, 0]
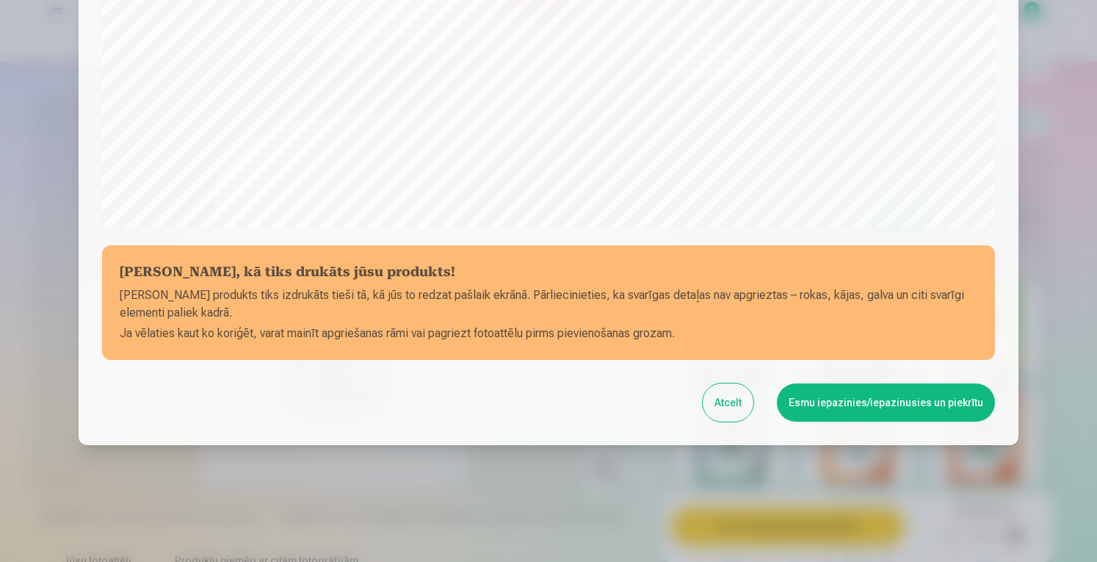
click at [819, 406] on button "Esmu iepazinies/iepazinusies un piekrītu" at bounding box center [886, 402] width 218 height 38
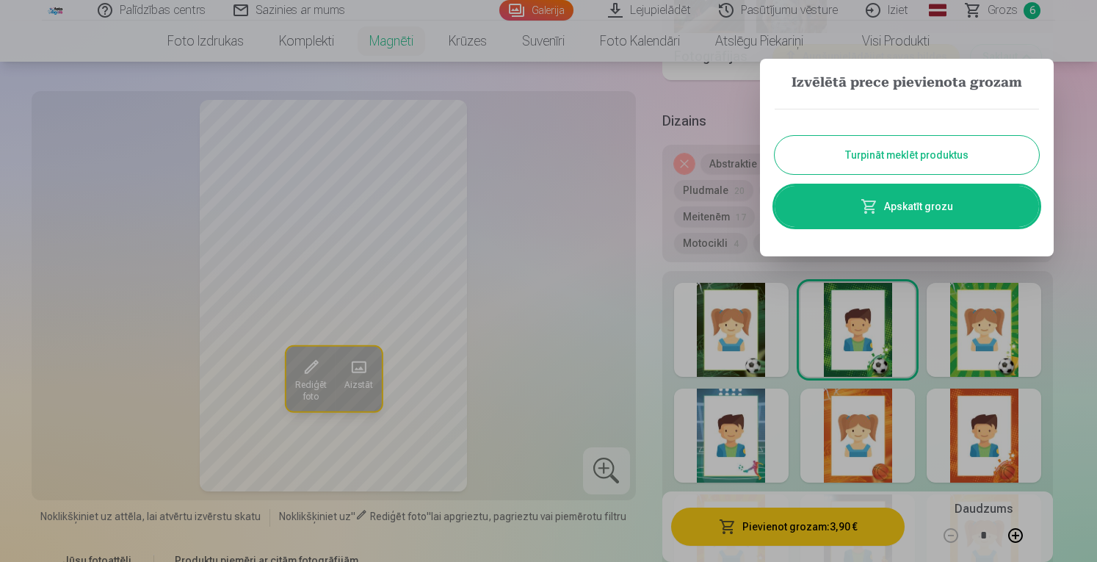
click at [843, 151] on button "Turpināt meklēt produktus" at bounding box center [907, 155] width 264 height 38
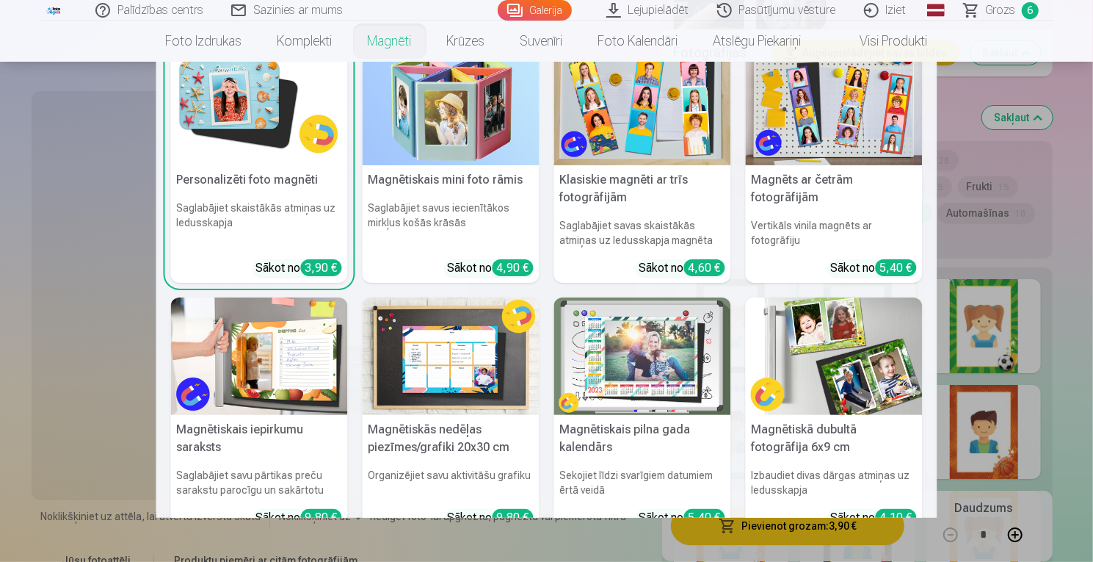
scroll to position [3069, 0]
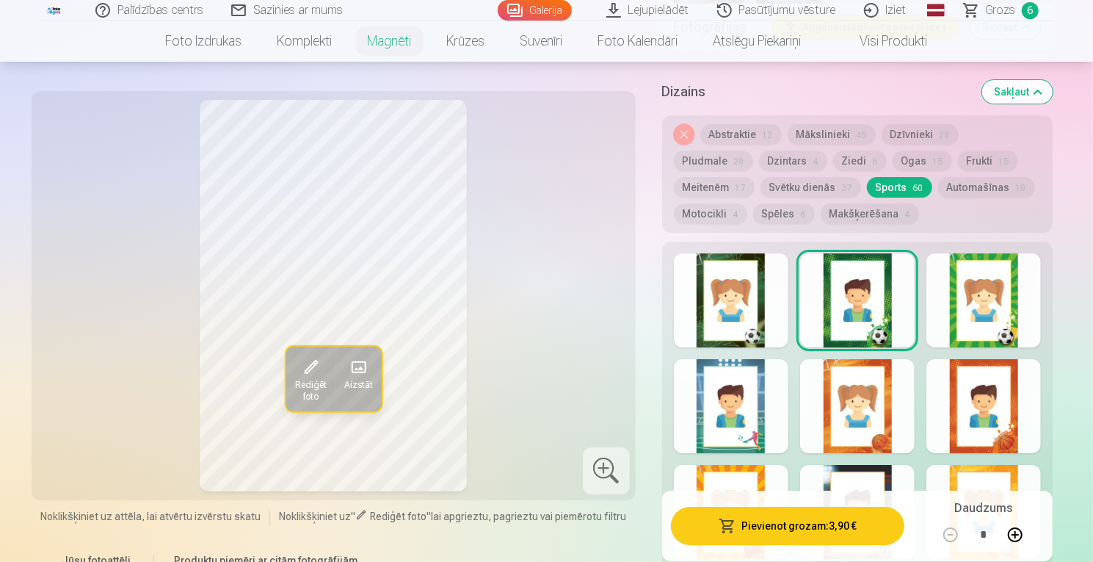
click at [996, 8] on span "Grozs" at bounding box center [1001, 10] width 30 height 18
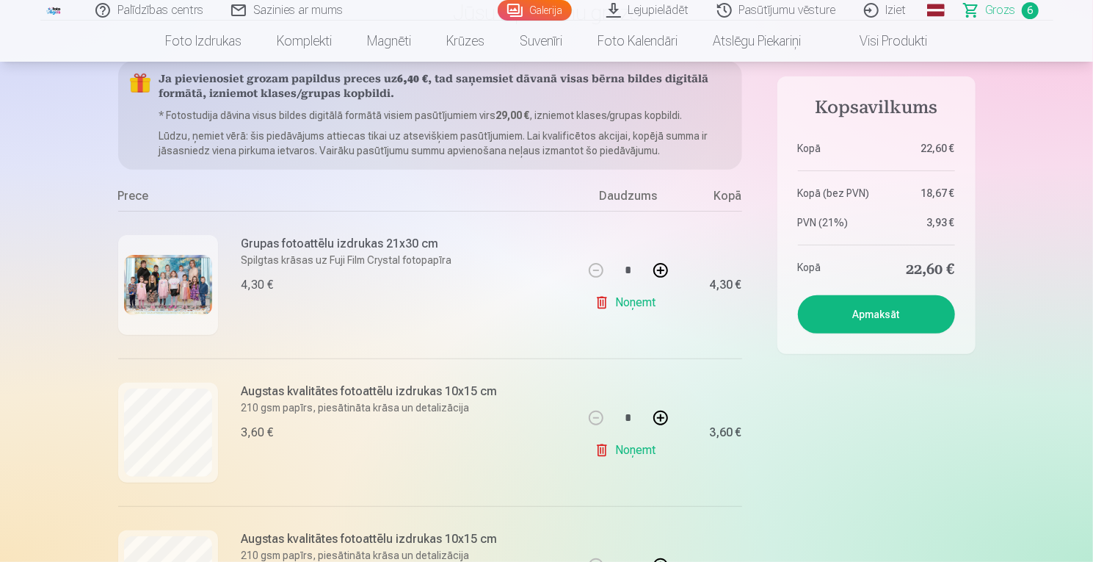
scroll to position [117, 0]
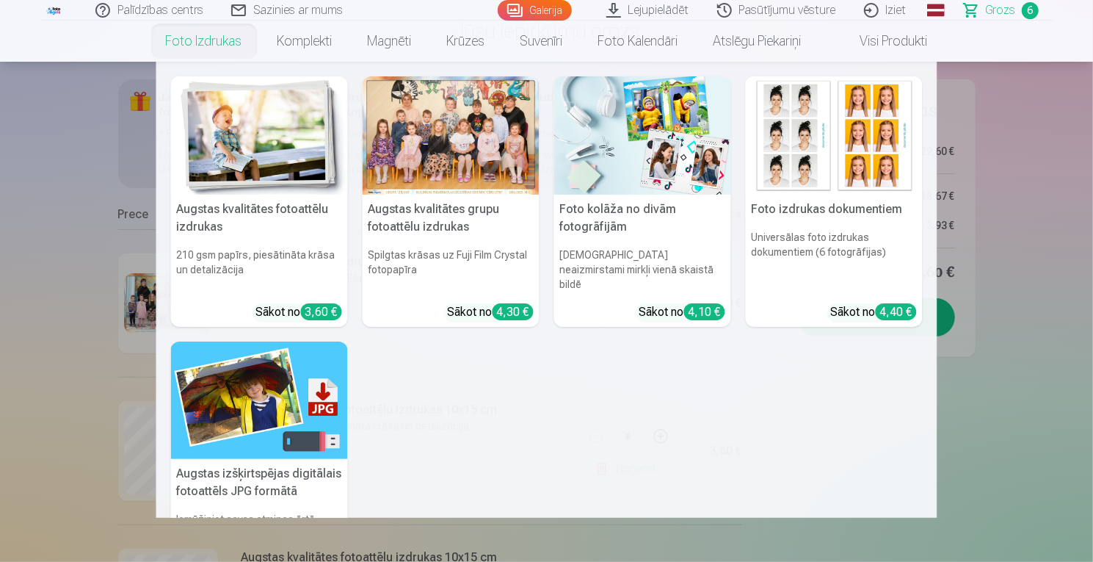
click at [272, 156] on img at bounding box center [259, 135] width 177 height 118
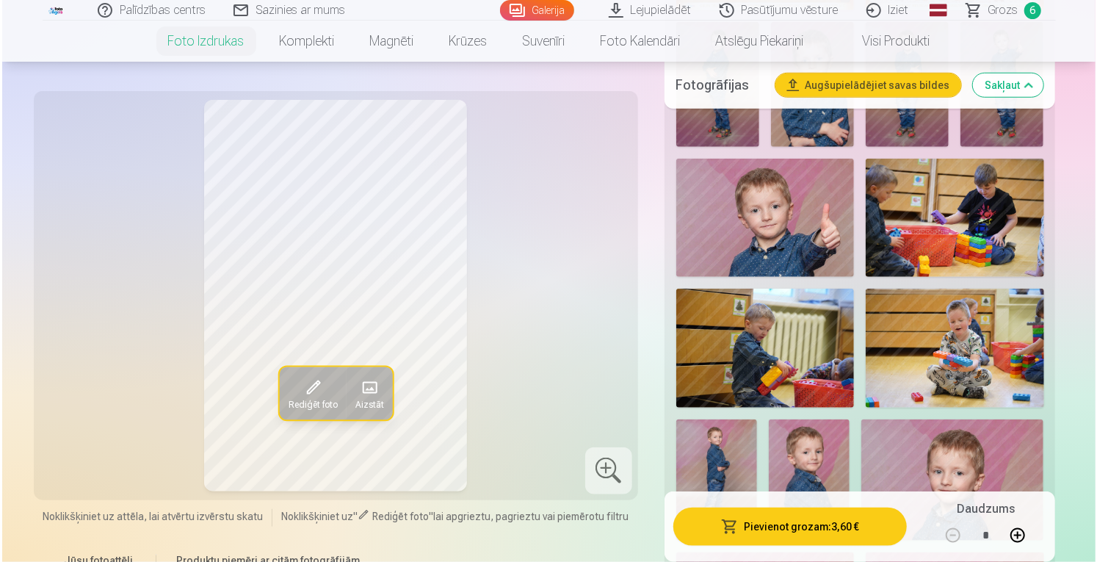
scroll to position [721, 0]
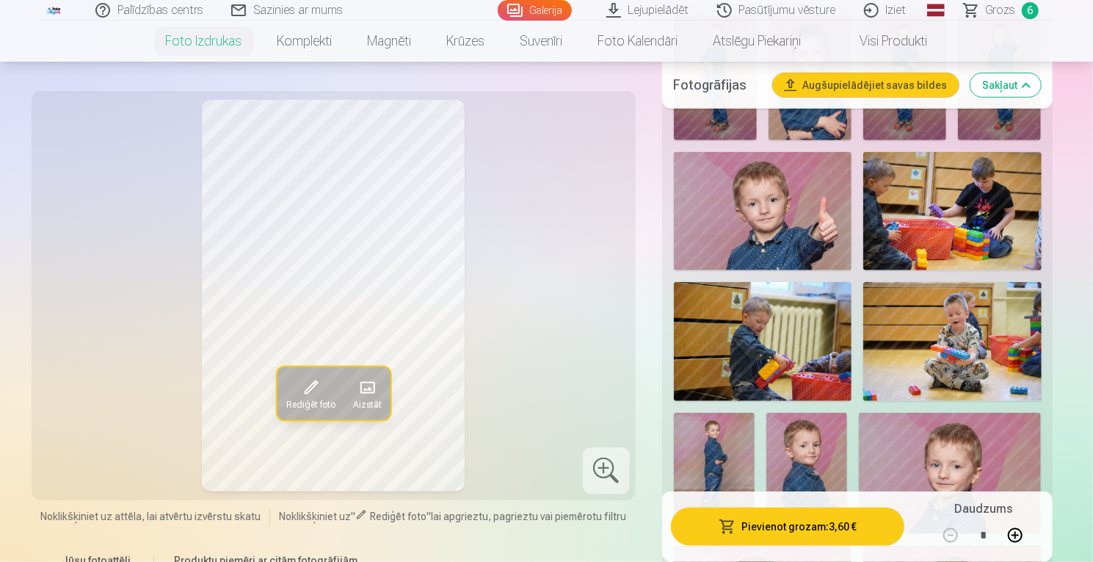
click at [797, 532] on button "Pievienot grozam : 3,60 €" at bounding box center [788, 526] width 234 height 38
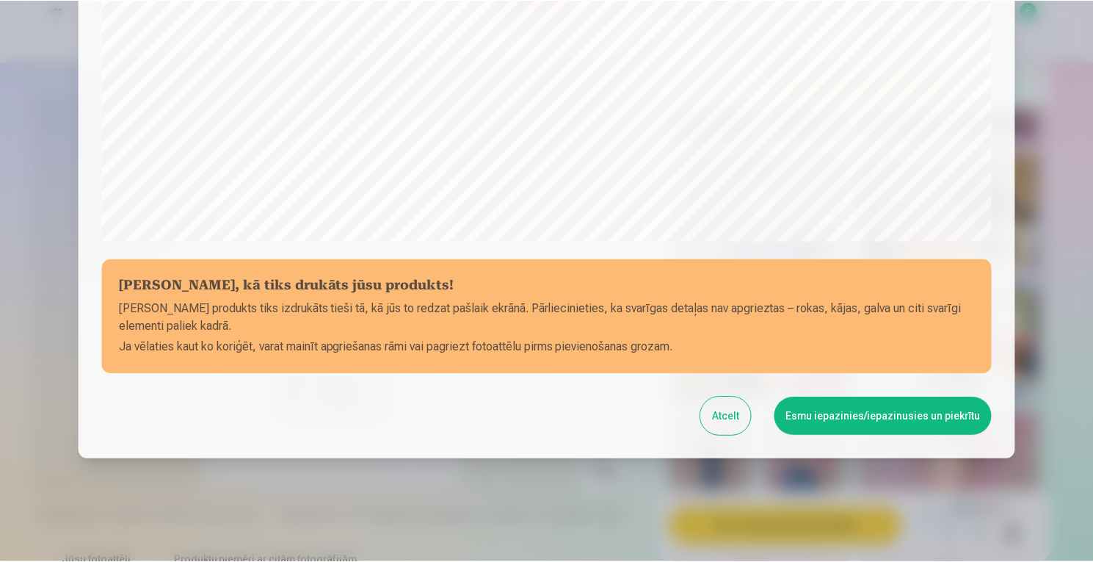
scroll to position [495, 0]
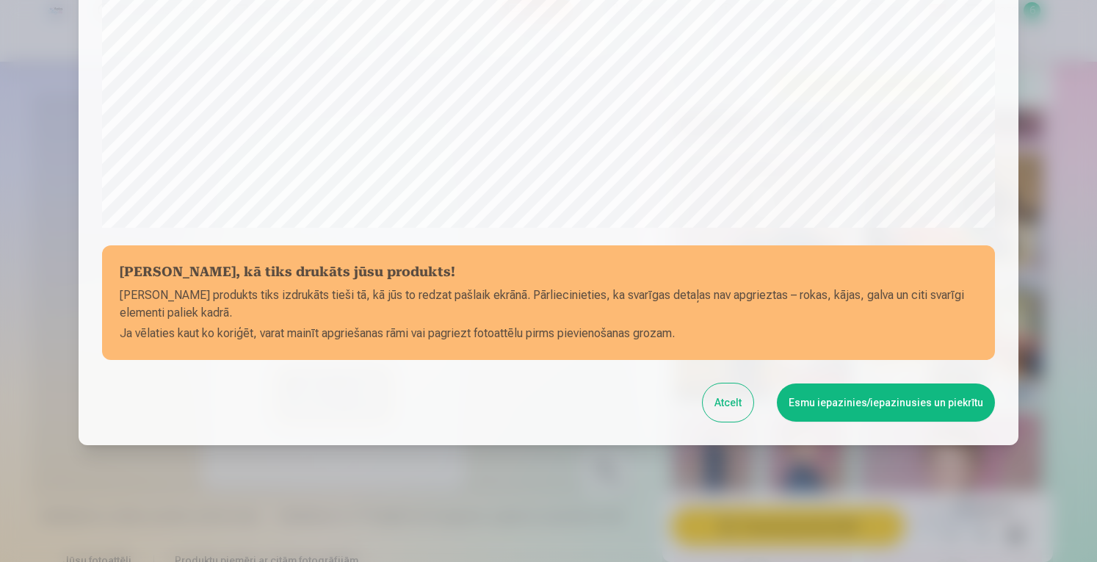
click at [866, 410] on button "Esmu iepazinies/iepazinusies un piekrītu" at bounding box center [886, 402] width 218 height 38
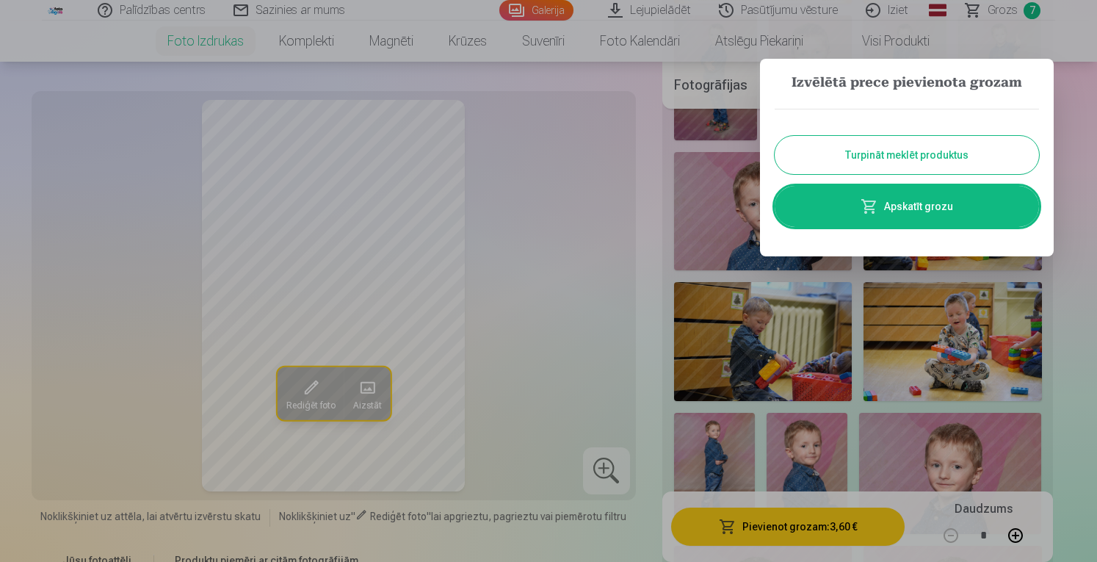
click at [853, 153] on button "Turpināt meklēt produktus" at bounding box center [907, 155] width 264 height 38
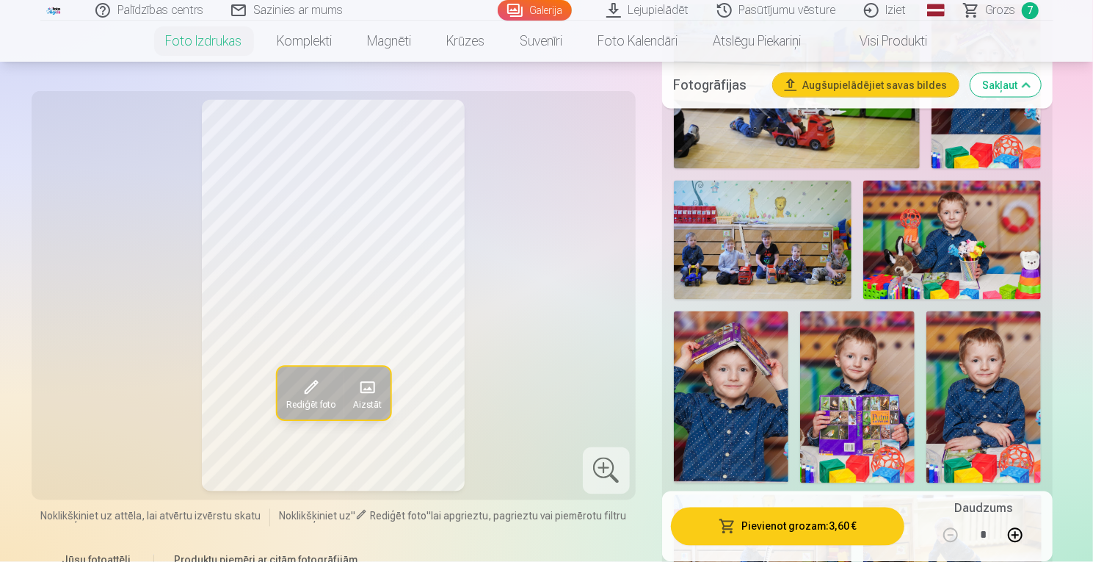
scroll to position [1503, 0]
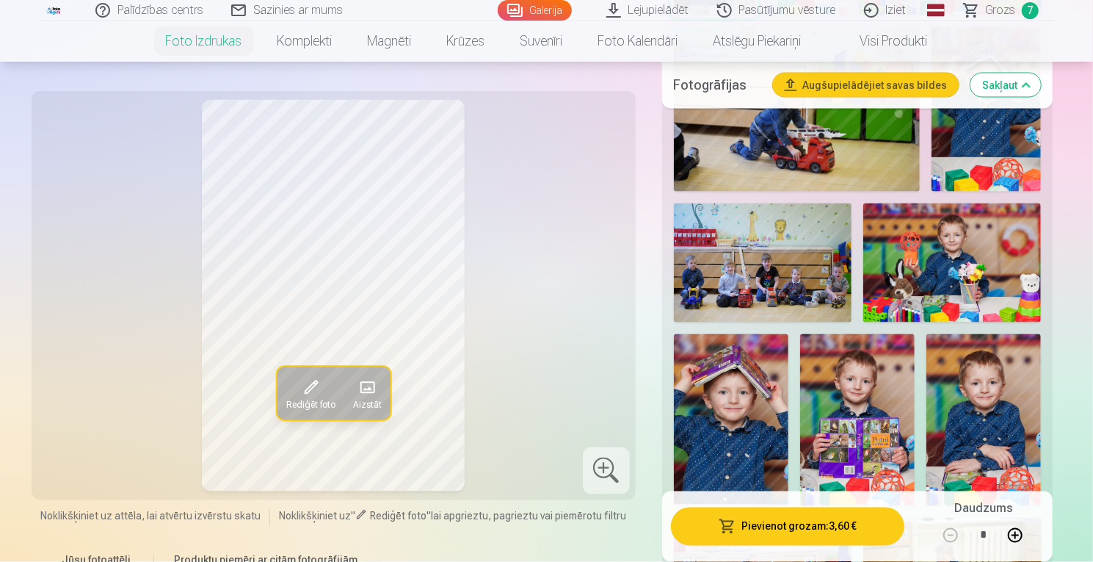
click at [717, 264] on img at bounding box center [763, 262] width 178 height 119
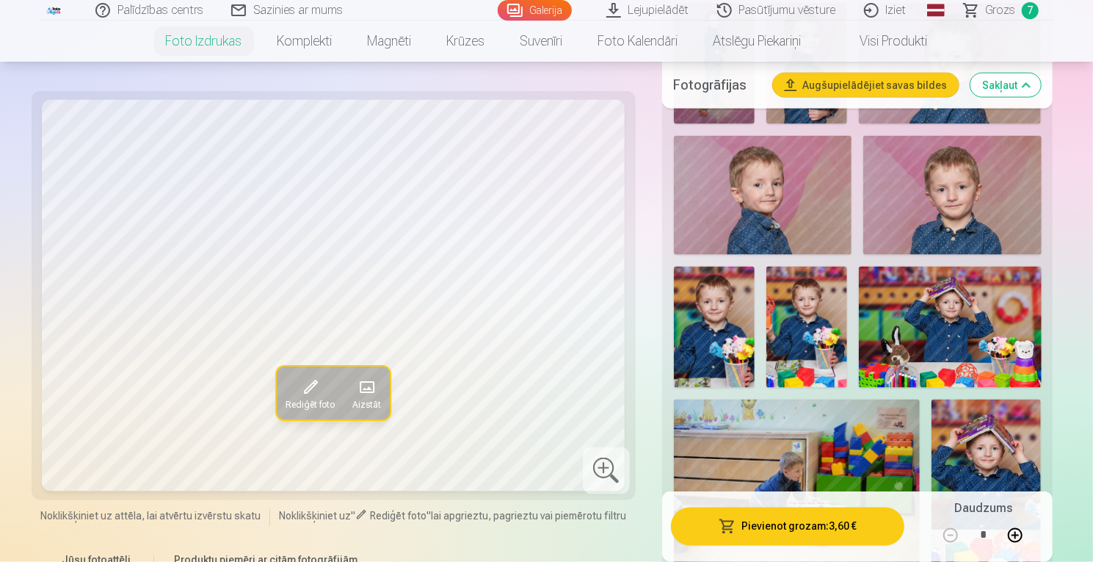
scroll to position [1049, 0]
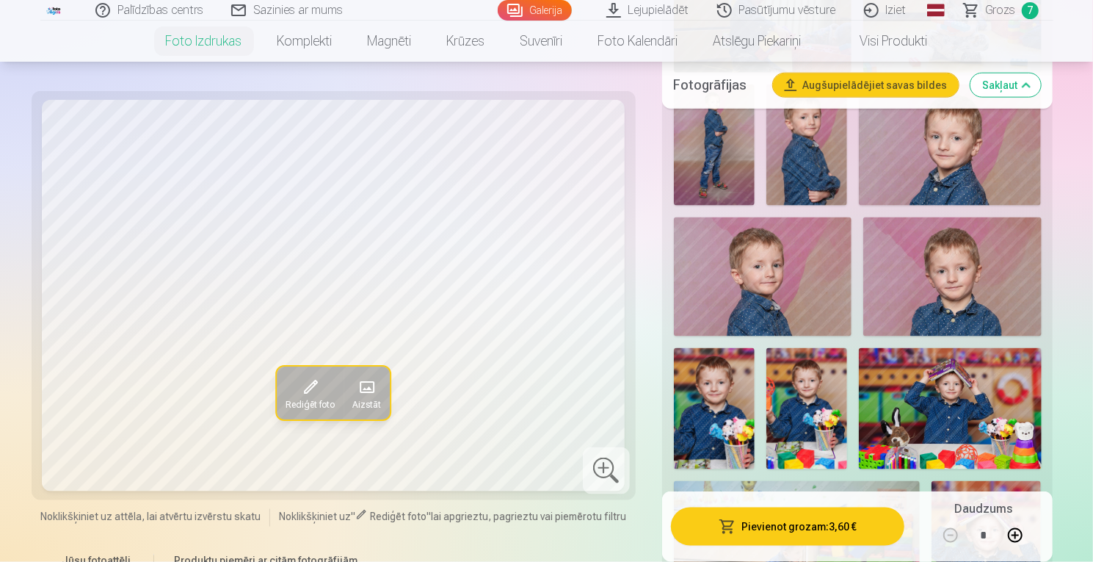
click at [990, 0] on link "Grozs 7" at bounding box center [1002, 10] width 103 height 21
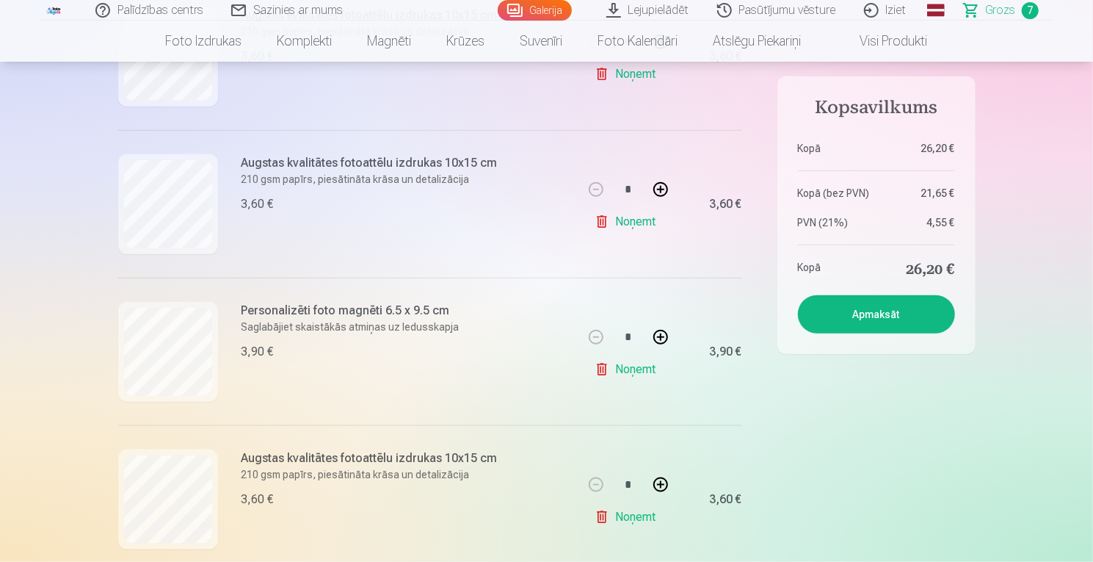
scroll to position [797, 0]
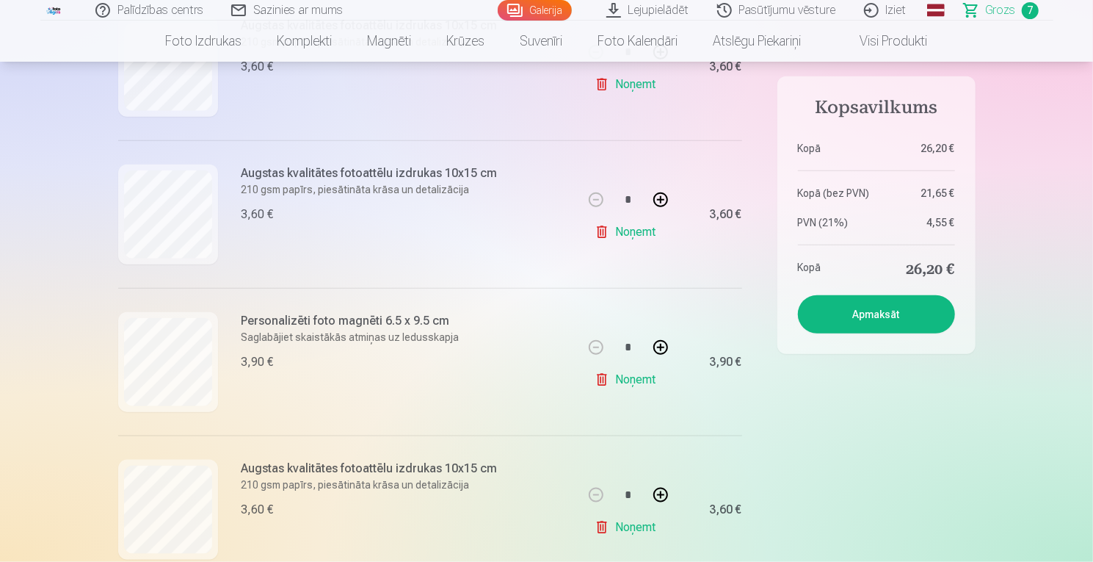
click at [662, 344] on button at bounding box center [660, 347] width 35 height 35
type input "*"
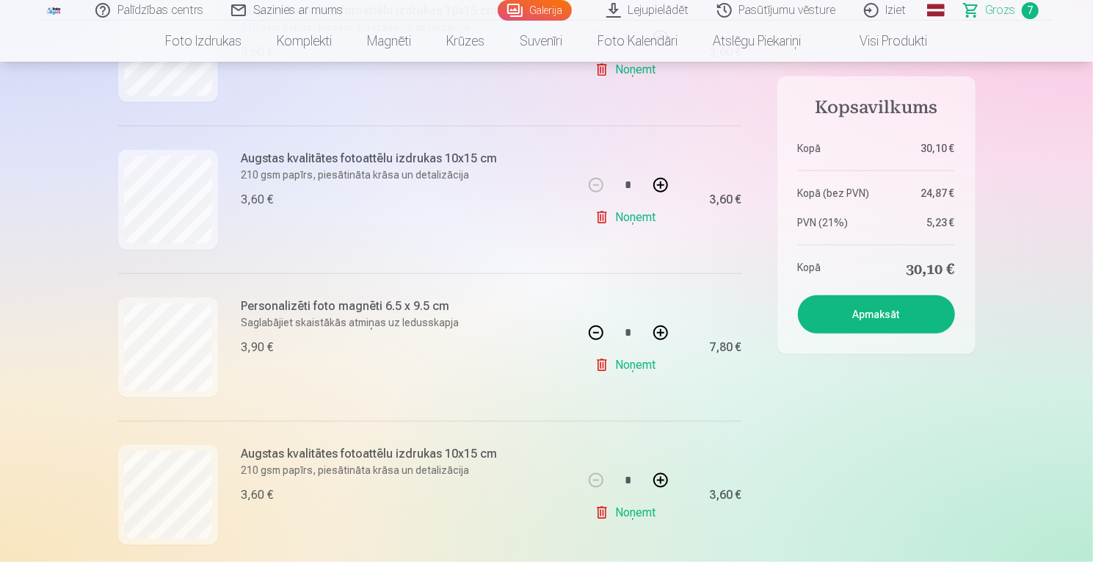
scroll to position [782, 0]
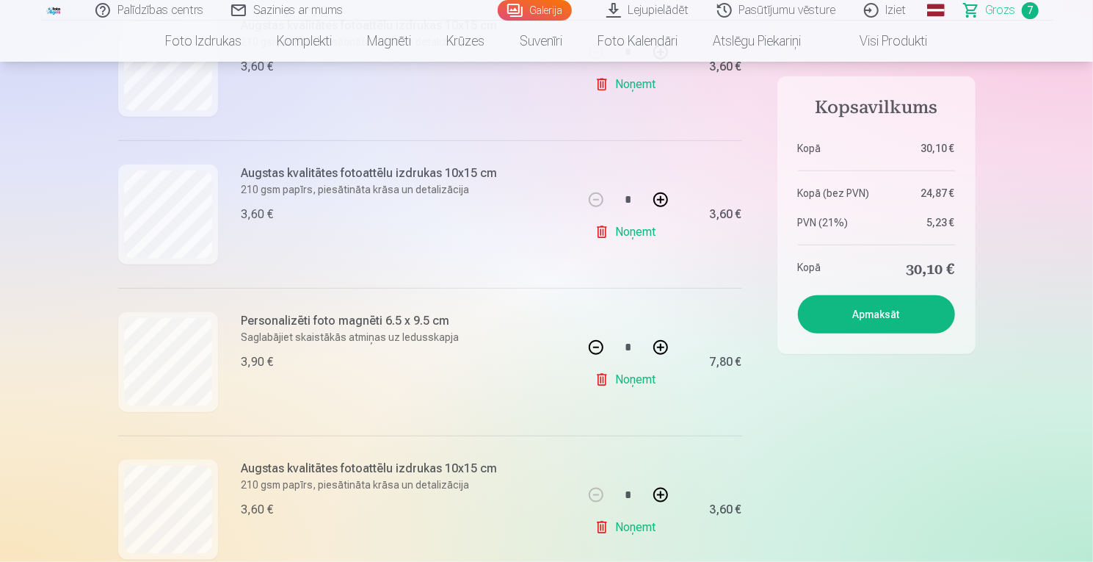
click at [840, 309] on button "Apmaksāt" at bounding box center [876, 314] width 157 height 38
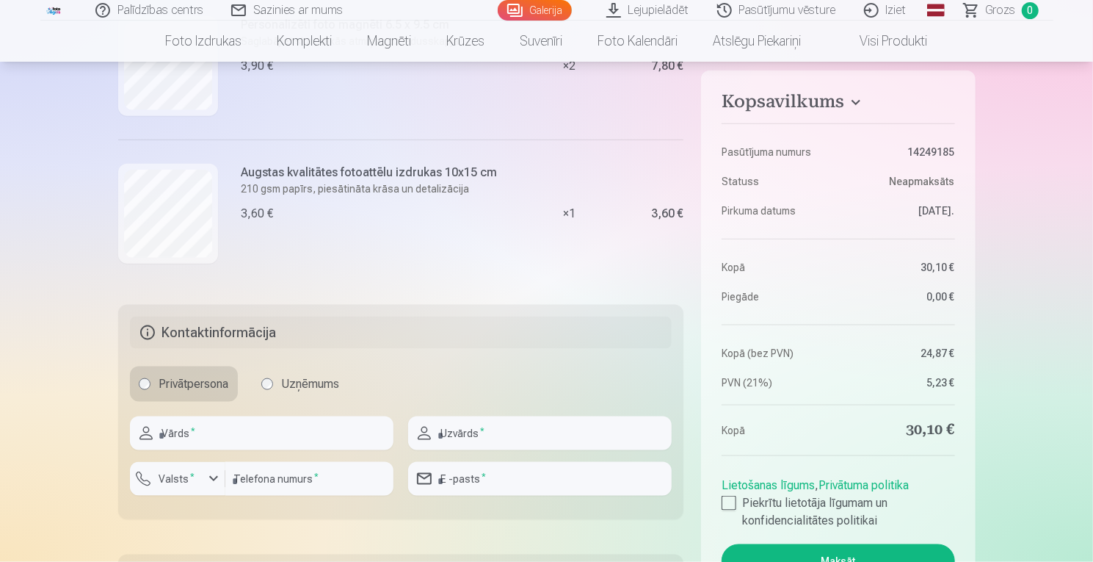
scroll to position [985, 0]
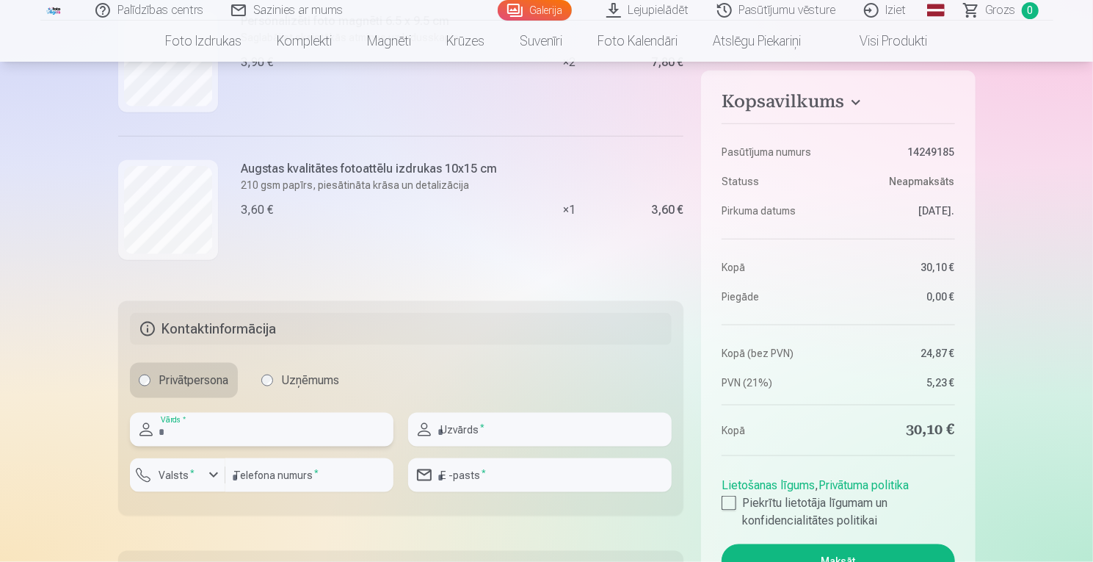
click at [250, 424] on input "text" at bounding box center [262, 430] width 264 height 34
drag, startPoint x: 247, startPoint y: 444, endPoint x: 240, endPoint y: 463, distance: 20.5
click at [240, 463] on div "Vārds * Uzvārds * Valsts * Telefona numurs * E -pasts *" at bounding box center [401, 458] width 543 height 91
type input "*******"
click at [452, 435] on input "text" at bounding box center [540, 430] width 264 height 34
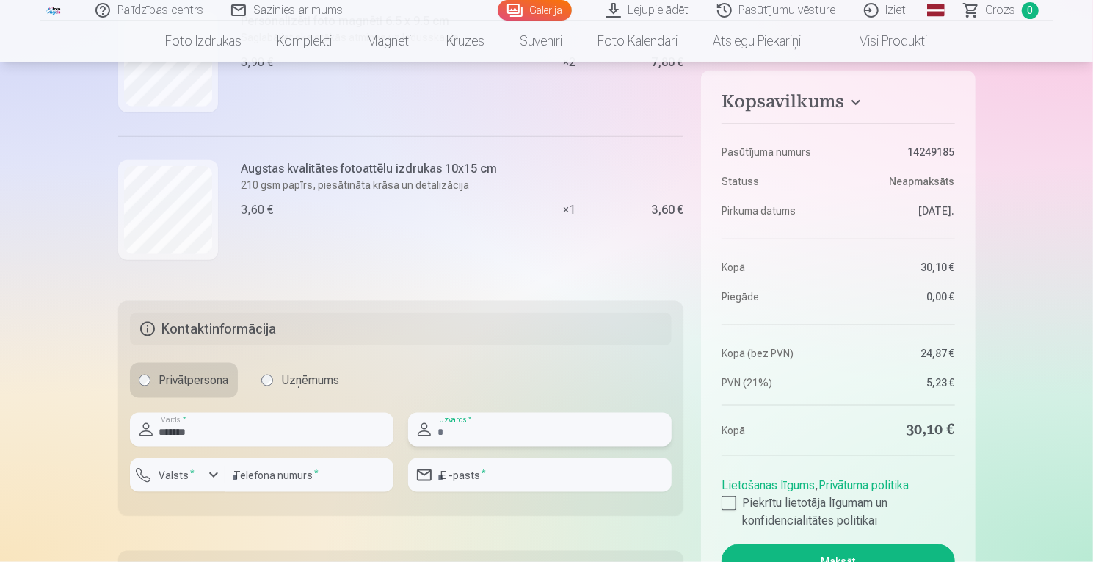
type input "***"
click at [300, 474] on input "number" at bounding box center [309, 475] width 168 height 34
click at [197, 471] on label "Valsts *" at bounding box center [177, 475] width 48 height 15
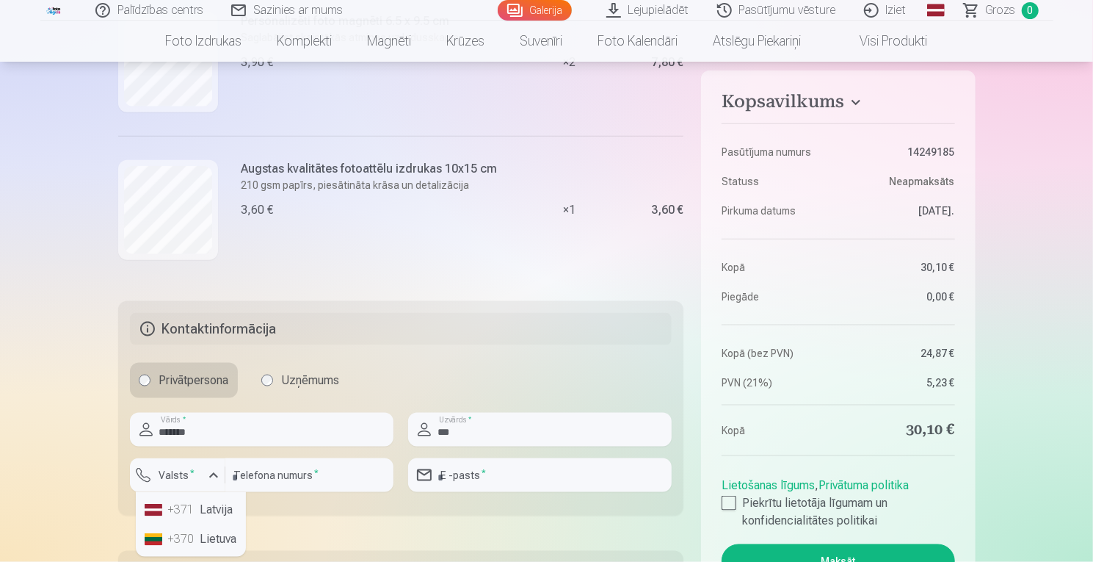
click at [207, 512] on li "+371 Latvija" at bounding box center [191, 509] width 104 height 29
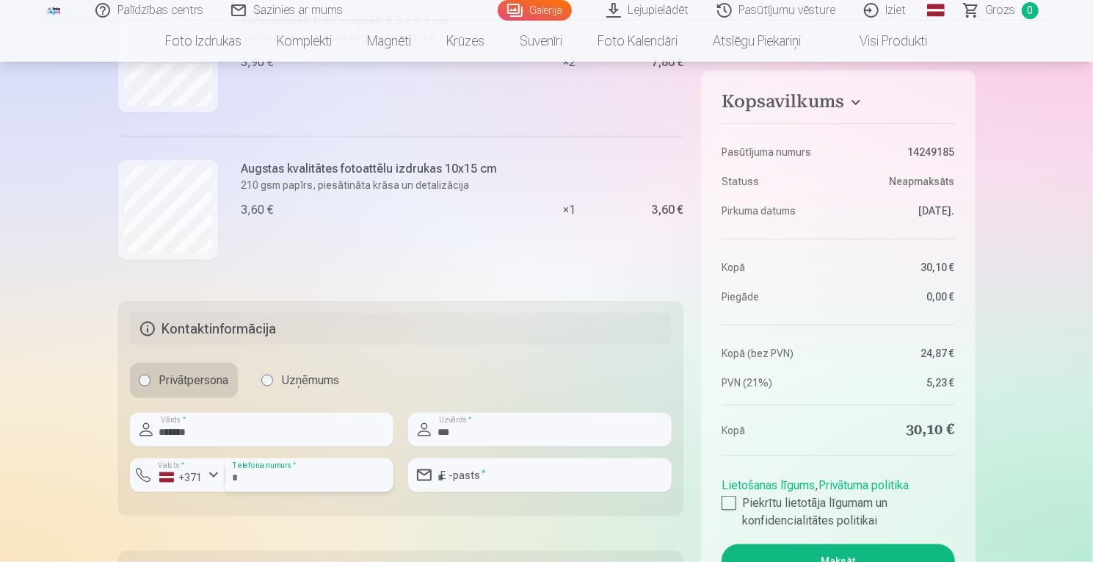
click at [241, 482] on input "number" at bounding box center [309, 475] width 168 height 34
type input "********"
click at [489, 492] on div at bounding box center [540, 498] width 264 height 12
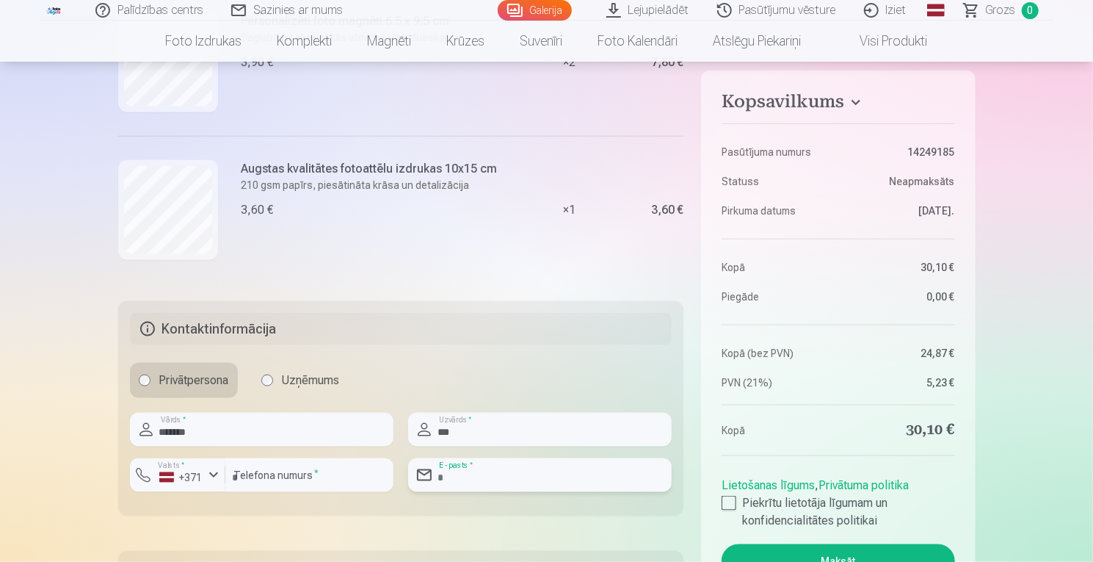
click at [488, 481] on input "email" at bounding box center [540, 475] width 264 height 34
type input "**********"
click at [731, 503] on div at bounding box center [729, 503] width 15 height 15
drag, startPoint x: 1092, startPoint y: 286, endPoint x: 1095, endPoint y: 313, distance: 26.6
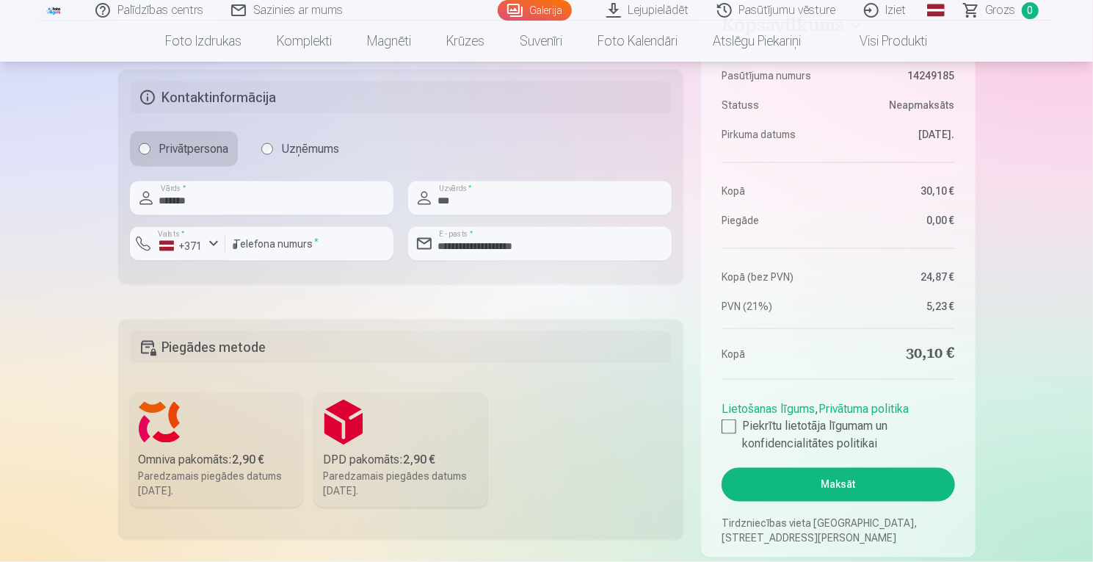
scroll to position [1234, 0]
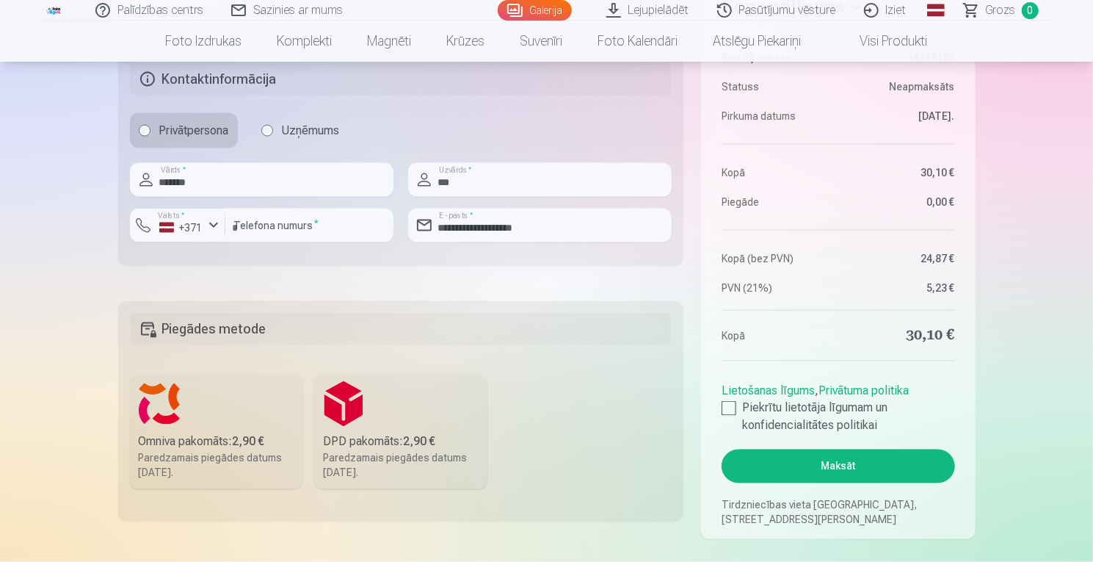
click at [389, 424] on label "DPD pakomāts : 2,90 € Paredzamais piegādes datums 30.08.2025." at bounding box center [400, 431] width 173 height 115
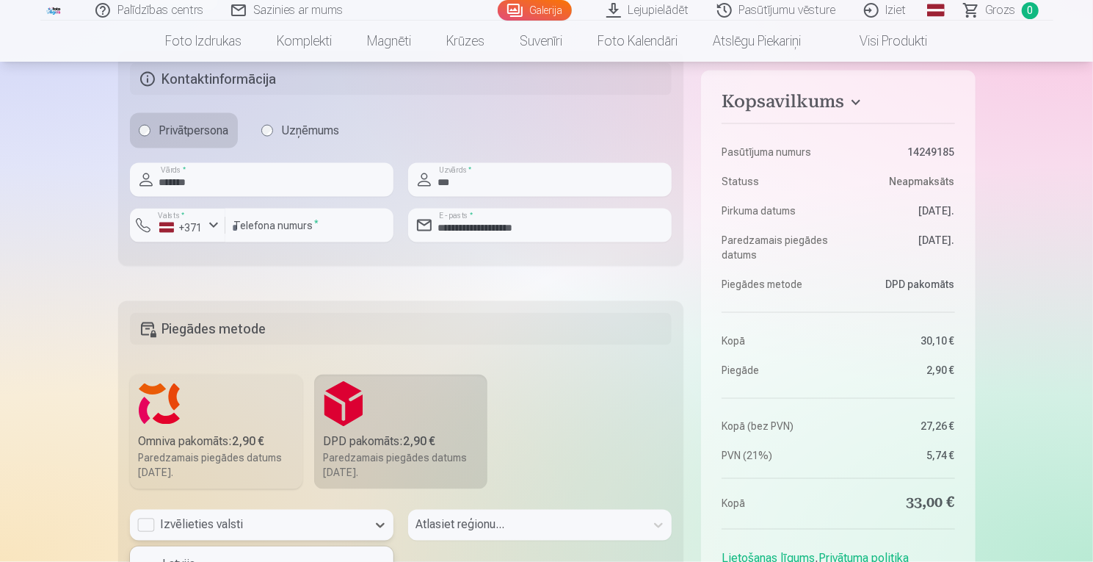
scroll to position [1347, 0]
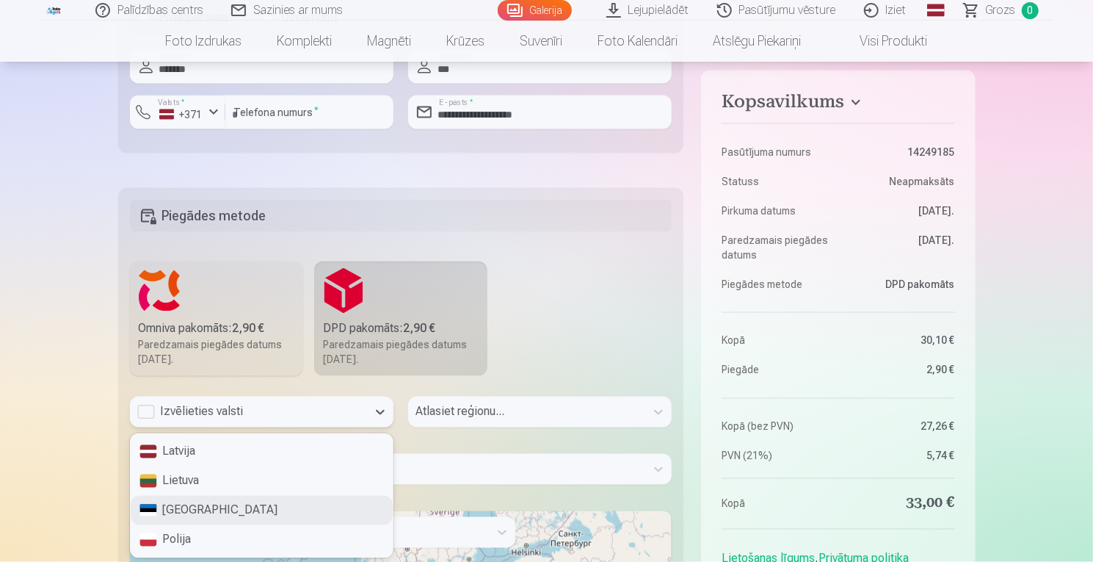
click at [345, 427] on div "4 results available. Use Up and Down to choose options, press Enter to select t…" at bounding box center [262, 411] width 264 height 31
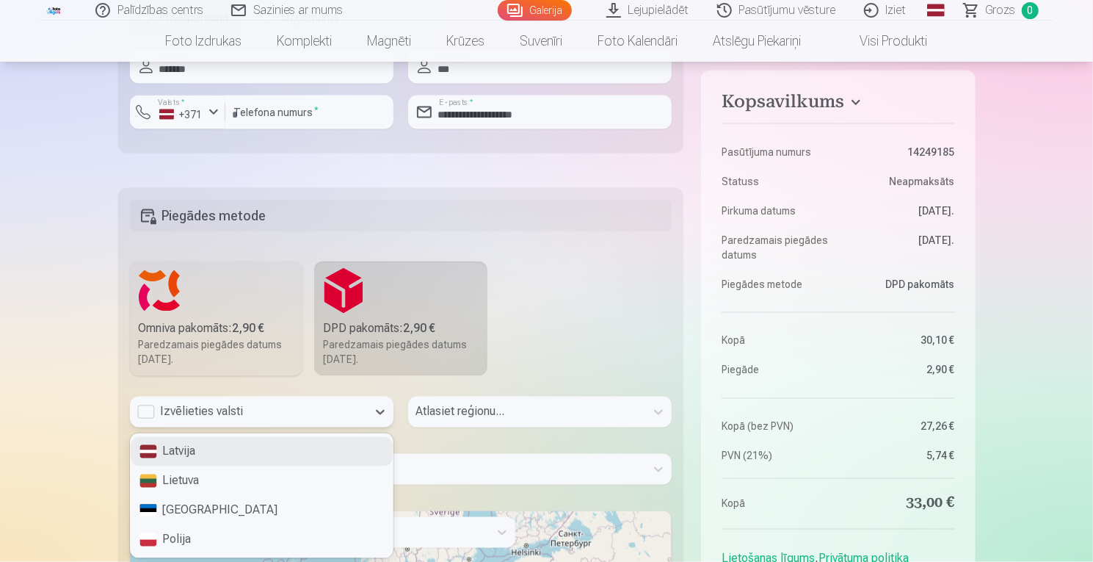
click at [269, 443] on div "Latvija" at bounding box center [262, 451] width 262 height 29
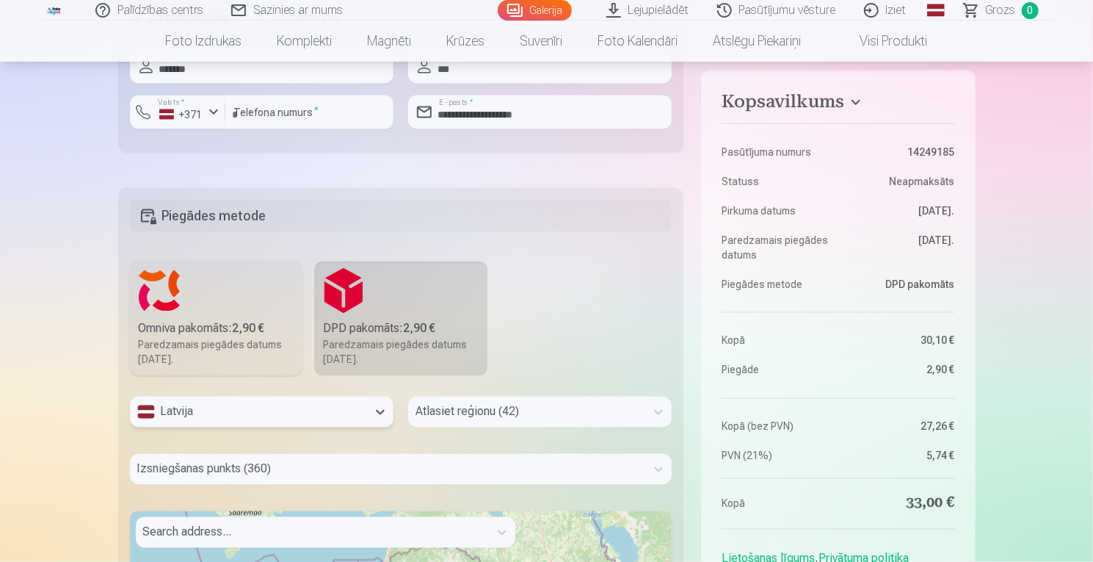
scroll to position [1444, 0]
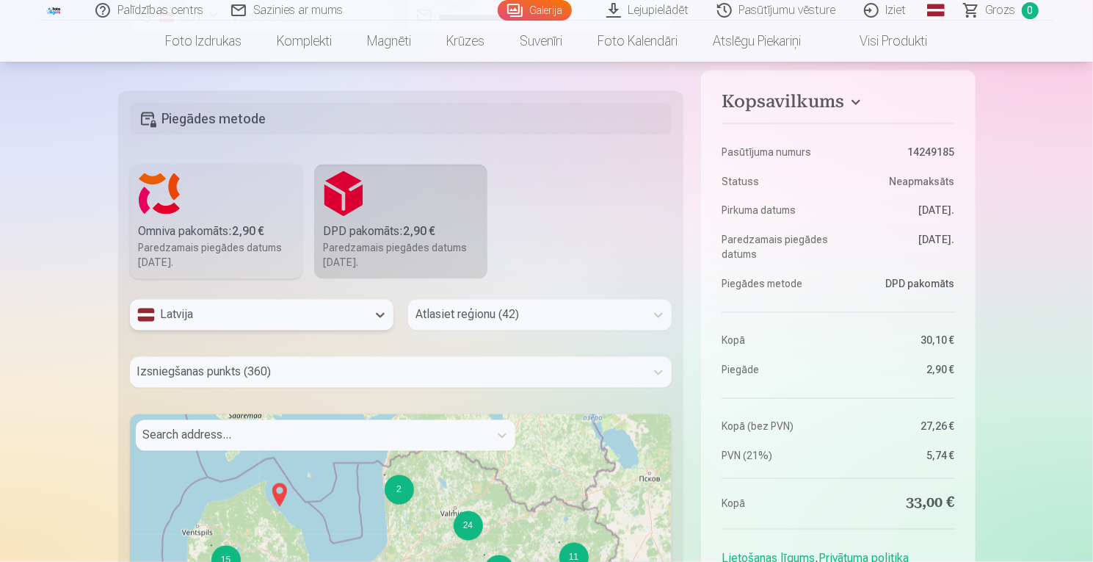
click at [465, 330] on div "Atlasiet reģionu (42)" at bounding box center [540, 315] width 264 height 31
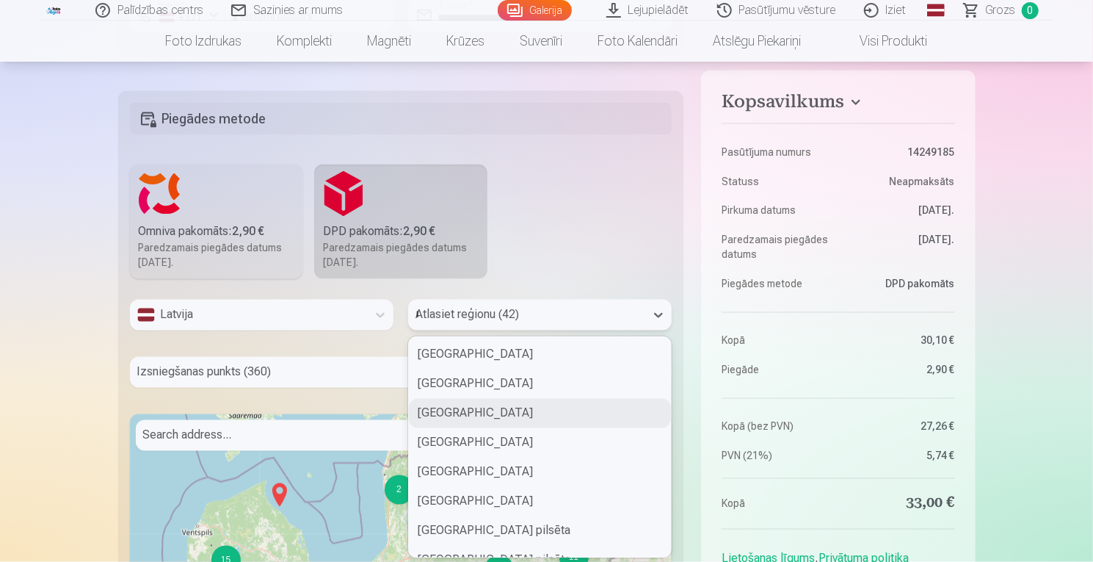
type input "**"
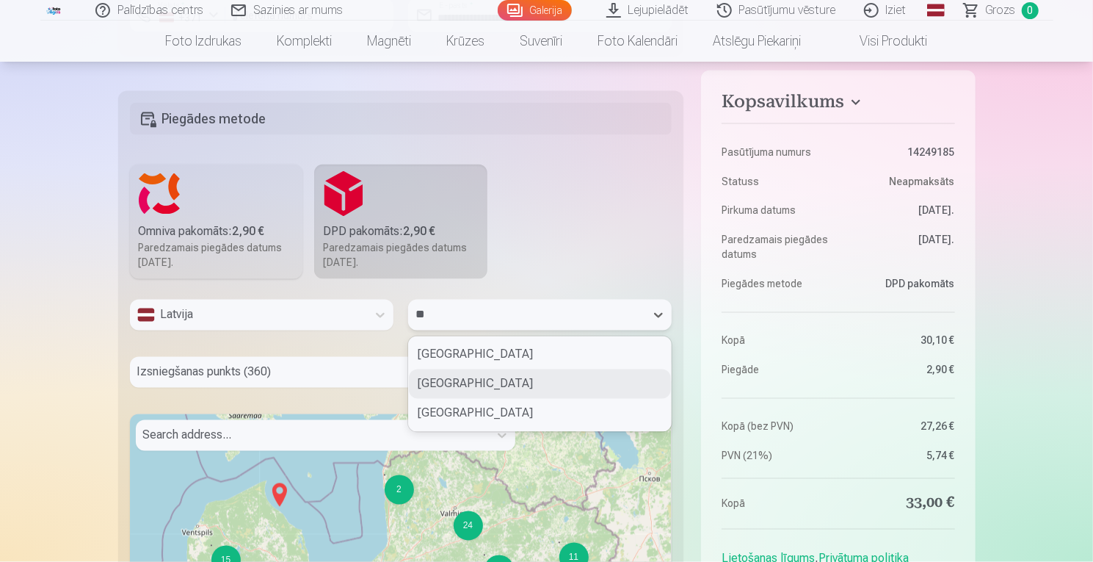
click at [473, 384] on div "Kuldīgas novads" at bounding box center [540, 383] width 262 height 29
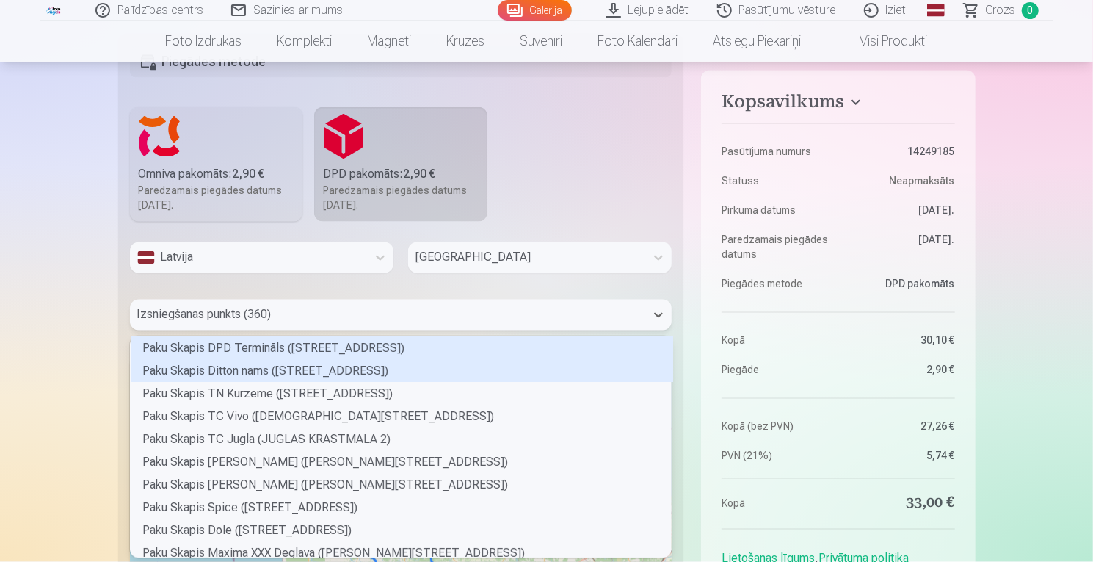
scroll to position [217, 537]
click at [410, 330] on div "360 results available. Use Up and Down to choose options, press Enter to select…" at bounding box center [401, 315] width 543 height 31
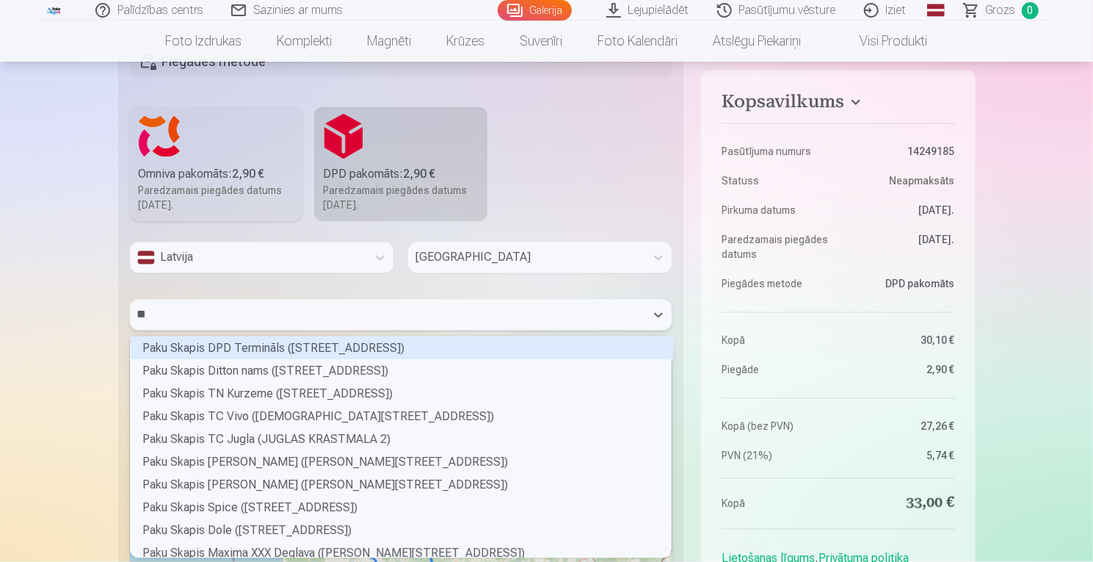
type input "***"
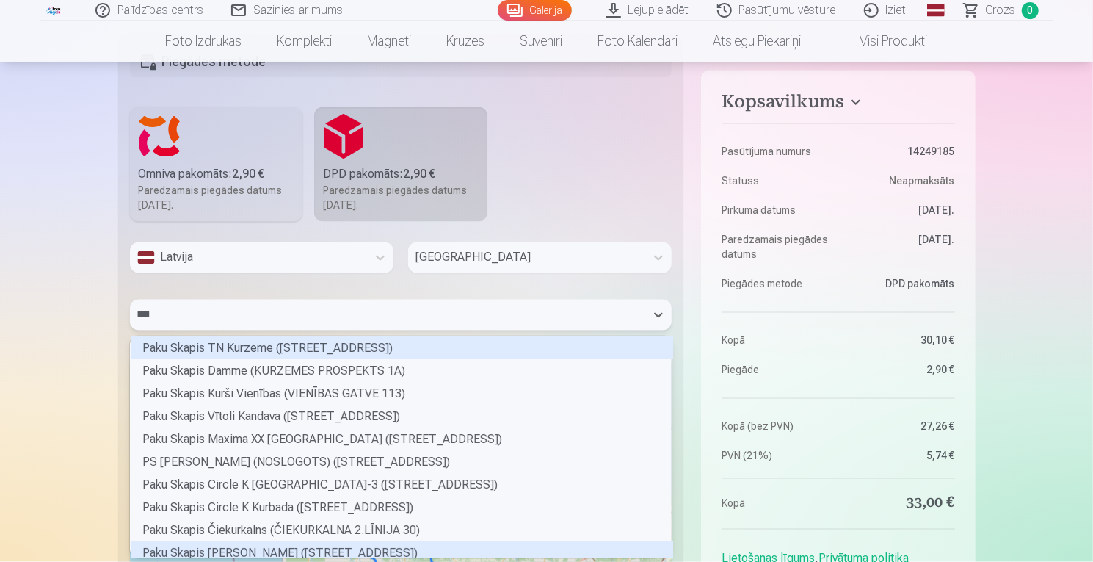
click at [315, 542] on div "Paku Skapis Kurši Kuldīga (JELGAVAS IELA 59)" at bounding box center [402, 553] width 543 height 23
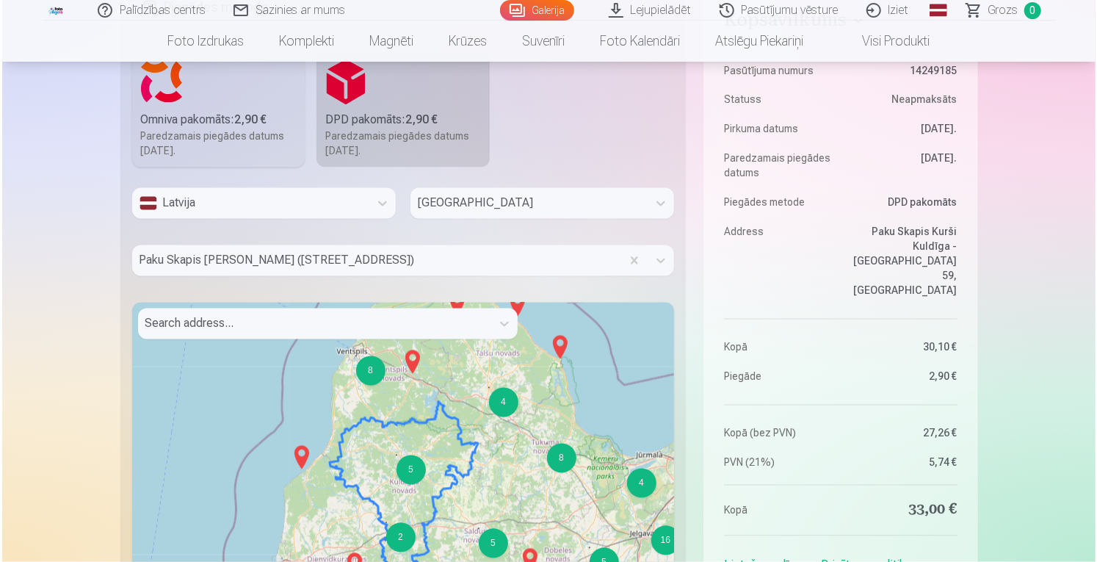
scroll to position [1824, 0]
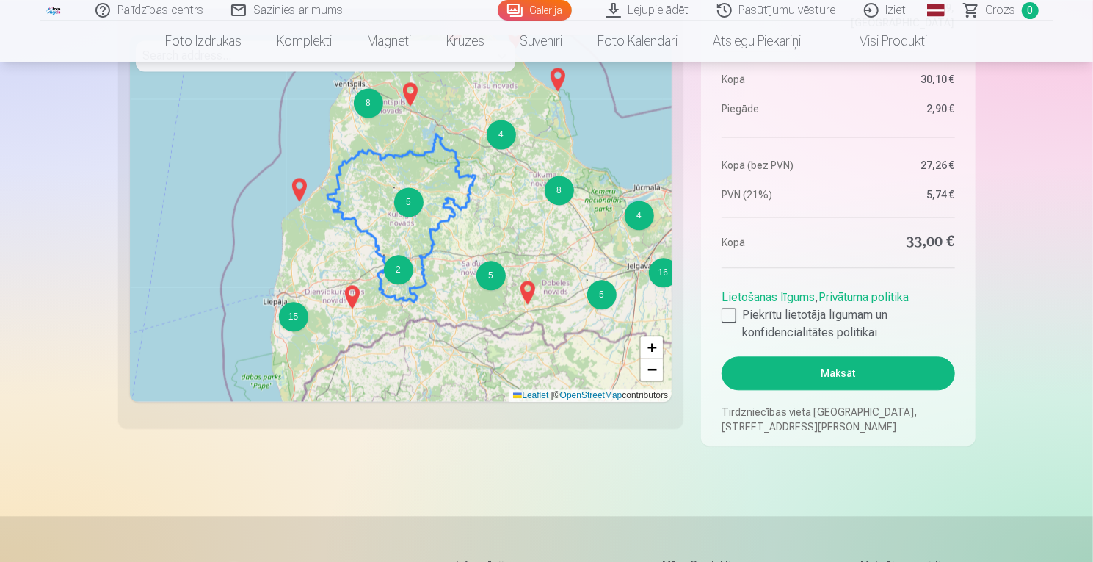
click at [822, 360] on button "Maksāt" at bounding box center [838, 373] width 233 height 34
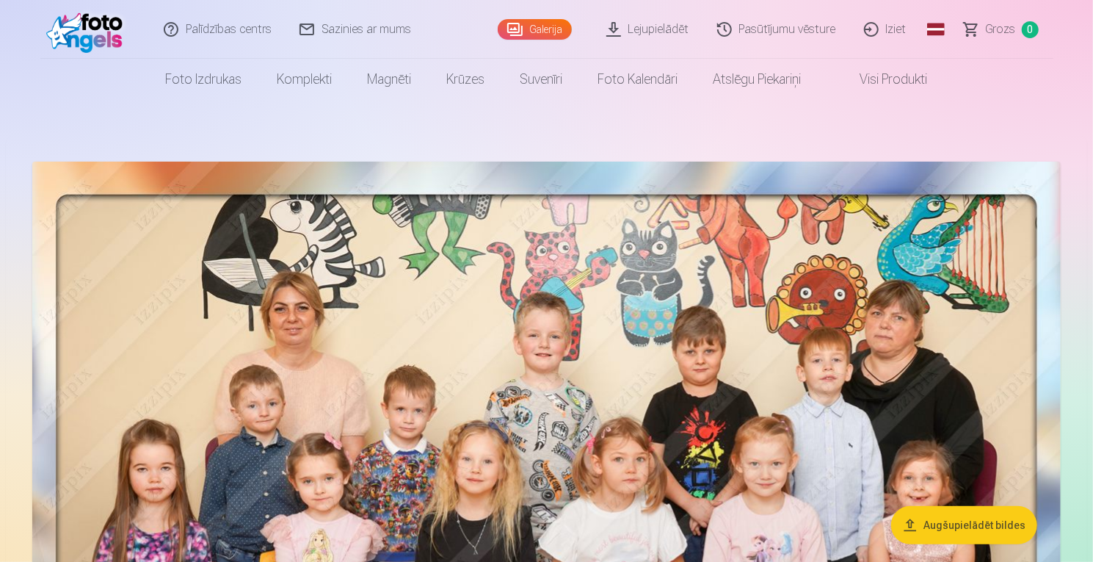
click at [646, 22] on link "Lejupielādēt" at bounding box center [648, 29] width 111 height 59
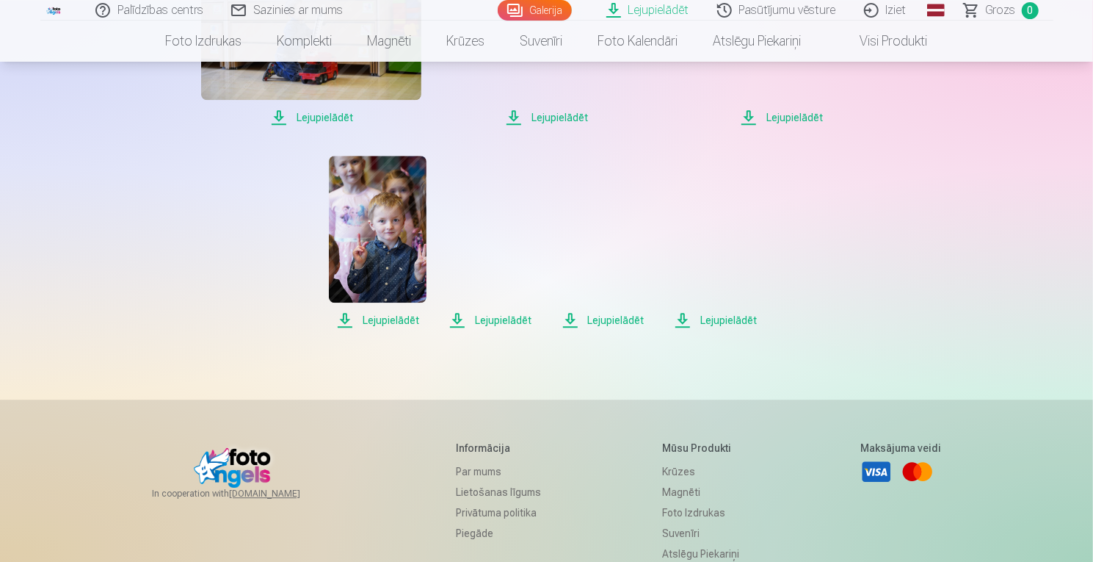
scroll to position [2236, 0]
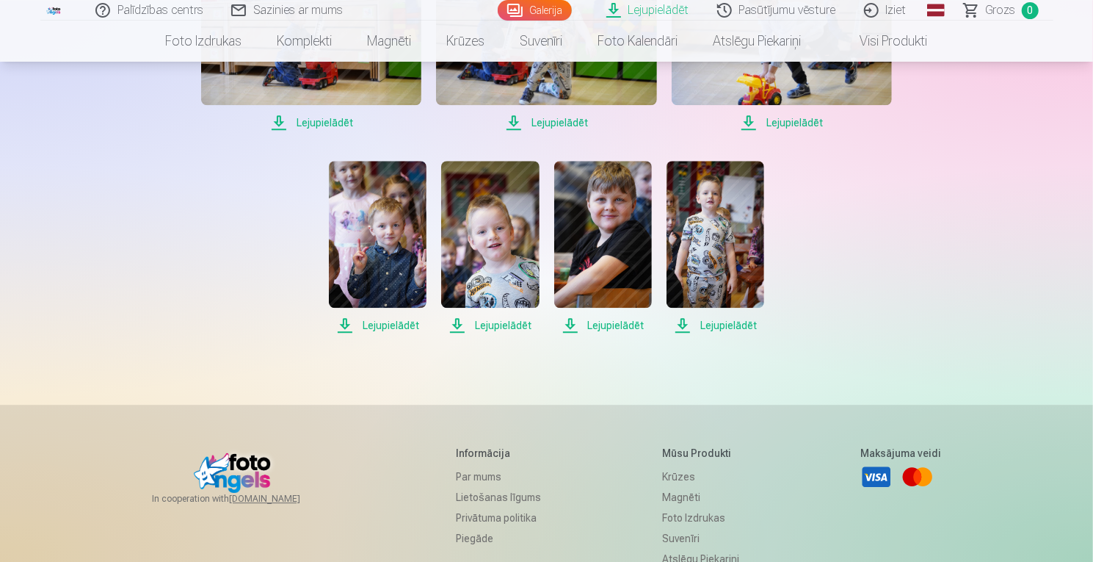
click at [377, 323] on span "Lejupielādēt" at bounding box center [378, 325] width 98 height 18
click at [379, 321] on span "Lejupielādēt" at bounding box center [378, 325] width 98 height 18
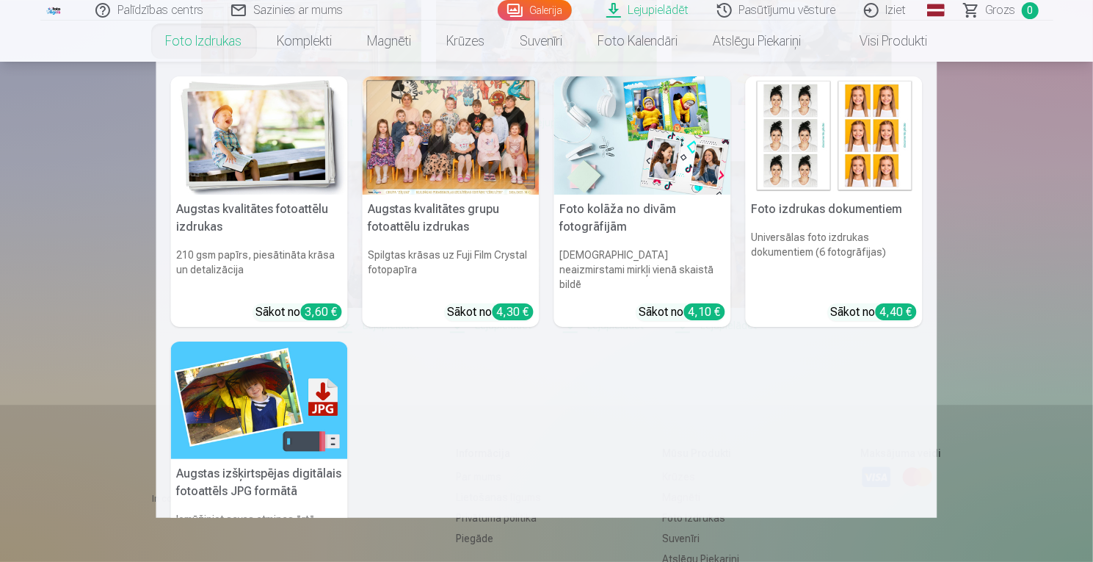
click at [971, 325] on nav "Augstas kvalitātes fotoattēlu izdrukas 210 gsm papīrs, piesātināta krāsa un det…" at bounding box center [546, 290] width 1093 height 456
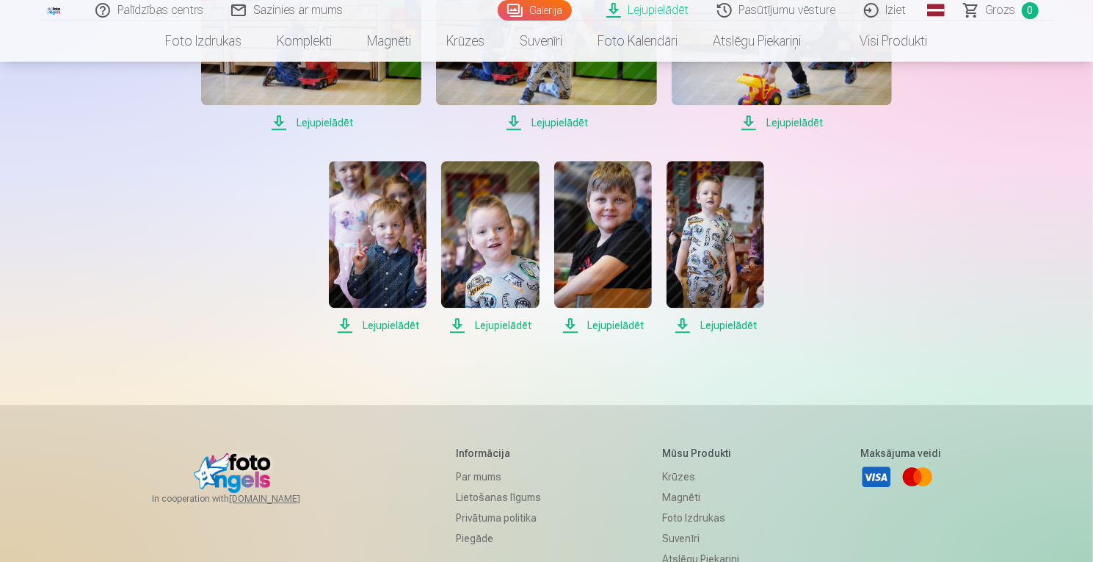
click at [777, 114] on span "Lejupielādēt" at bounding box center [782, 123] width 220 height 18
click at [778, 115] on span "Lejupielādēt" at bounding box center [782, 123] width 220 height 18
click at [574, 126] on span "Lejupielādēt" at bounding box center [546, 123] width 220 height 18
click at [322, 118] on span "Lejupielādēt" at bounding box center [311, 123] width 220 height 18
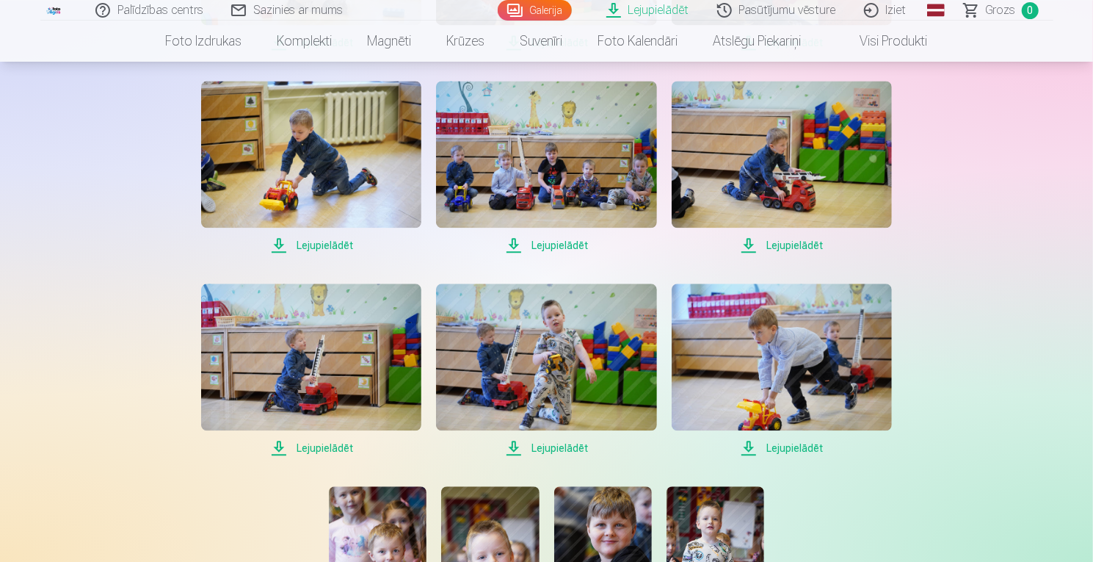
scroll to position [1905, 0]
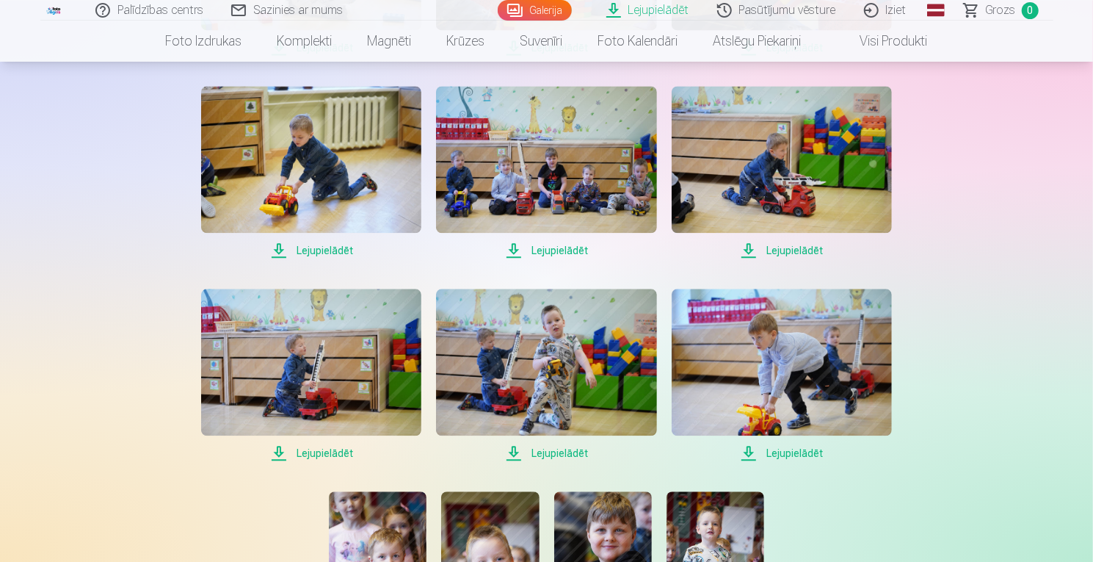
click at [775, 242] on span "Lejupielādēt" at bounding box center [782, 251] width 220 height 18
click at [774, 252] on span "Lejupielādēt" at bounding box center [782, 251] width 220 height 18
click at [566, 247] on span "Lejupielādēt" at bounding box center [546, 251] width 220 height 18
click at [306, 251] on span "Lejupielādēt" at bounding box center [311, 251] width 220 height 18
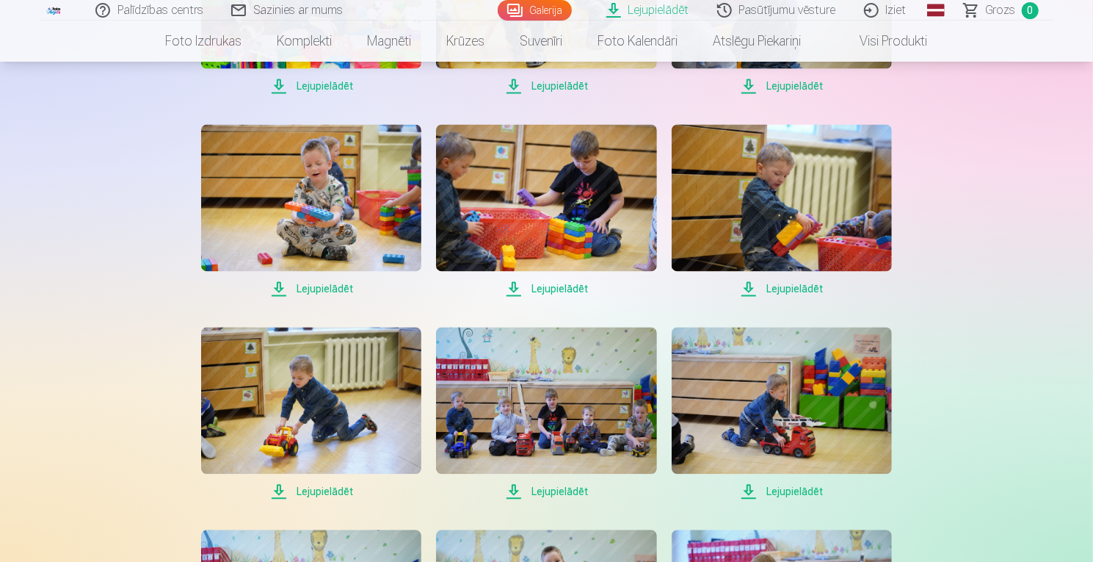
scroll to position [1659, 0]
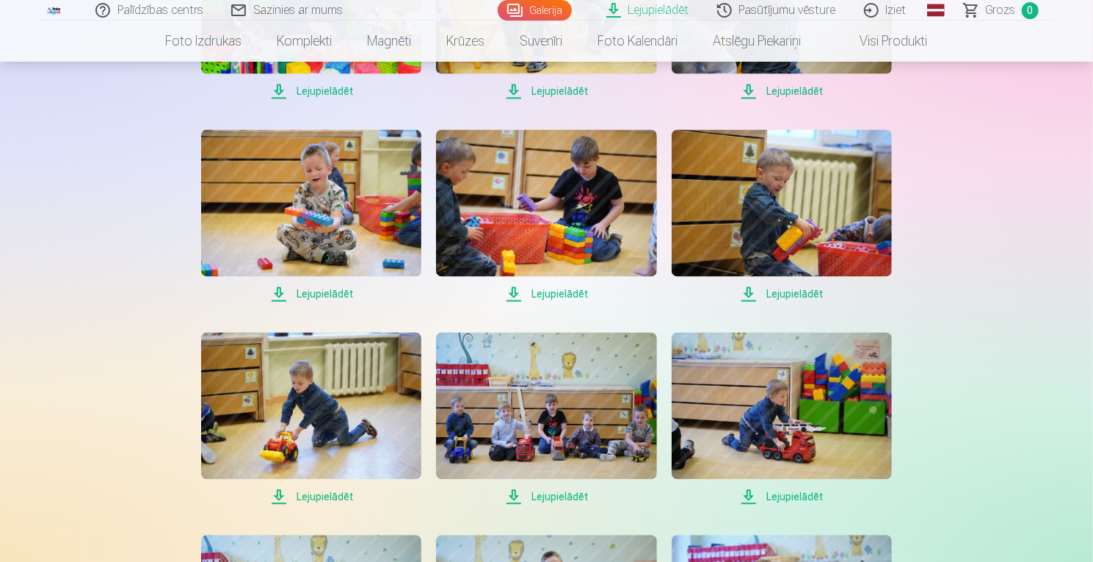
click at [788, 299] on span "Lejupielādēt" at bounding box center [782, 294] width 220 height 18
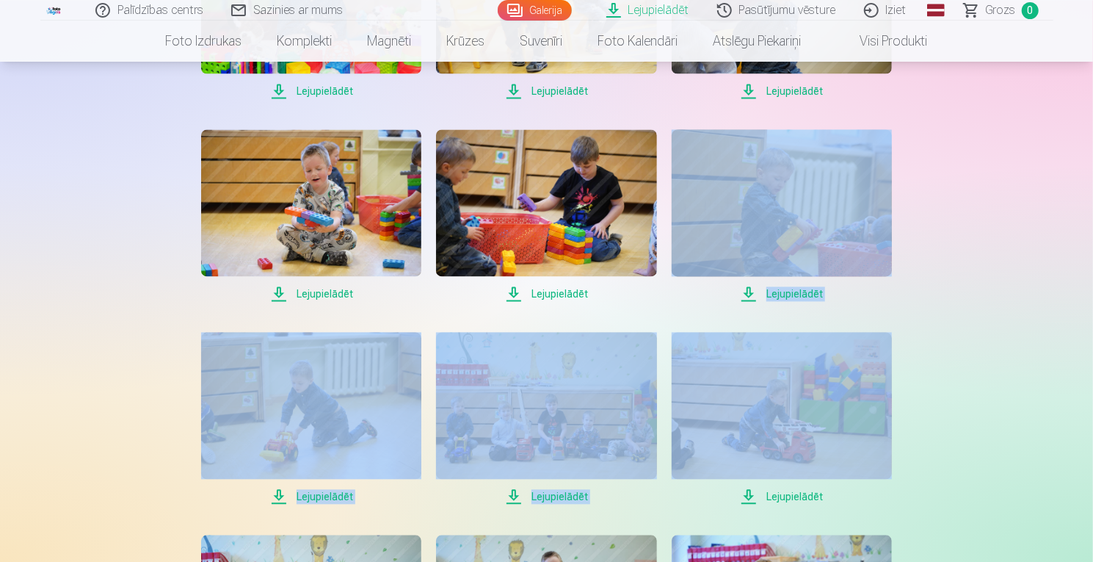
drag, startPoint x: 1092, startPoint y: 337, endPoint x: 1095, endPoint y: 269, distance: 67.6
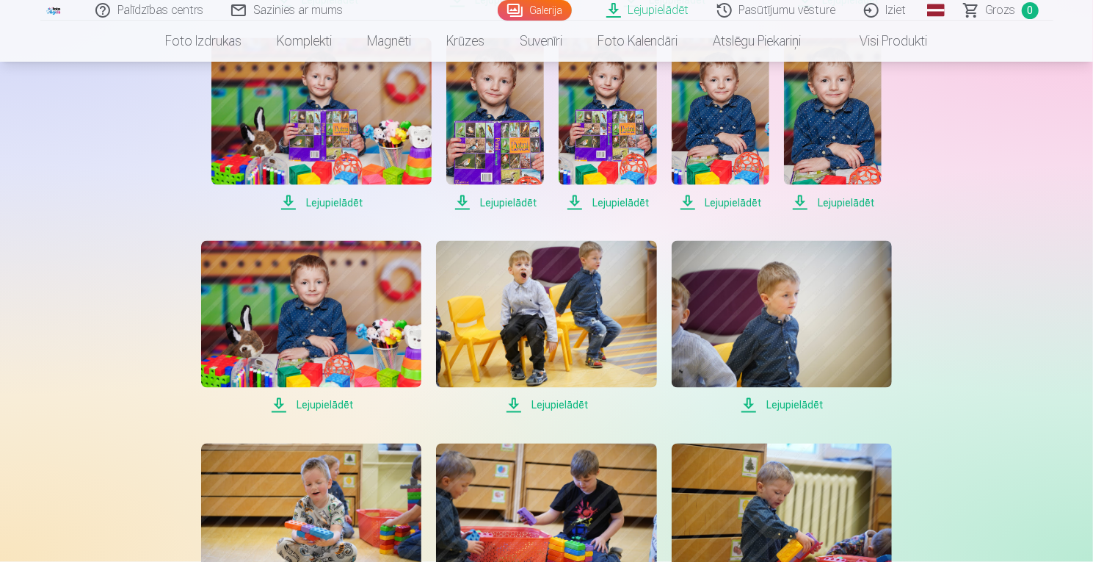
scroll to position [1318, 0]
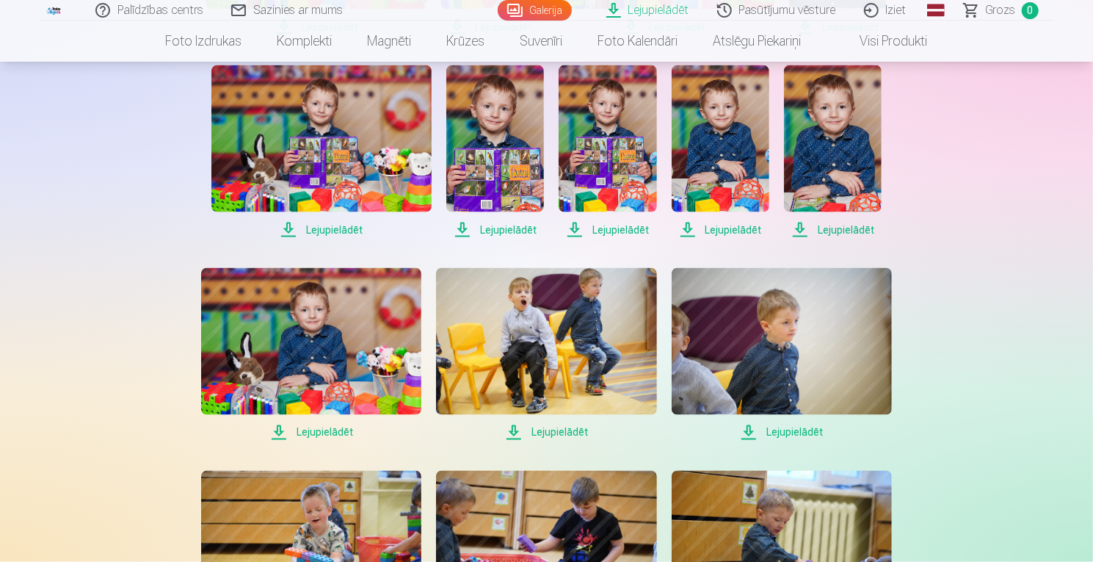
click at [763, 437] on span "Lejupielādēt" at bounding box center [782, 433] width 220 height 18
click at [538, 428] on span "Lejupielādēt" at bounding box center [546, 433] width 220 height 18
click at [310, 441] on span "Lejupielādēt" at bounding box center [311, 433] width 220 height 18
click at [318, 229] on span "Lejupielādēt" at bounding box center [321, 230] width 220 height 18
click at [493, 223] on span "Lejupielādēt" at bounding box center [495, 230] width 98 height 18
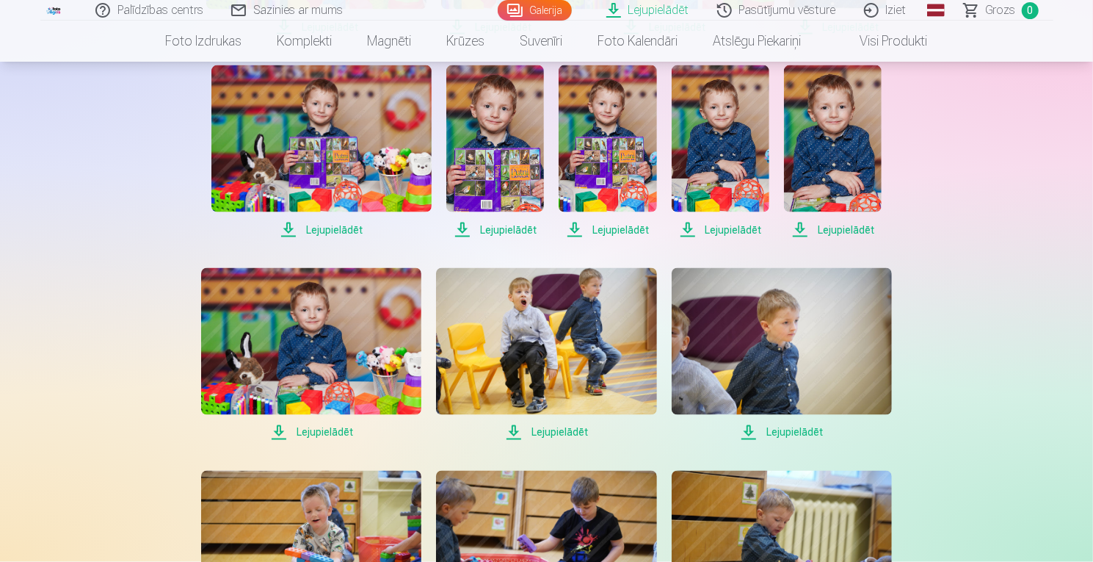
click at [618, 228] on span "Lejupielādēt" at bounding box center [608, 230] width 98 height 18
click at [721, 228] on span "Lejupielādēt" at bounding box center [721, 230] width 98 height 18
click at [816, 232] on span "Lejupielādēt" at bounding box center [833, 230] width 98 height 18
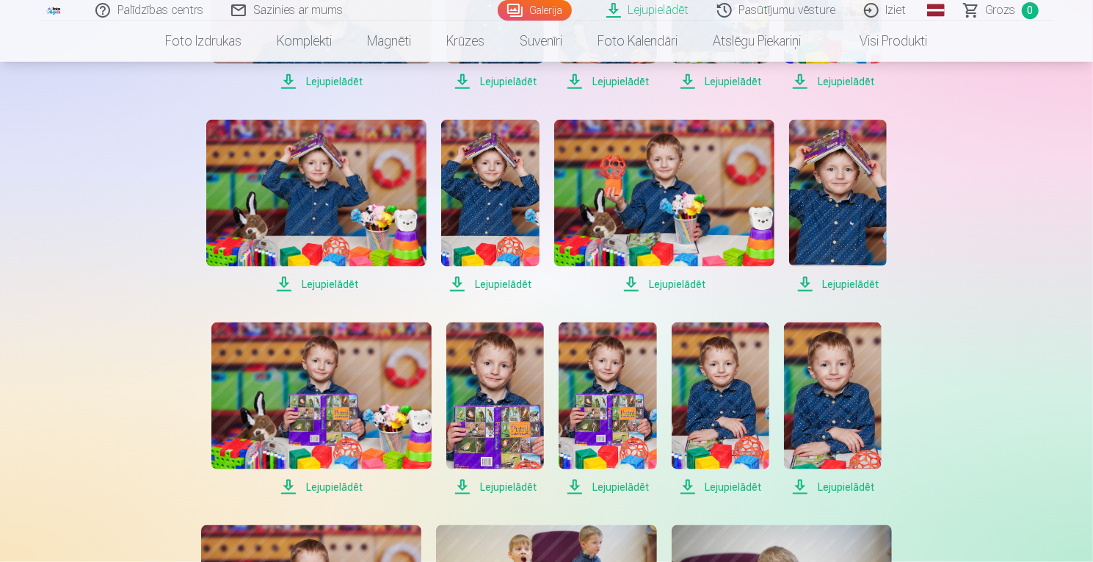
scroll to position [1031, 0]
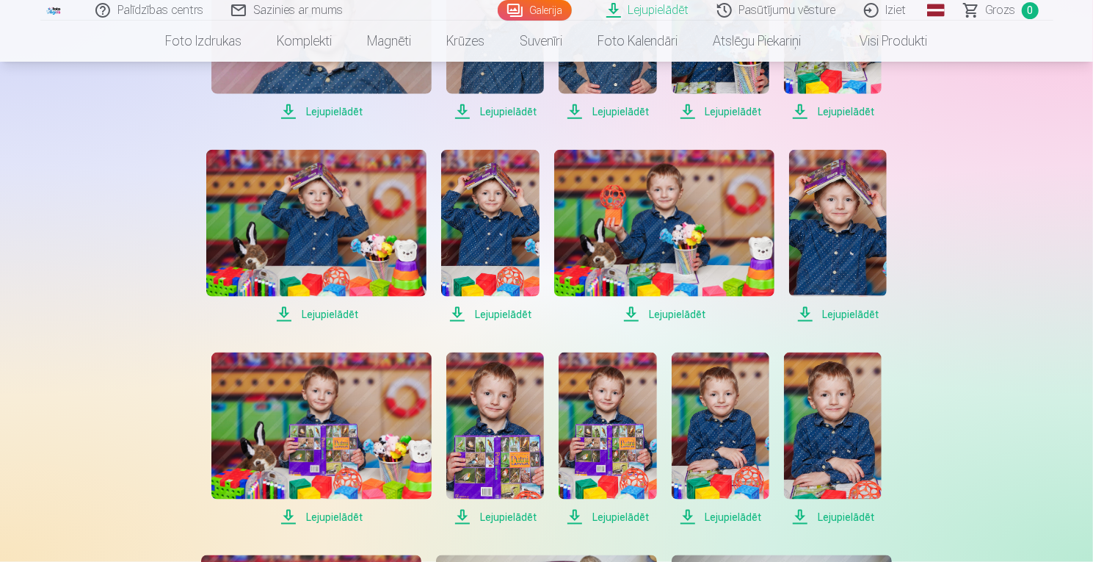
click at [857, 308] on span "Lejupielādēt" at bounding box center [838, 314] width 98 height 18
click at [678, 312] on span "Lejupielādēt" at bounding box center [664, 314] width 220 height 18
click at [498, 305] on span "Lejupielādēt" at bounding box center [490, 314] width 98 height 18
click at [291, 310] on span "Lejupielādēt" at bounding box center [316, 314] width 220 height 18
click at [336, 106] on span "Lejupielādēt" at bounding box center [321, 112] width 220 height 18
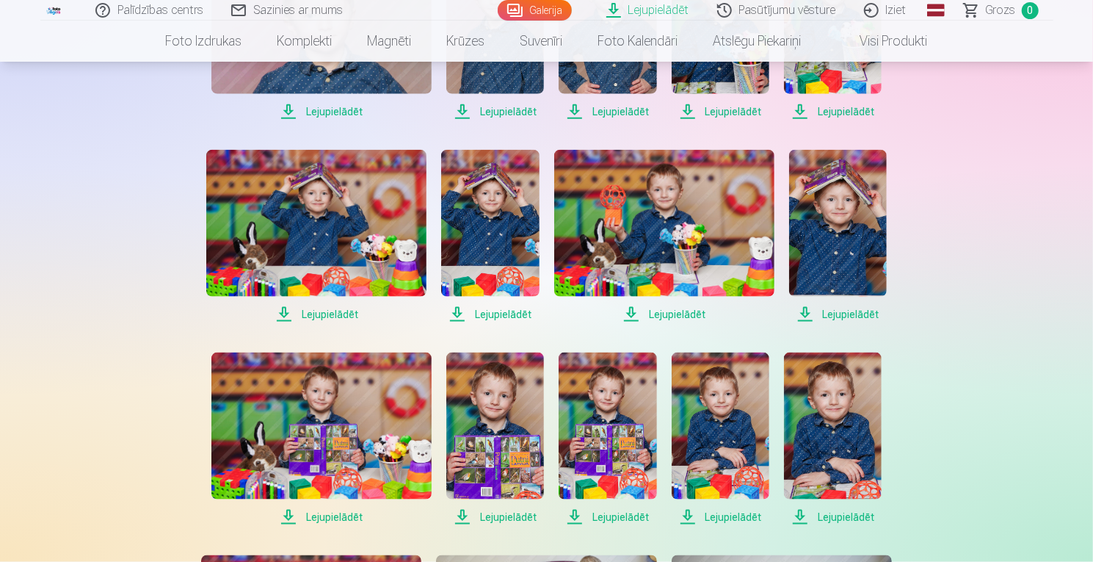
click at [493, 106] on span "Lejupielādēt" at bounding box center [495, 112] width 98 height 18
click at [623, 99] on link "Lejupielādēt" at bounding box center [608, 33] width 98 height 173
click at [720, 111] on span "Lejupielādēt" at bounding box center [721, 112] width 98 height 18
click at [838, 106] on span "Lejupielādēt" at bounding box center [833, 112] width 98 height 18
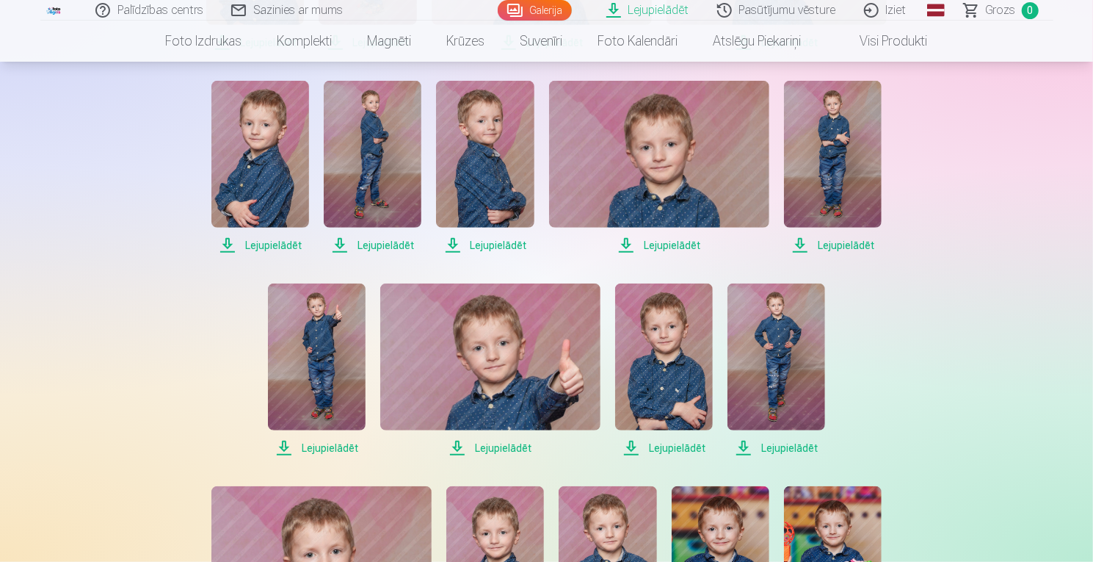
scroll to position [482, 0]
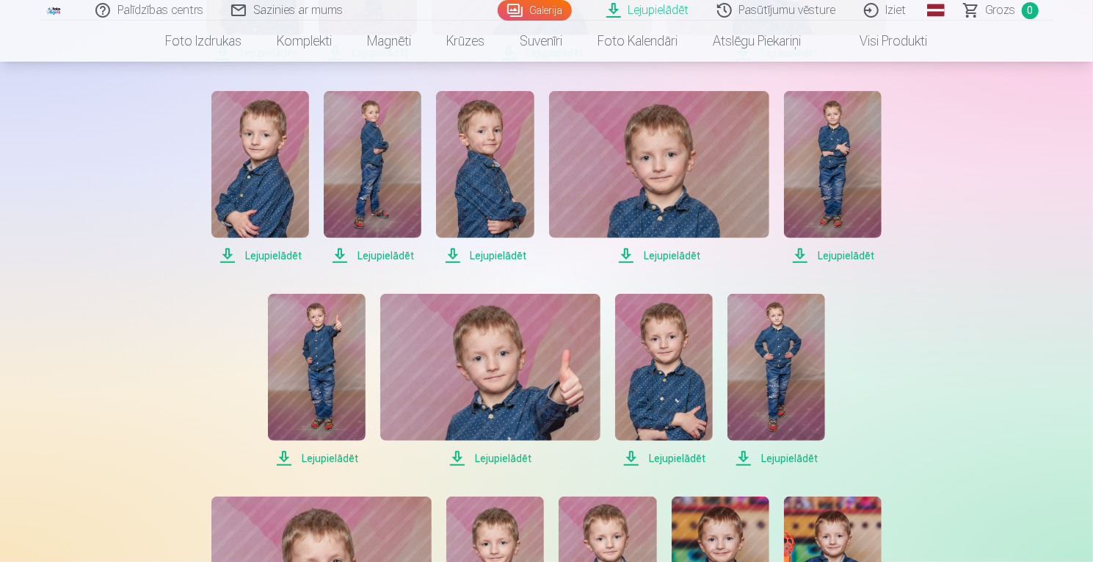
click at [764, 456] on span "Lejupielādēt" at bounding box center [777, 458] width 98 height 18
click at [662, 459] on span "Lejupielādēt" at bounding box center [664, 458] width 98 height 18
click at [492, 457] on span "Lejupielādēt" at bounding box center [490, 458] width 220 height 18
click at [312, 464] on span "Lejupielādēt" at bounding box center [317, 458] width 98 height 18
click at [270, 251] on span "Lejupielādēt" at bounding box center [260, 256] width 98 height 18
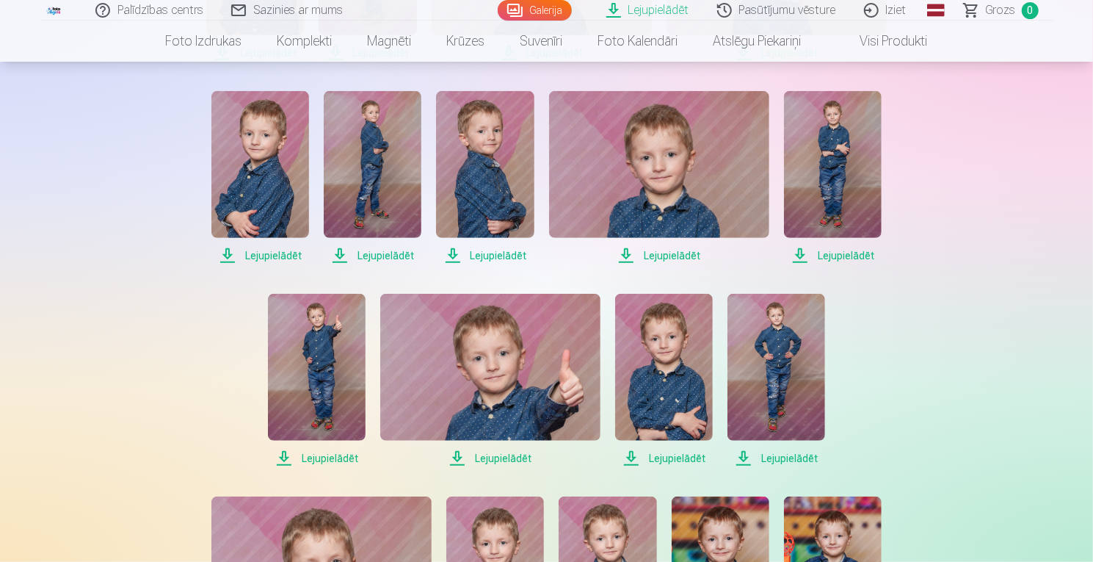
click at [369, 255] on span "Lejupielādēt" at bounding box center [373, 256] width 98 height 18
click at [476, 255] on span "Lejupielādēt" at bounding box center [485, 256] width 98 height 18
click at [644, 253] on span "Lejupielādēt" at bounding box center [659, 256] width 220 height 18
click at [824, 261] on span "Lejupielādēt" at bounding box center [833, 256] width 98 height 18
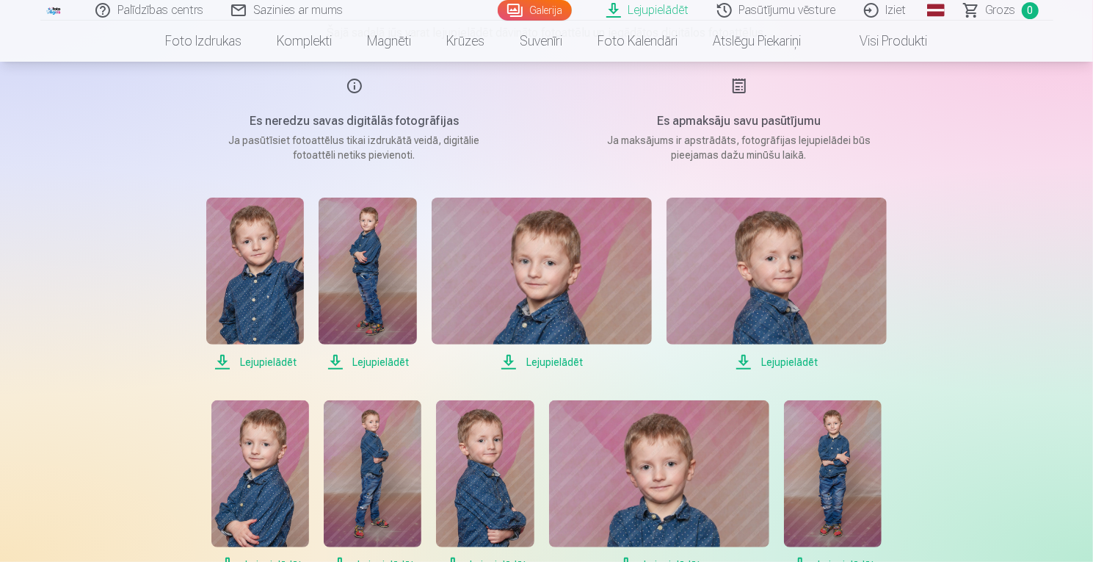
scroll to position [127, 0]
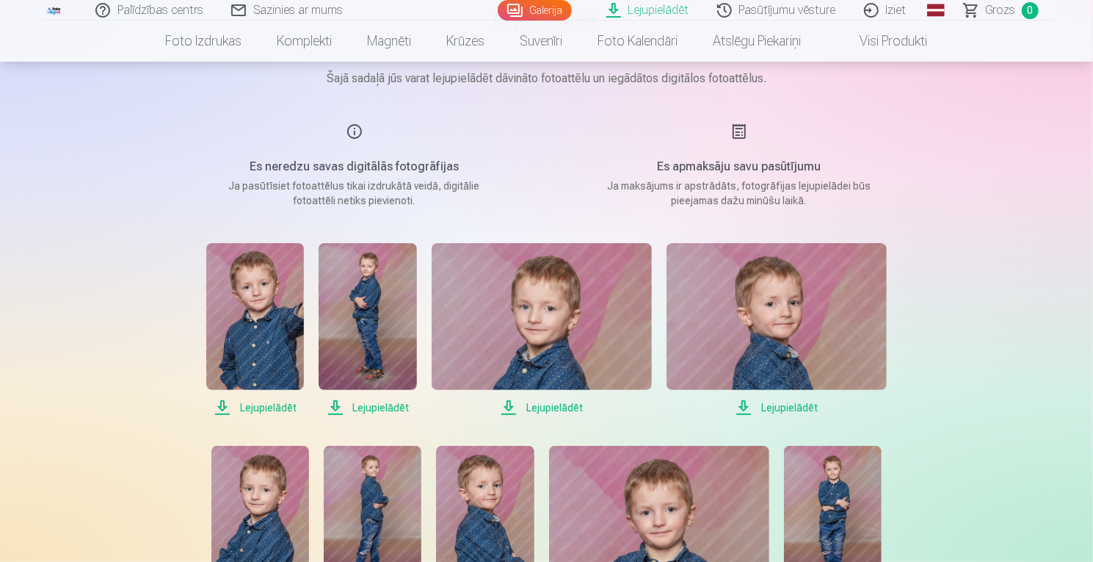
click at [793, 403] on span "Lejupielādēt" at bounding box center [777, 408] width 220 height 18
click at [543, 407] on span "Lejupielādēt" at bounding box center [542, 408] width 220 height 18
click at [360, 407] on span "Lejupielādēt" at bounding box center [368, 408] width 98 height 18
click at [246, 397] on link "Lejupielādēt" at bounding box center [255, 329] width 98 height 173
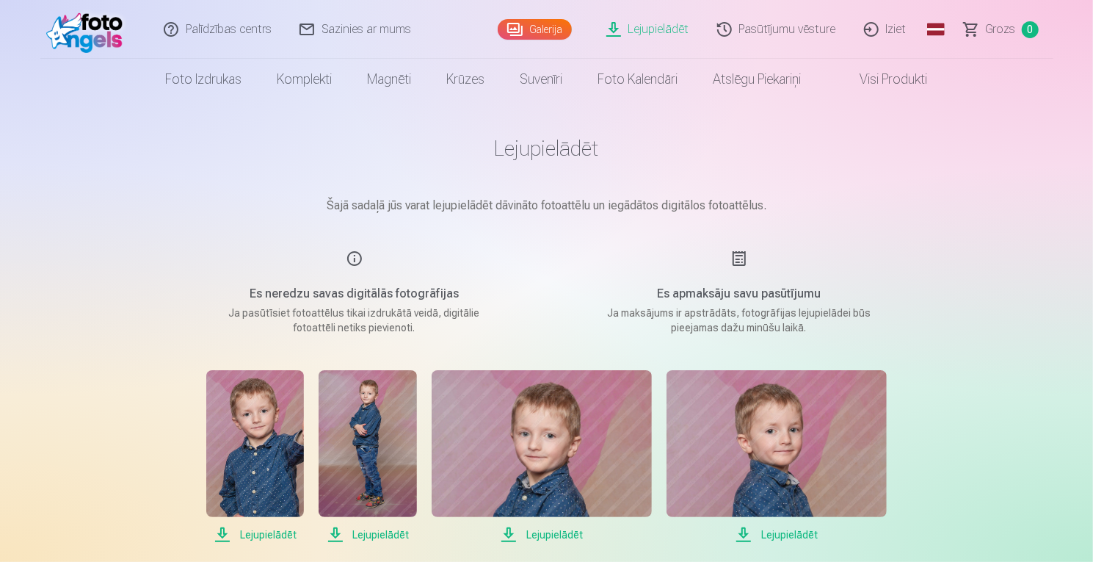
click at [893, 36] on link "Iziet" at bounding box center [886, 29] width 70 height 59
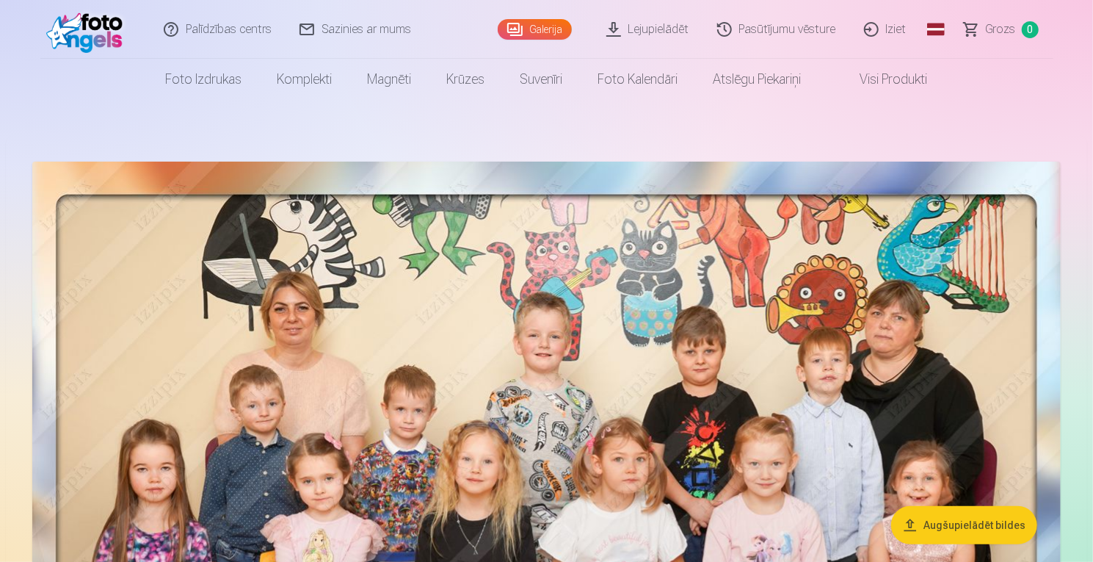
click at [1065, 8] on header "Palīdzības centrs Sazinies ar mums Galerija Lejupielādēt Pasūtījumu vēsture Izi…" at bounding box center [546, 50] width 1093 height 100
click at [893, 33] on link "Iziet" at bounding box center [886, 29] width 70 height 59
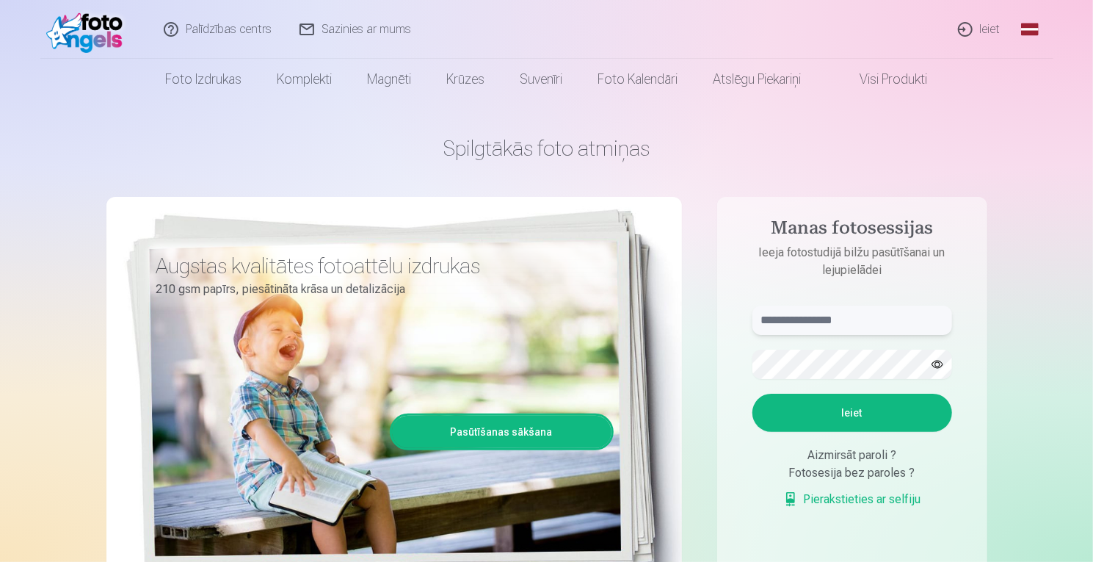
click at [825, 318] on input "text" at bounding box center [853, 319] width 200 height 29
type input "******"
click at [753, 394] on button "Ieiet" at bounding box center [853, 413] width 200 height 38
click at [940, 369] on button "button" at bounding box center [938, 364] width 28 height 28
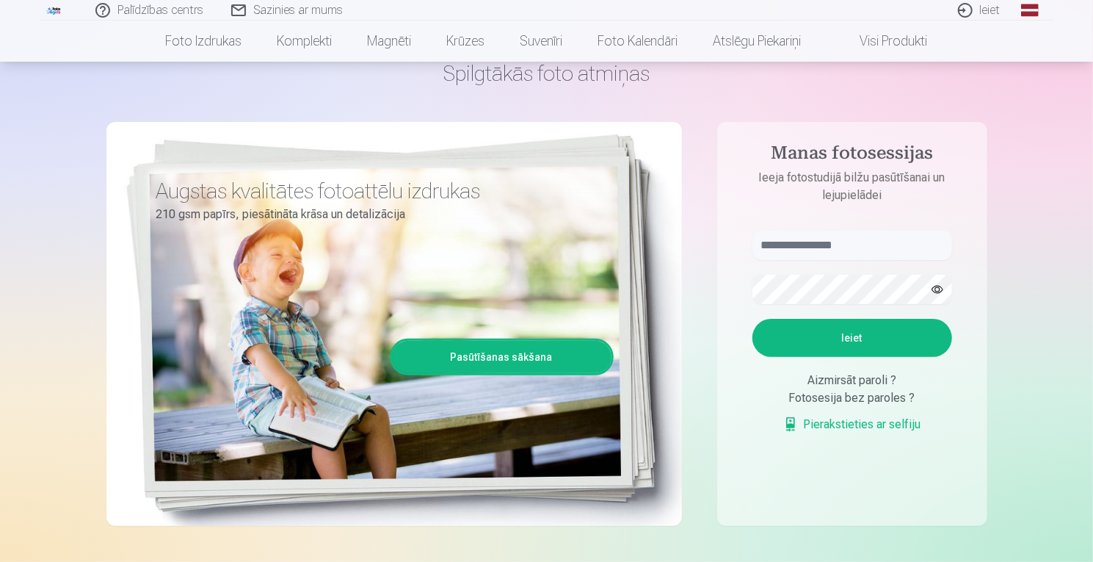
scroll to position [40, 0]
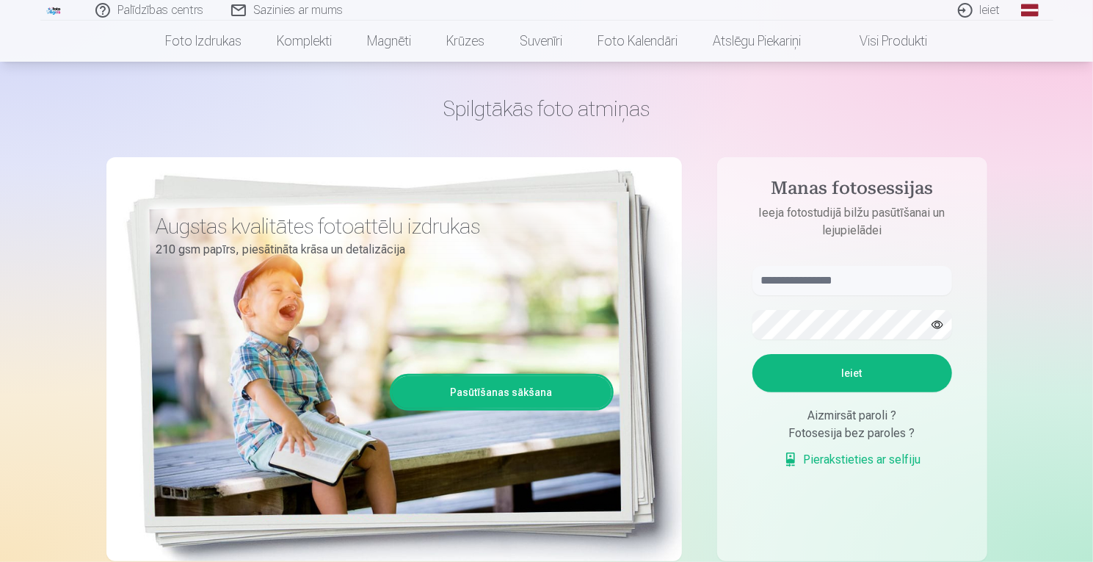
click at [831, 462] on link "Pierakstieties ar selfiju" at bounding box center [852, 460] width 138 height 18
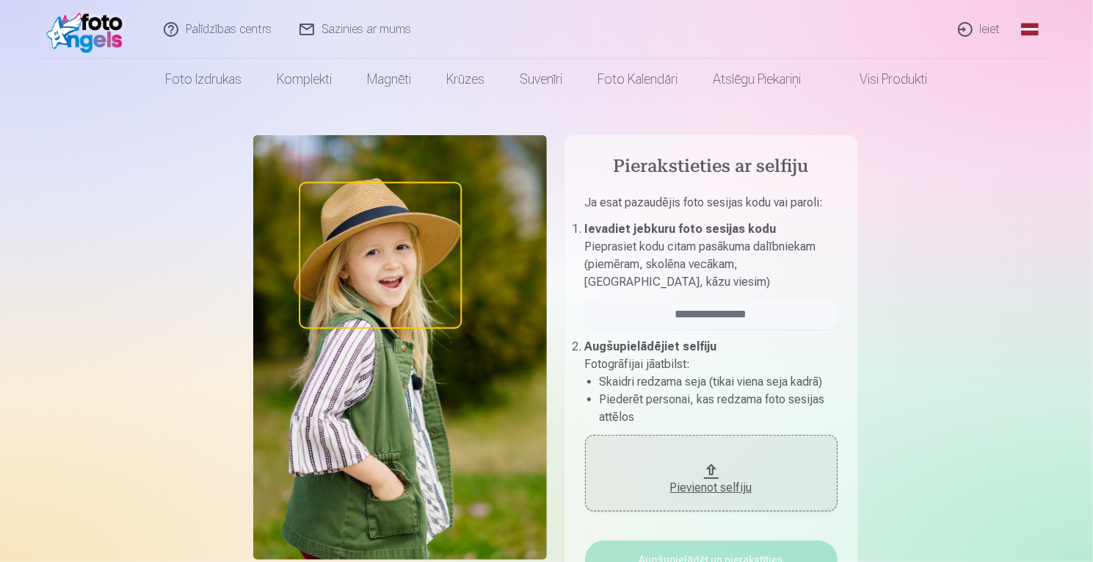
click at [694, 485] on div "Pievienot selfiju" at bounding box center [711, 488] width 223 height 18
click at [978, 21] on link "Ieiet" at bounding box center [980, 29] width 70 height 59
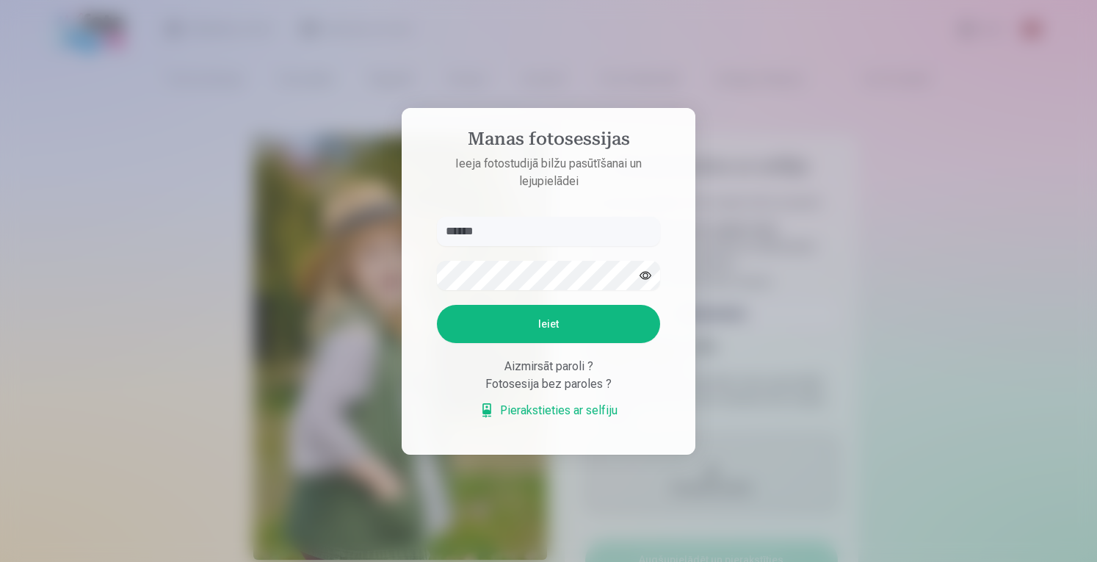
type input "******"
click at [568, 292] on form "****** Ieiet Aizmirsāt paroli ? Fotosesija bez paroles ? Pierakstieties ar self…" at bounding box center [548, 325] width 253 height 217
click at [437, 305] on button "Ieiet" at bounding box center [548, 324] width 223 height 38
click at [526, 410] on link "Pierakstieties ar selfiju" at bounding box center [548, 411] width 138 height 18
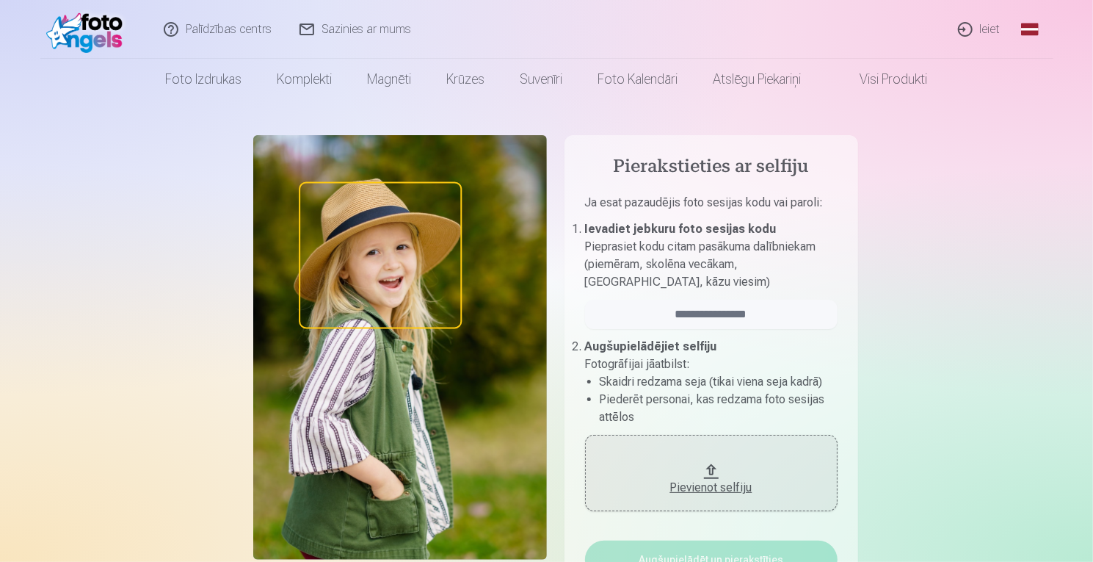
click at [710, 490] on div "Pievienot selfiju" at bounding box center [711, 488] width 223 height 18
click at [975, 32] on link "Ieiet" at bounding box center [980, 29] width 70 height 59
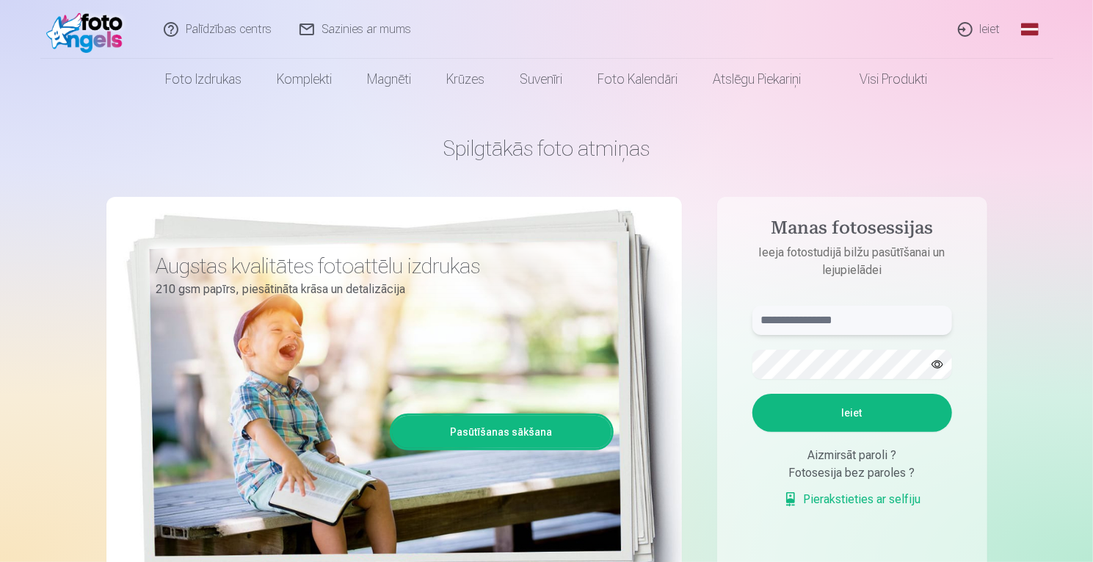
drag, startPoint x: 791, startPoint y: 309, endPoint x: 789, endPoint y: 330, distance: 20.8
click at [789, 330] on input "text" at bounding box center [853, 319] width 200 height 29
type input "******"
click at [802, 404] on button "Ieiet" at bounding box center [853, 413] width 200 height 38
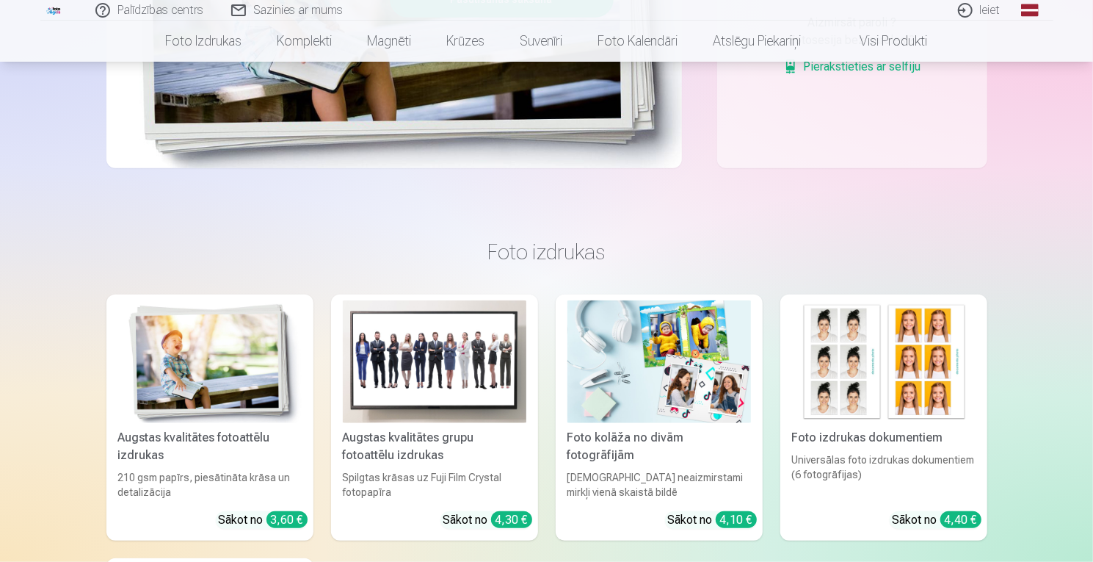
scroll to position [490, 0]
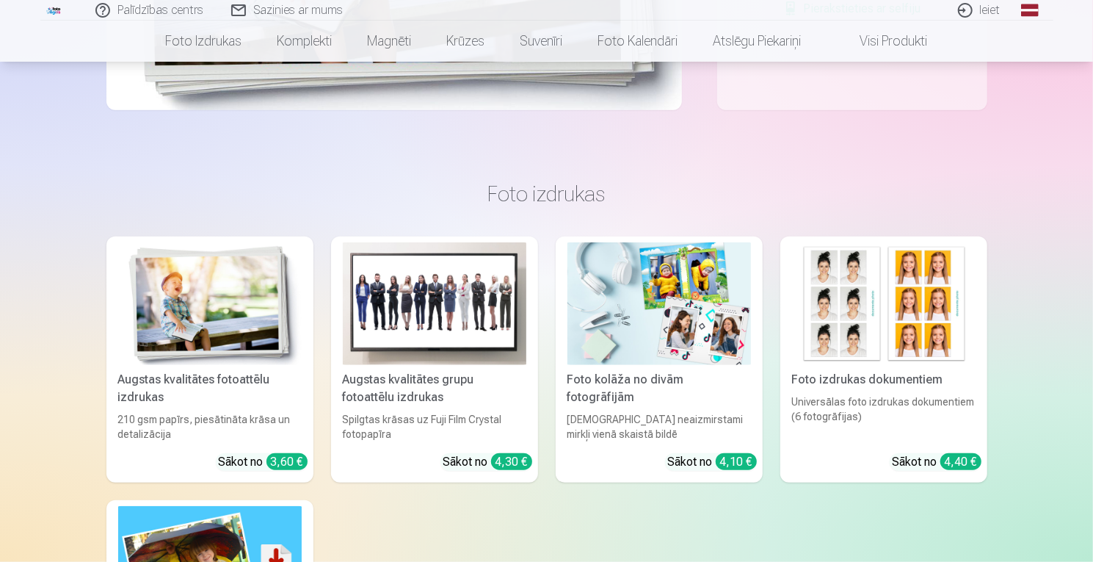
click at [841, 18] on link "Pierakstieties ar selfiju" at bounding box center [852, 9] width 138 height 18
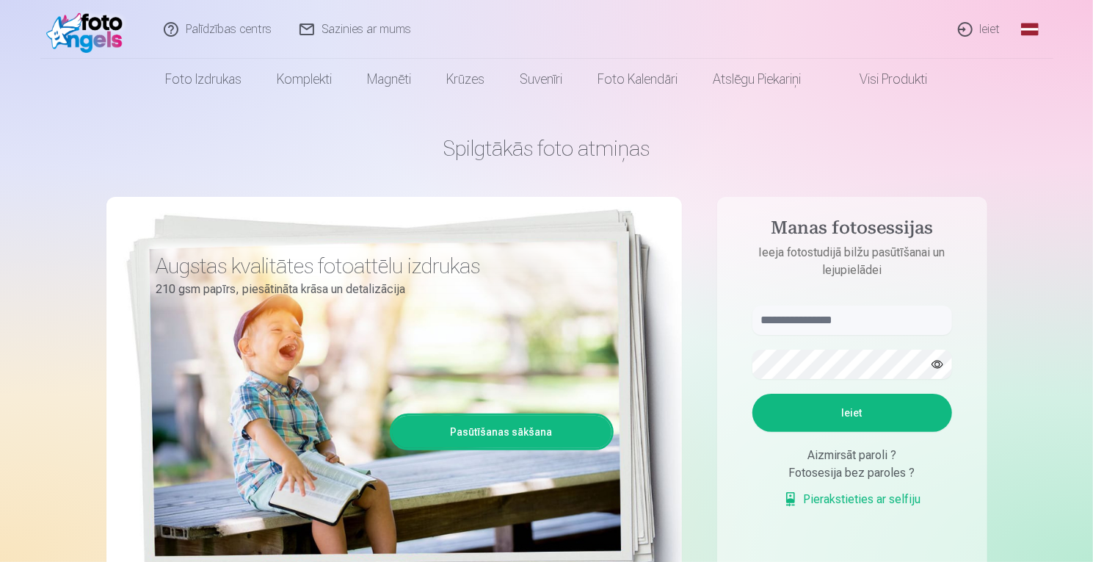
click at [840, 515] on form "Ieiet Aizmirsāt paroli ? Fotosesija bez paroles ? Pierakstieties ar selfiju" at bounding box center [852, 413] width 229 height 217
click at [841, 504] on link "Pierakstieties ar selfiju" at bounding box center [852, 499] width 138 height 18
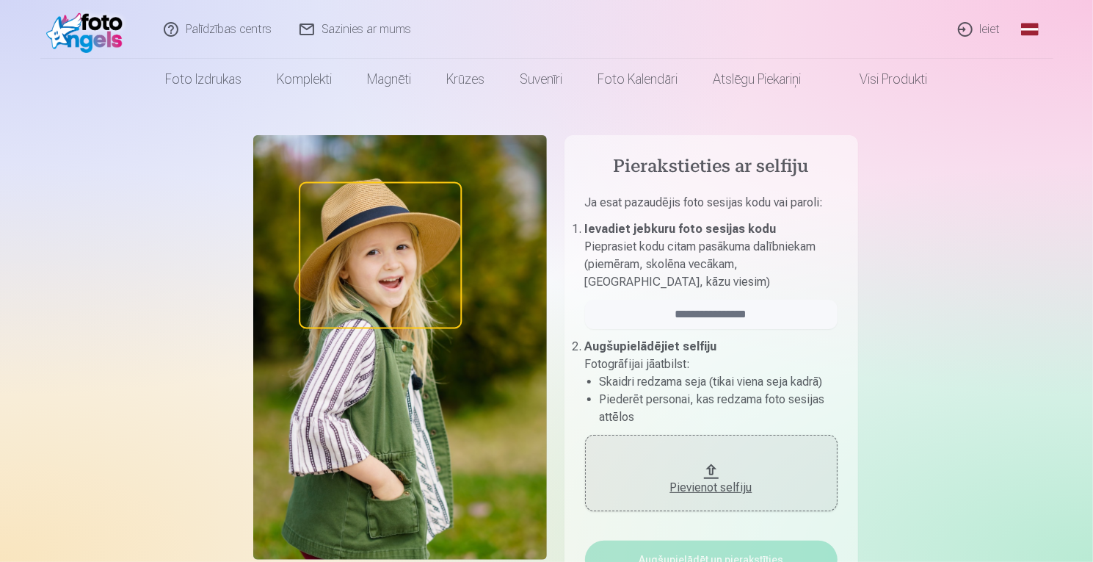
click at [712, 460] on button "Pievienot selfiju" at bounding box center [711, 473] width 253 height 76
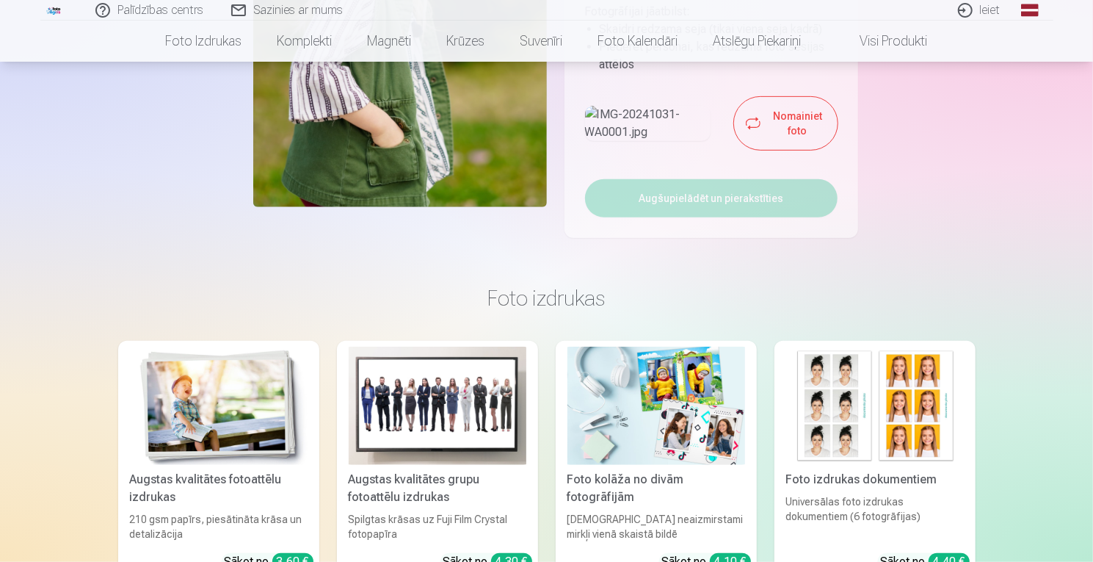
scroll to position [370, 0]
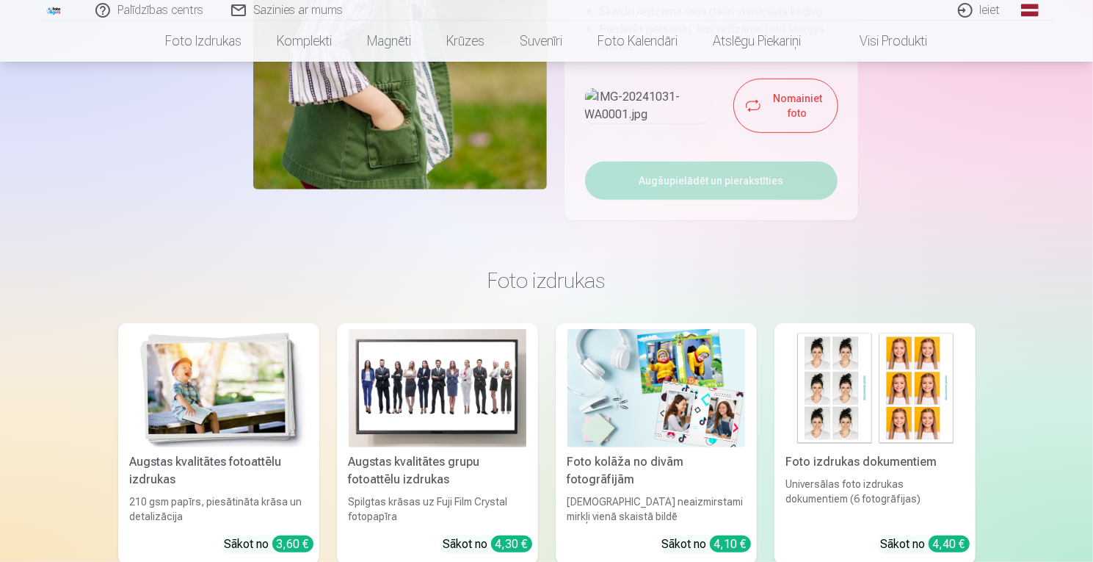
drag, startPoint x: 1092, startPoint y: 87, endPoint x: 1095, endPoint y: 27, distance: 60.2
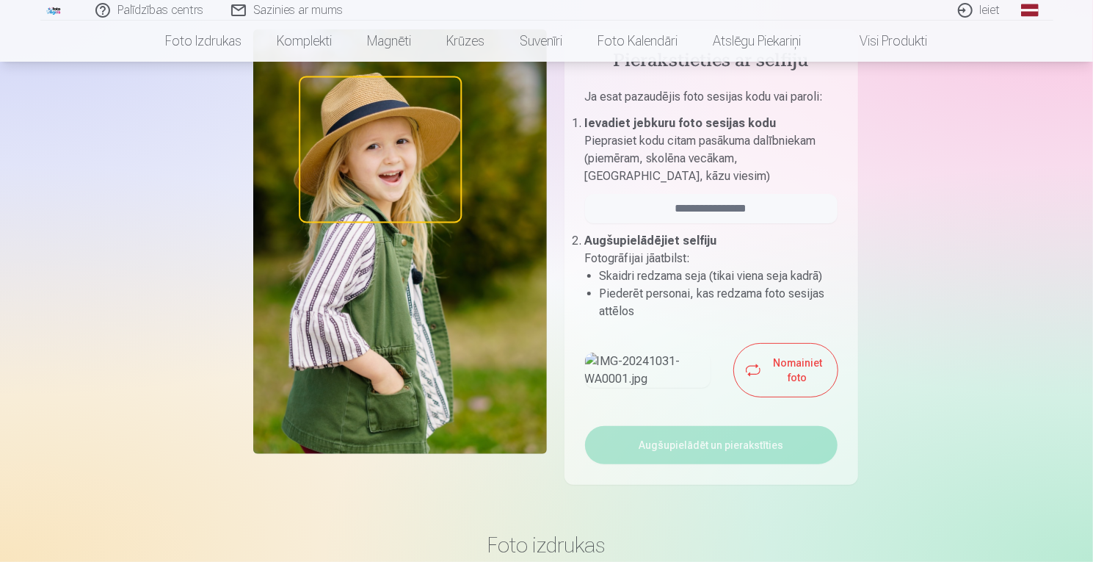
scroll to position [115, 0]
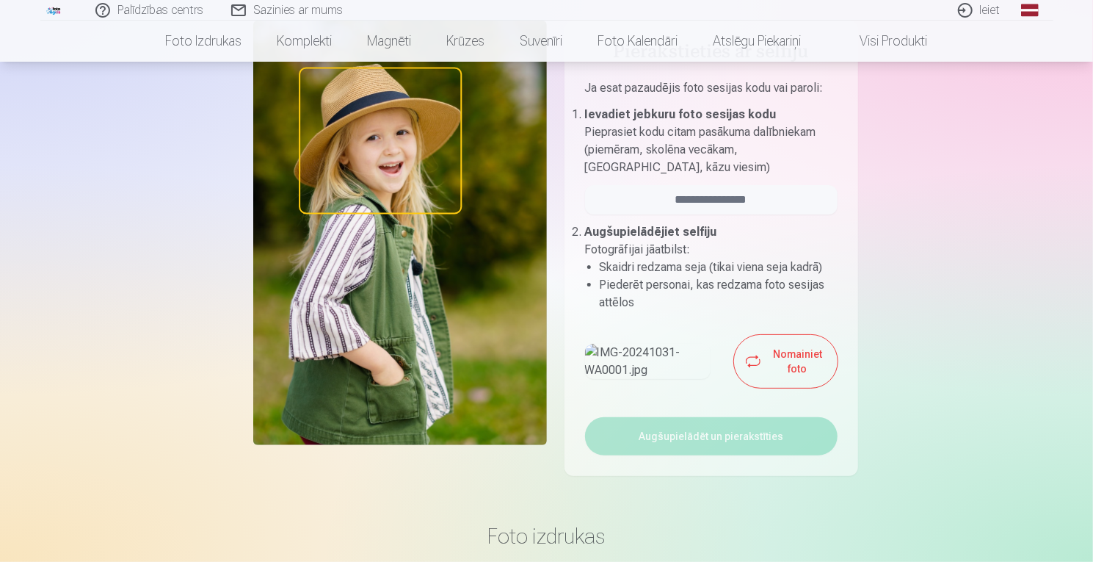
click at [610, 366] on img at bounding box center [648, 361] width 126 height 35
click at [740, 369] on button "Nomainiet foto" at bounding box center [785, 361] width 103 height 53
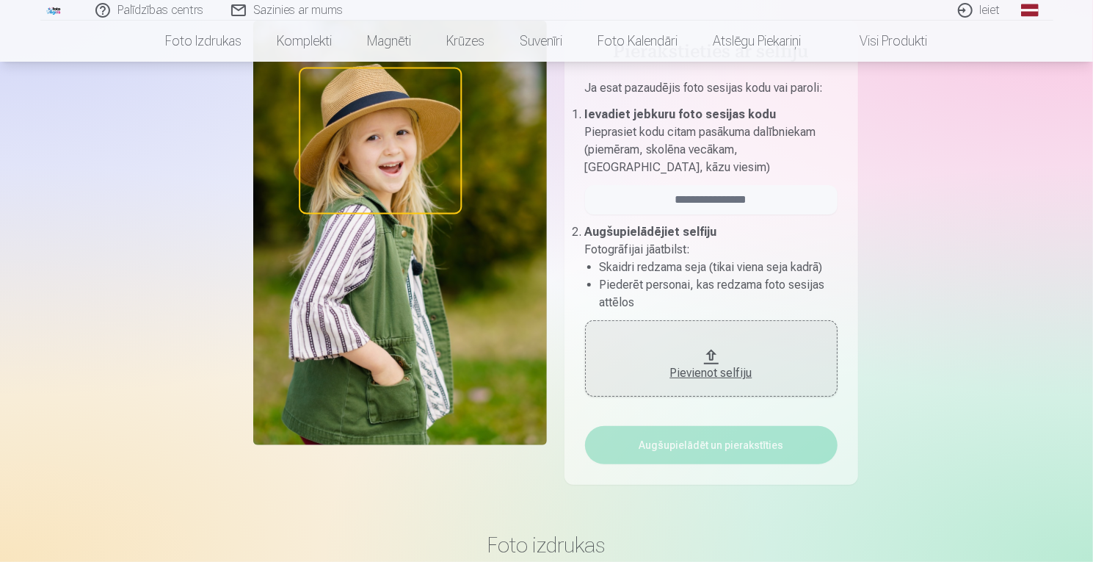
click at [676, 372] on div "Pievienot selfiju" at bounding box center [711, 373] width 223 height 18
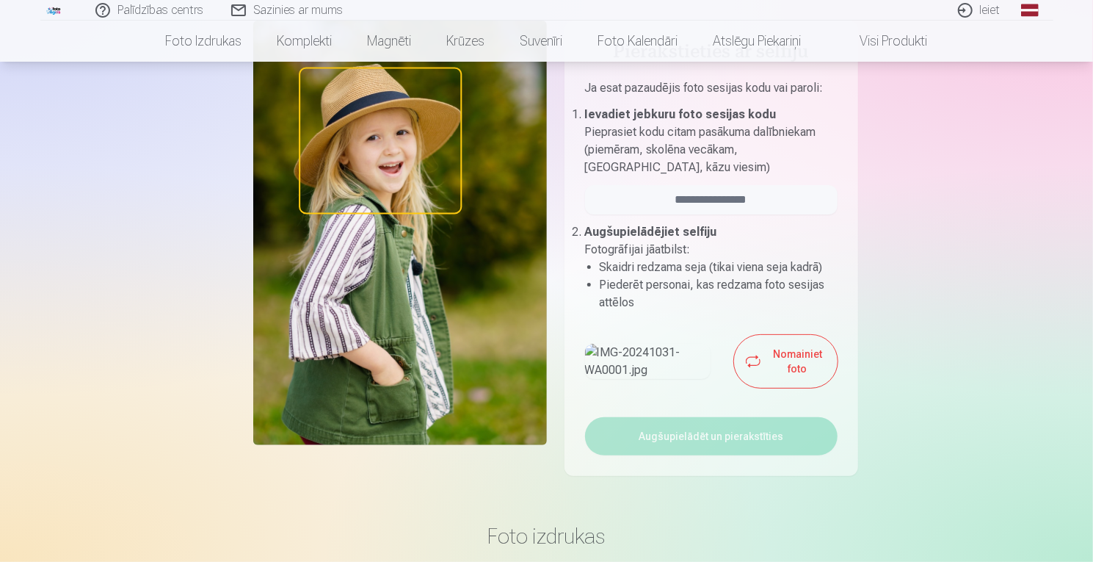
scroll to position [0, 0]
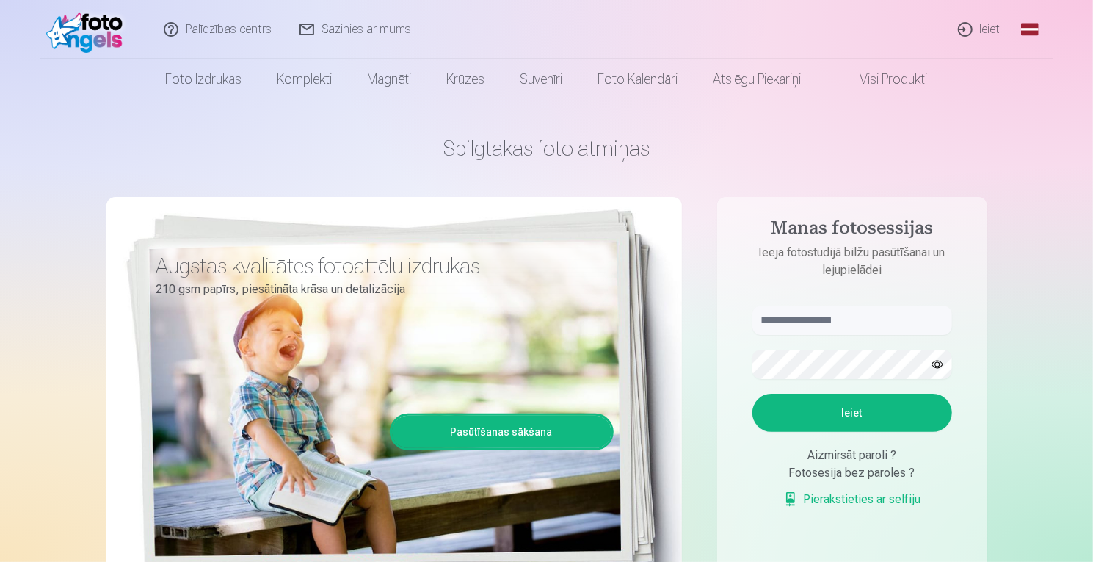
click at [849, 347] on form "Ieiet Aizmirsāt paroli ? Fotosesija bez paroles ? Pierakstieties ar selfiju" at bounding box center [852, 413] width 229 height 217
click at [837, 330] on input "text" at bounding box center [853, 319] width 200 height 29
click at [802, 313] on input "text" at bounding box center [853, 319] width 200 height 29
type input "******"
click at [935, 365] on button "button" at bounding box center [938, 364] width 28 height 28
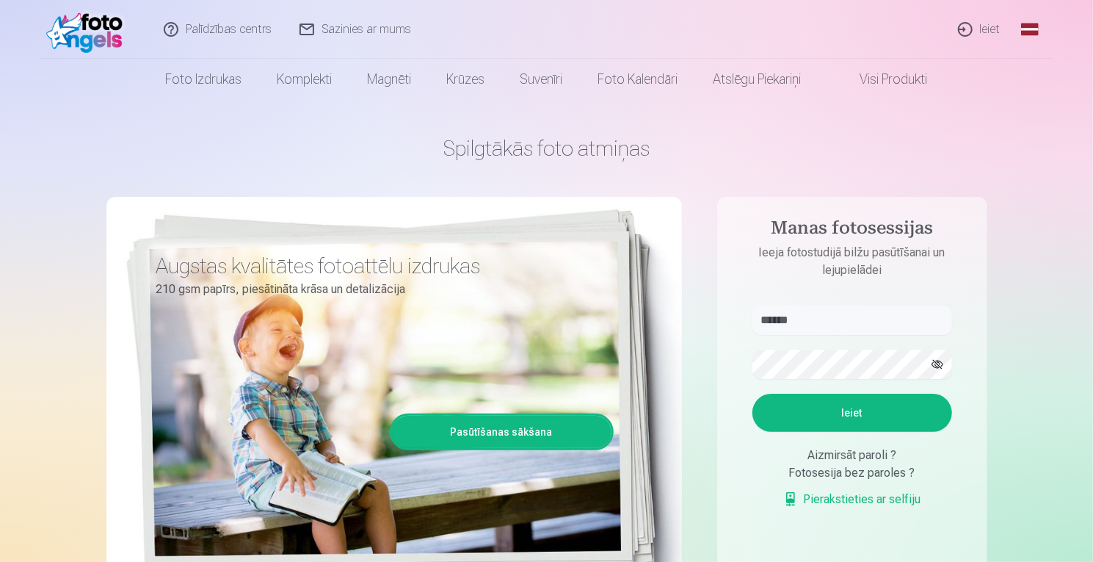
click at [883, 407] on button "Ieiet" at bounding box center [853, 413] width 200 height 38
